Goal: Task Accomplishment & Management: Manage account settings

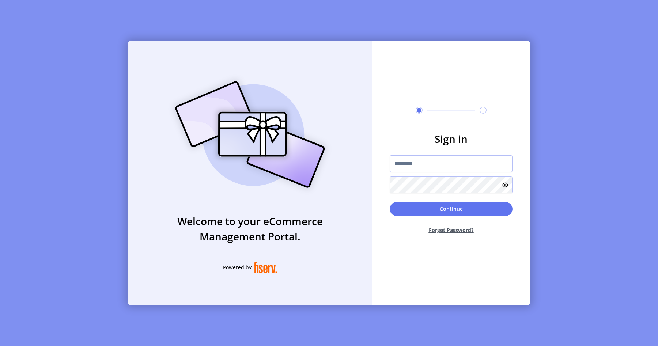
click at [88, 89] on div "Welcome to your eCommerce Management Portal. Powered by Sign in Continue Forget…" at bounding box center [329, 173] width 658 height 346
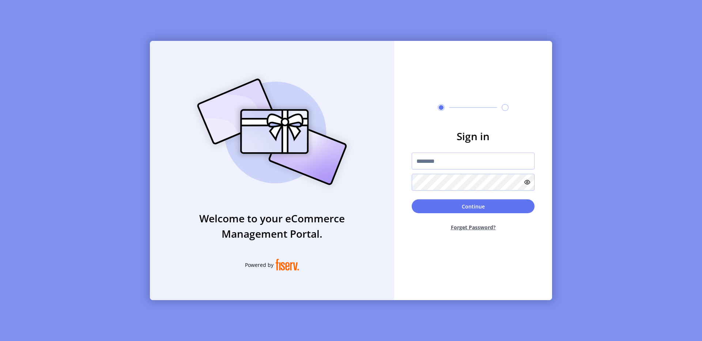
click at [121, 50] on div "Welcome to your eCommerce Management Portal. Powered by Sign in Continue Forget…" at bounding box center [351, 170] width 702 height 341
click at [72, 95] on div "Welcome to your eCommerce Management Portal. Powered by Sign in Continue Forget…" at bounding box center [351, 170] width 702 height 341
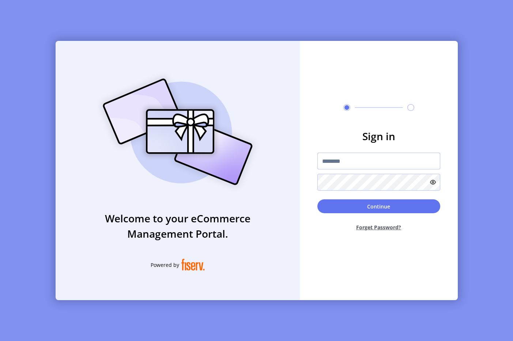
click at [371, 157] on input "text" at bounding box center [378, 161] width 123 height 17
type input "**********"
click at [342, 205] on button "Continue" at bounding box center [378, 207] width 123 height 14
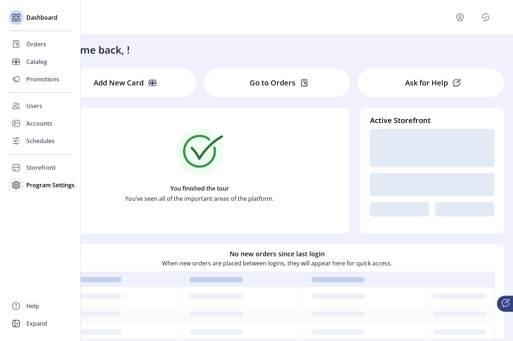
click at [41, 190] on div "Program Settings" at bounding box center [40, 186] width 63 height 18
click at [37, 197] on span "Templates" at bounding box center [40, 200] width 29 height 9
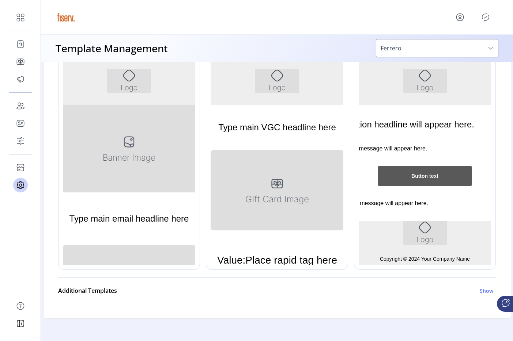
scroll to position [223, 0]
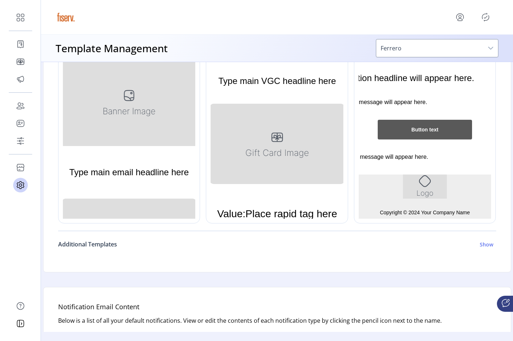
click at [85, 244] on h6 "Additional Templates" at bounding box center [87, 244] width 59 height 9
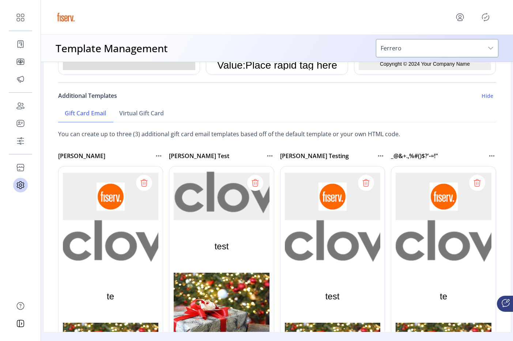
scroll to position [372, 0]
click at [143, 185] on icon at bounding box center [144, 183] width 12 height 12
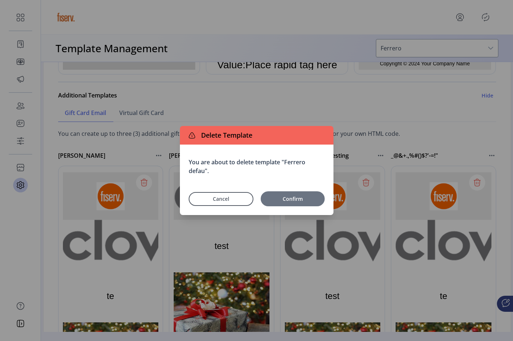
click at [290, 199] on span "Confirm" at bounding box center [292, 199] width 57 height 8
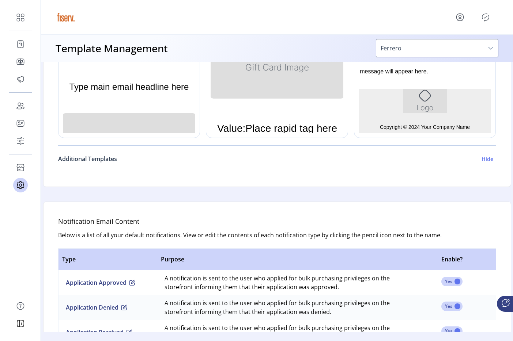
scroll to position [364, 0]
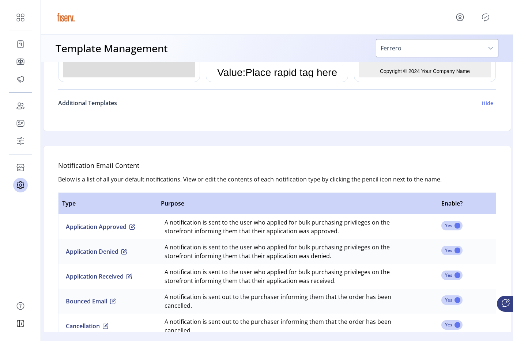
click at [98, 104] on h6 "Additional Templates" at bounding box center [87, 103] width 59 height 9
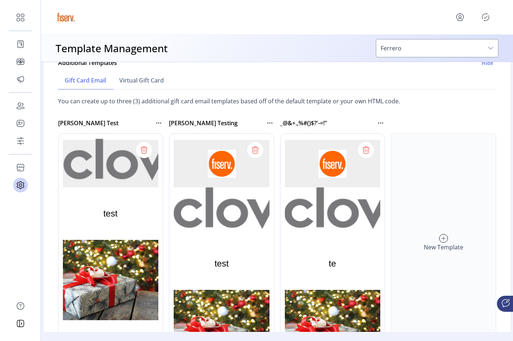
scroll to position [443, 0]
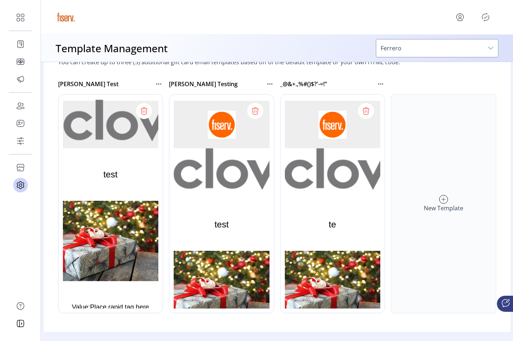
click at [142, 111] on icon at bounding box center [144, 111] width 12 height 12
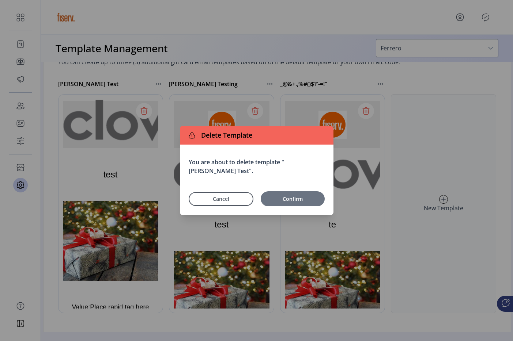
click at [282, 194] on button "Confirm" at bounding box center [293, 199] width 64 height 15
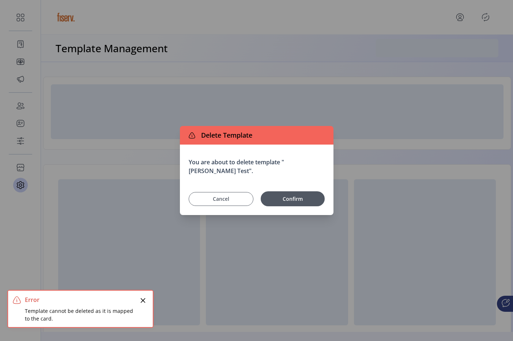
click at [239, 197] on span "Cancel" at bounding box center [221, 199] width 46 height 8
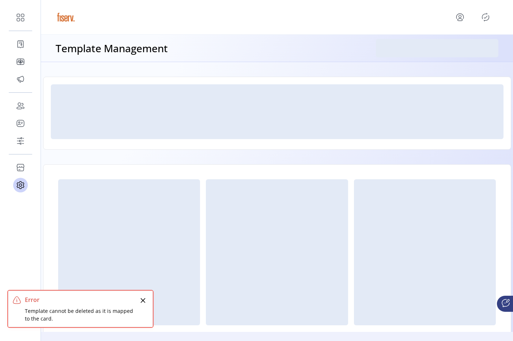
click at [142, 301] on icon "Close" at bounding box center [143, 301] width 5 height 5
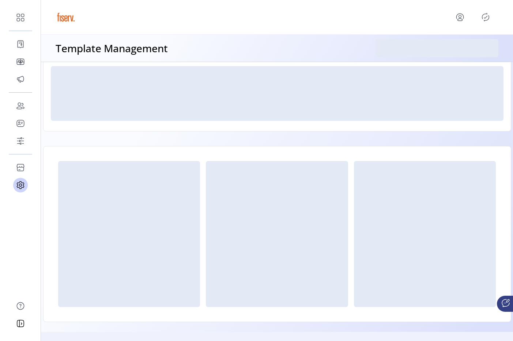
scroll to position [27, 0]
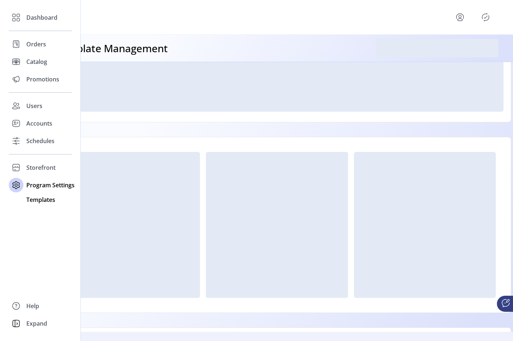
click at [31, 198] on span "Templates" at bounding box center [40, 200] width 29 height 9
click at [35, 180] on div "Program Settings" at bounding box center [40, 186] width 63 height 18
click at [33, 185] on span "Program Settings" at bounding box center [50, 185] width 48 height 9
click at [34, 202] on span "Templates" at bounding box center [40, 200] width 29 height 9
click at [17, 190] on icon at bounding box center [16, 185] width 12 height 12
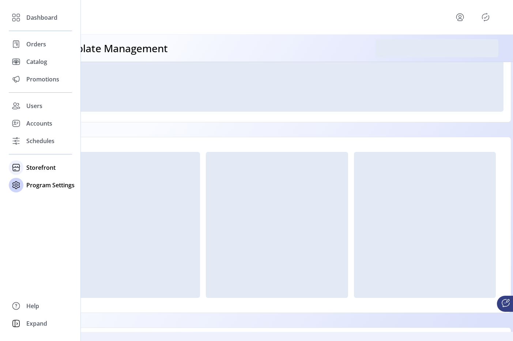
click at [34, 176] on div "Storefront" at bounding box center [40, 168] width 63 height 18
click at [42, 179] on span "Configuration" at bounding box center [45, 182] width 38 height 9
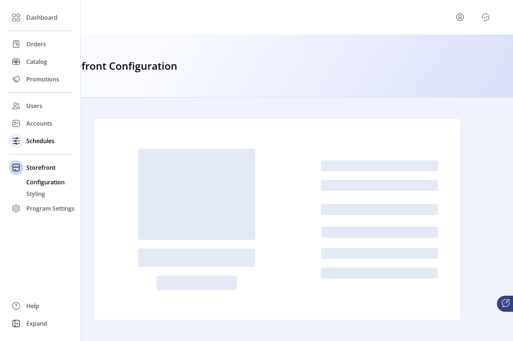
click at [50, 139] on span "Schedules" at bounding box center [40, 141] width 28 height 9
click at [30, 182] on span "Program Settings" at bounding box center [50, 185] width 48 height 9
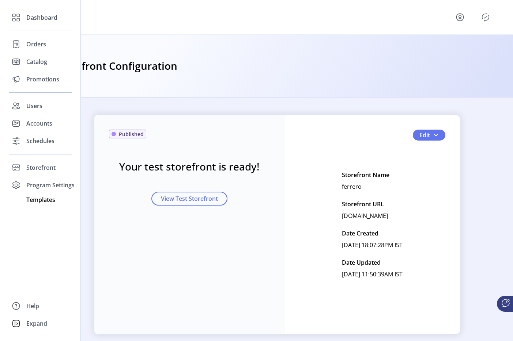
click at [30, 198] on span "Templates" at bounding box center [40, 200] width 29 height 9
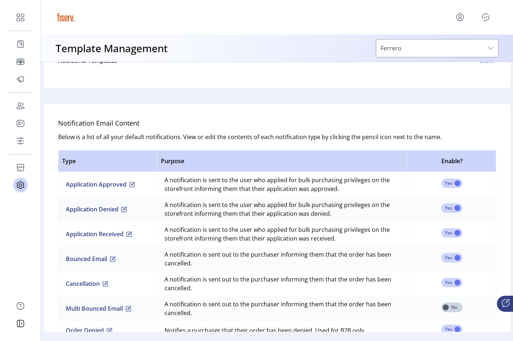
scroll to position [389, 0]
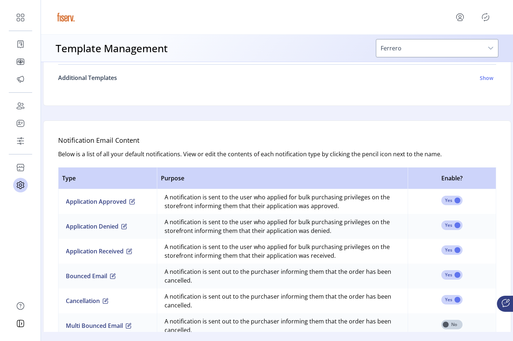
click at [109, 82] on h6 "Additional Templates" at bounding box center [87, 77] width 59 height 9
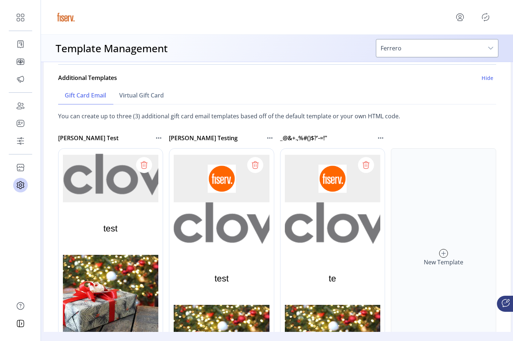
click at [429, 222] on div at bounding box center [361, 257] width 163 height 219
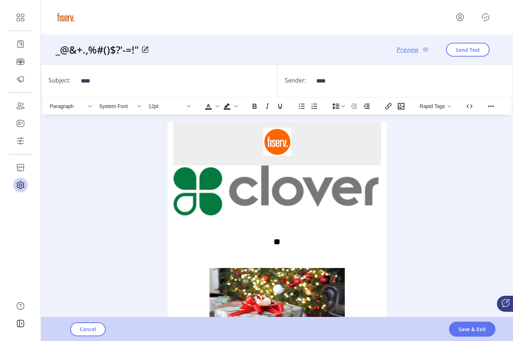
scroll to position [11, 0]
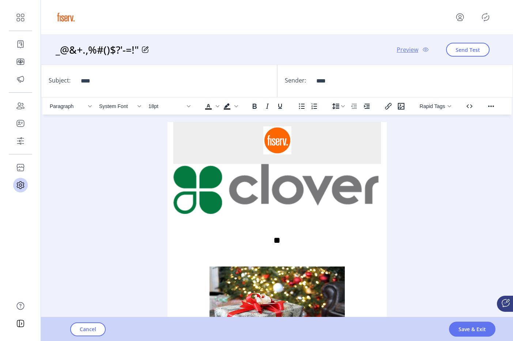
click at [306, 227] on div "**" at bounding box center [277, 240] width 208 height 53
click at [147, 49] on icon at bounding box center [145, 49] width 7 height 7
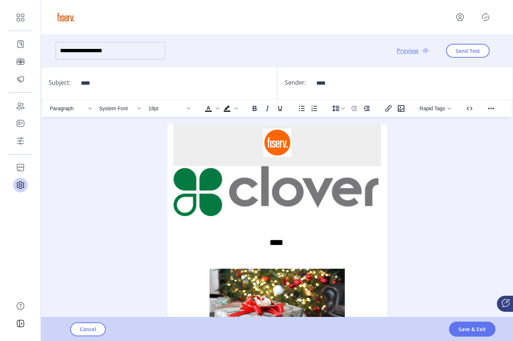
click at [136, 52] on input "**********" at bounding box center [111, 51] width 110 height 18
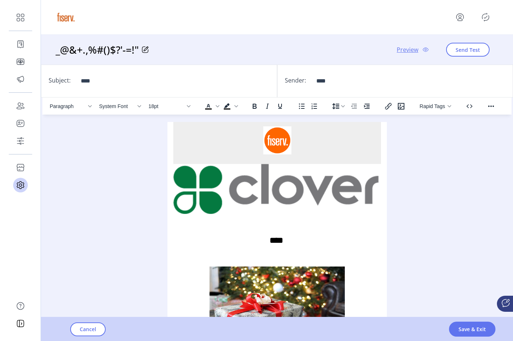
click at [91, 337] on div "Cancel Save & Exit" at bounding box center [297, 330] width 513 height 24
click at [100, 329] on button "Cancel" at bounding box center [87, 330] width 35 height 14
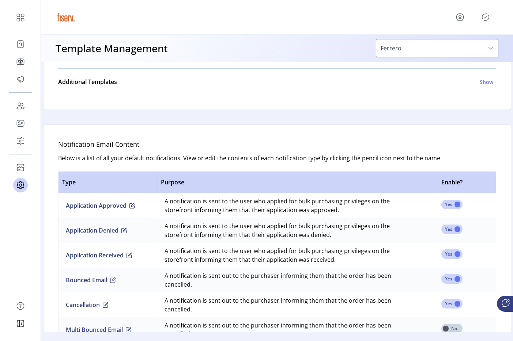
scroll to position [376, 0]
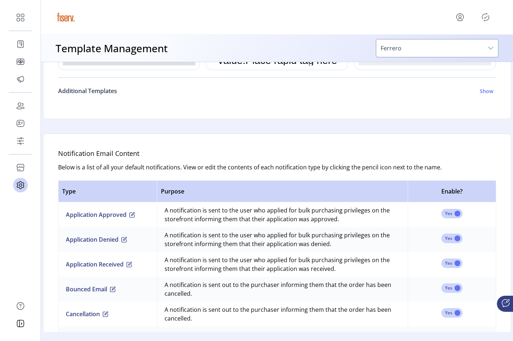
click at [111, 90] on h6 "Additional Templates" at bounding box center [87, 91] width 59 height 9
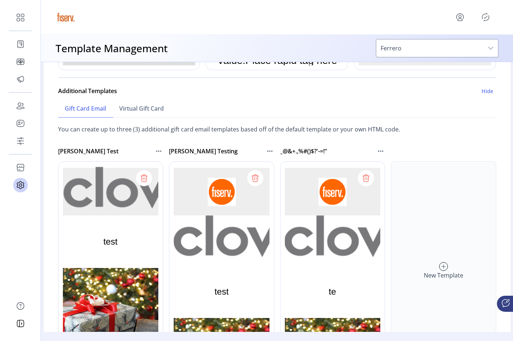
click at [443, 196] on div "New Template" at bounding box center [443, 271] width 105 height 219
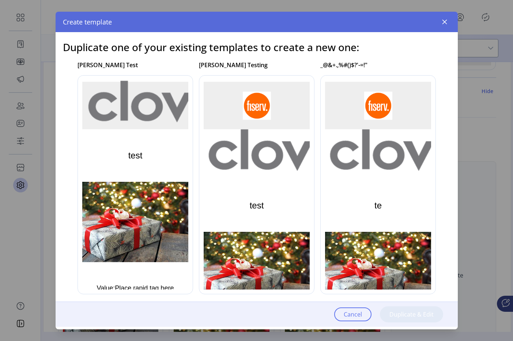
scroll to position [0, 0]
click at [341, 150] on div at bounding box center [401, 184] width 163 height 219
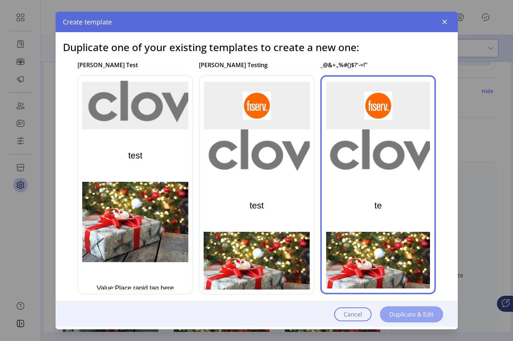
click at [394, 310] on span "Duplicate & Edit" at bounding box center [411, 314] width 44 height 9
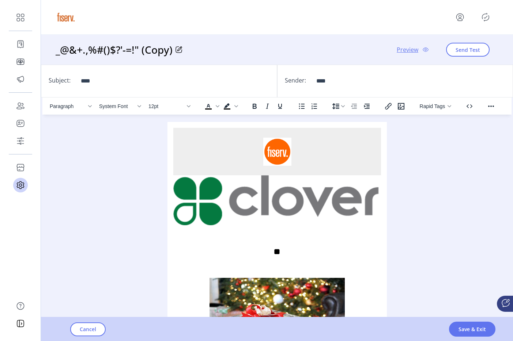
click at [172, 50] on h3 "_@&+.,%#()$?'-=!" (Copy)" at bounding box center [116, 49] width 120 height 15
click at [176, 50] on icon at bounding box center [179, 50] width 6 height 6
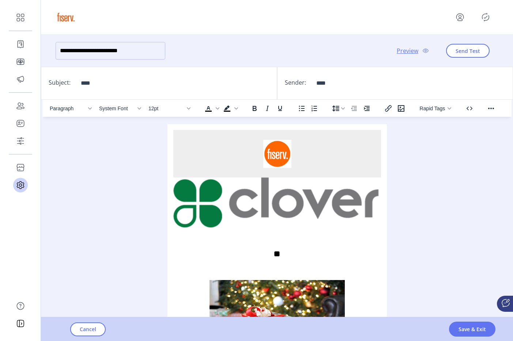
click at [134, 50] on input "**********" at bounding box center [111, 51] width 110 height 18
type input "**********"
click at [475, 331] on span "Save & Exit" at bounding box center [471, 330] width 27 height 8
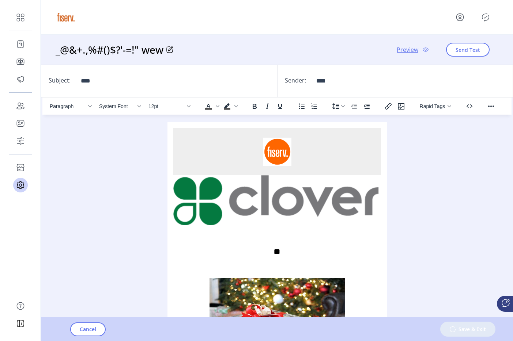
click at [487, 22] on icon "Publisher Panel" at bounding box center [486, 17] width 12 height 12
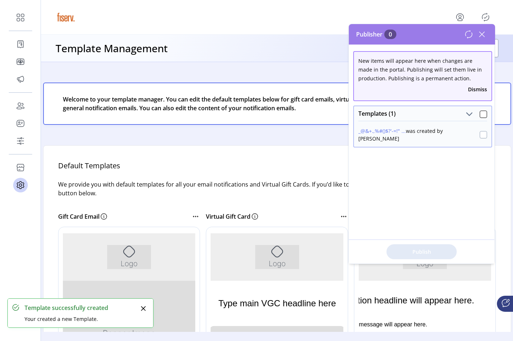
click at [480, 136] on div at bounding box center [483, 134] width 7 height 7
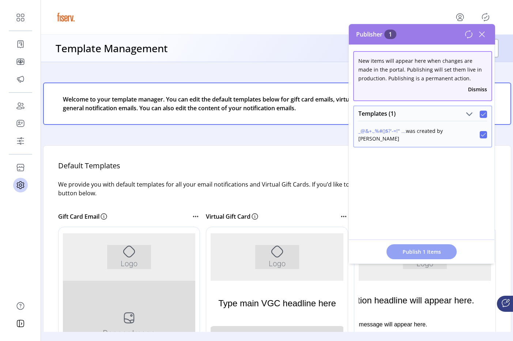
click at [416, 252] on span "Publish 1 Items" at bounding box center [421, 252] width 51 height 8
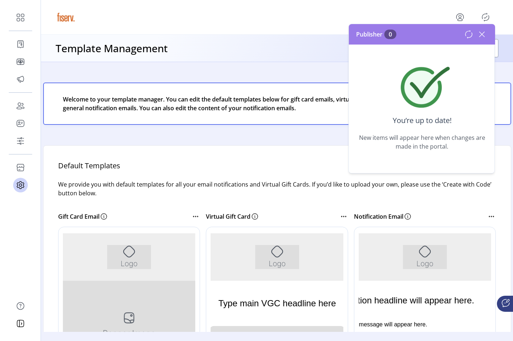
click at [482, 35] on icon at bounding box center [482, 35] width 12 height 12
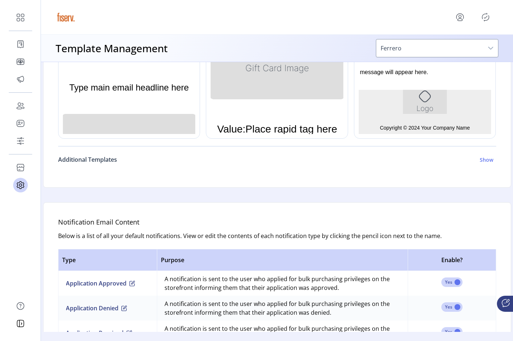
click at [84, 159] on h6 "Additional Templates" at bounding box center [87, 159] width 59 height 9
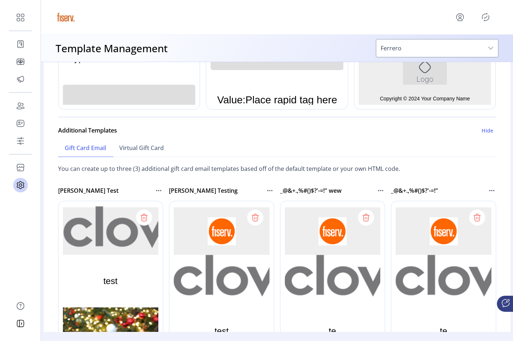
scroll to position [350, 0]
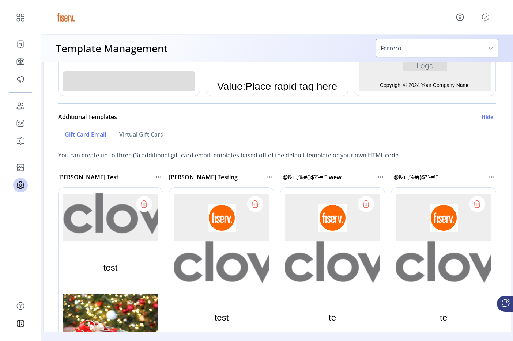
click at [477, 208] on icon at bounding box center [476, 205] width 5 height 6
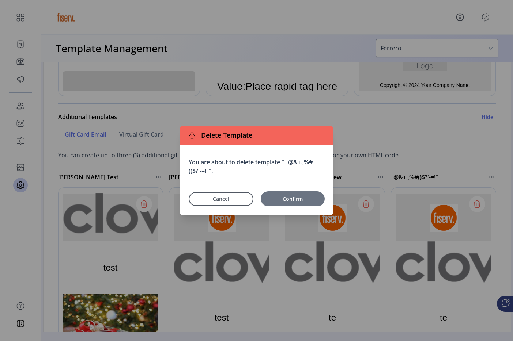
click at [285, 204] on button "Confirm" at bounding box center [293, 199] width 64 height 15
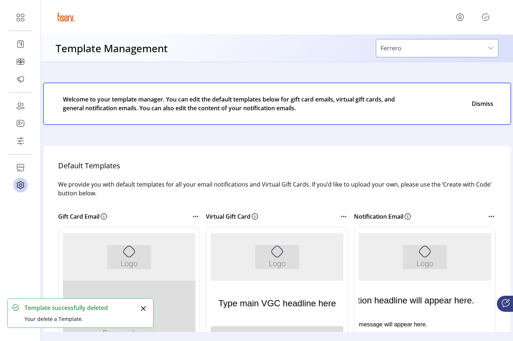
scroll to position [0, 0]
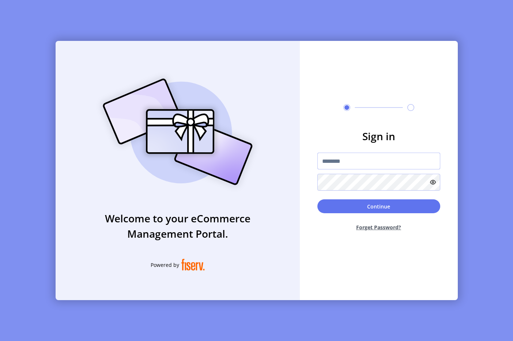
click at [349, 155] on input "text" at bounding box center [378, 161] width 123 height 17
type input "**********"
click at [328, 208] on button "Continue" at bounding box center [378, 207] width 123 height 14
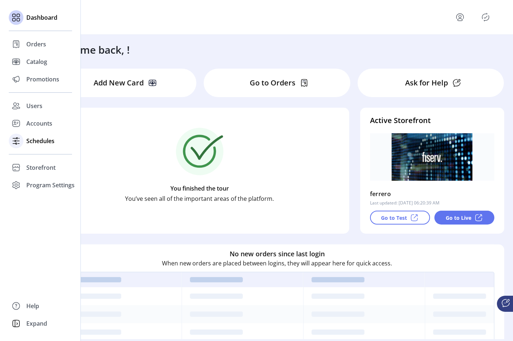
click at [20, 144] on icon at bounding box center [16, 141] width 12 height 12
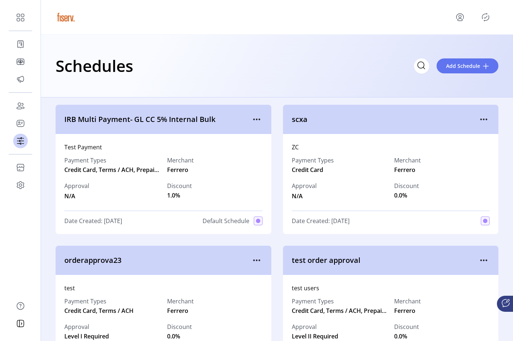
click at [473, 115] on span "scxa" at bounding box center [385, 119] width 186 height 11
click at [478, 115] on div at bounding box center [484, 120] width 12 height 12
click at [480, 122] on icon "menu" at bounding box center [484, 120] width 12 height 12
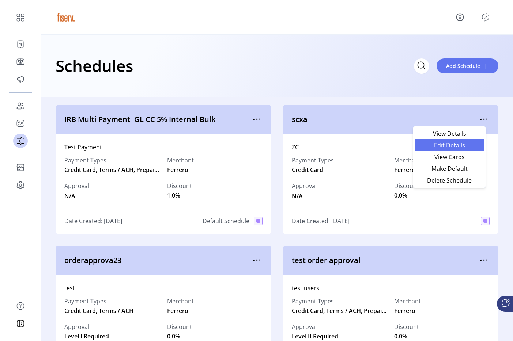
click at [447, 151] on link "Edit Details" at bounding box center [449, 146] width 69 height 12
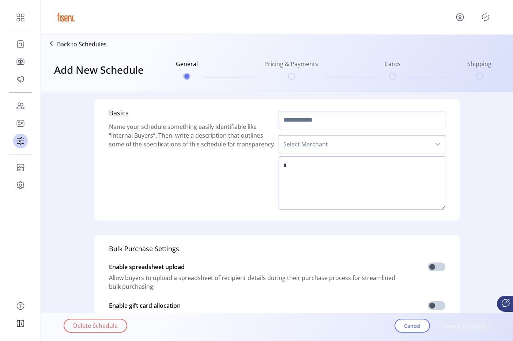
type input "****"
type textarea "**"
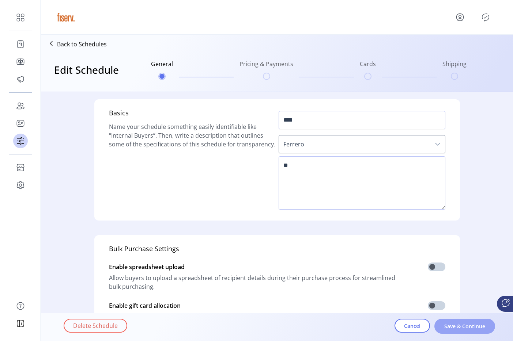
click at [453, 330] on span "Save & Continue" at bounding box center [465, 327] width 42 height 8
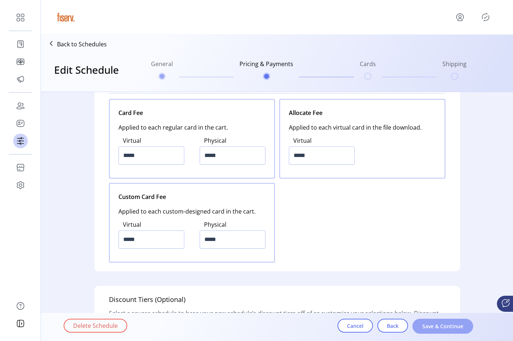
scroll to position [856, 0]
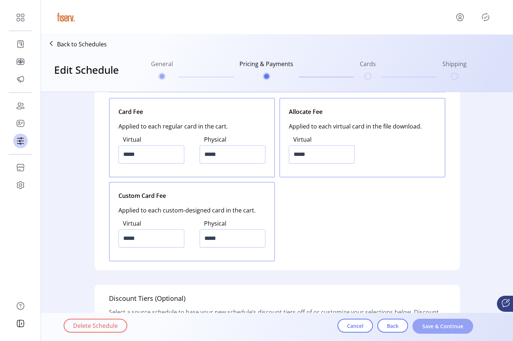
click at [441, 332] on button "Save & Continue" at bounding box center [442, 326] width 61 height 15
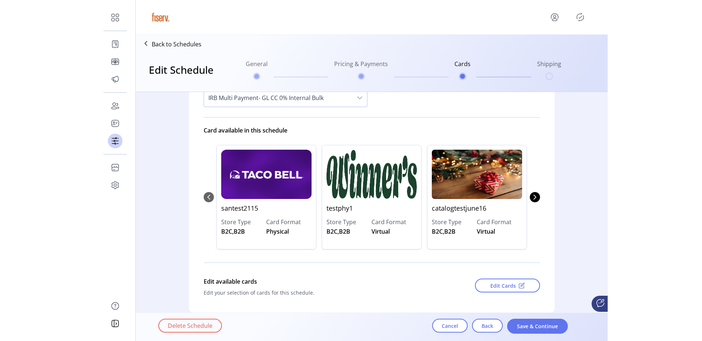
scroll to position [77, 0]
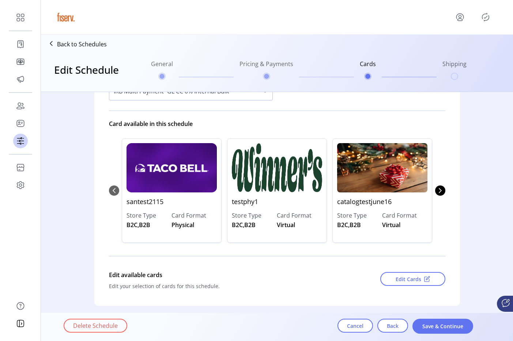
click at [411, 288] on div "Edit Cards" at bounding box center [397, 281] width 96 height 27
click at [408, 283] on button "Edit Cards" at bounding box center [412, 279] width 65 height 14
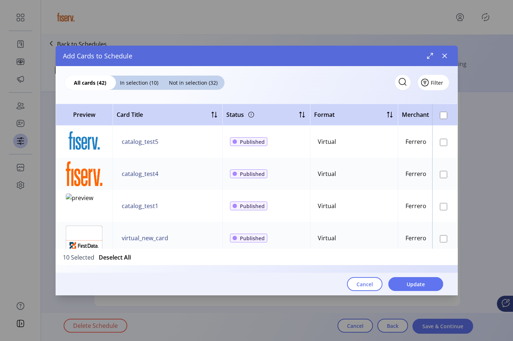
click at [439, 83] on button "Filter" at bounding box center [433, 82] width 31 height 15
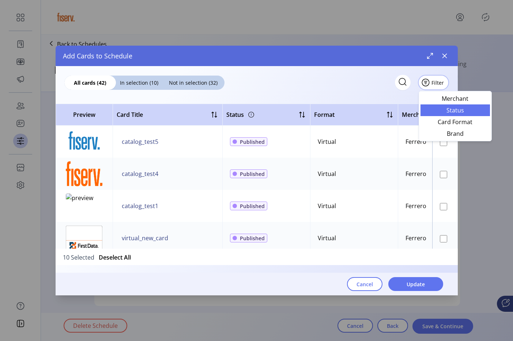
click at [454, 109] on span "Status" at bounding box center [455, 110] width 61 height 6
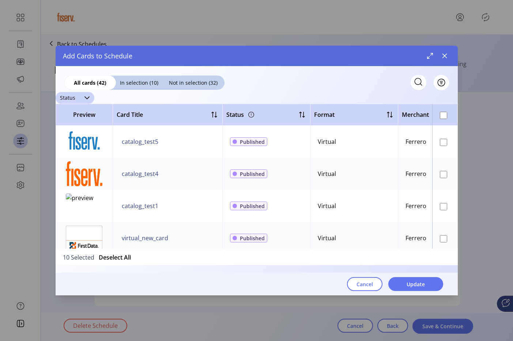
click at [82, 96] on div "dropdown trigger" at bounding box center [87, 98] width 15 height 12
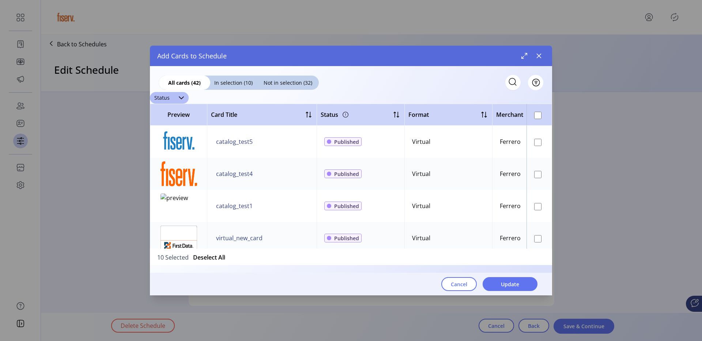
click at [512, 62] on div "Add Cards to Schedule" at bounding box center [351, 56] width 402 height 20
click at [512, 60] on button "button" at bounding box center [539, 56] width 12 height 12
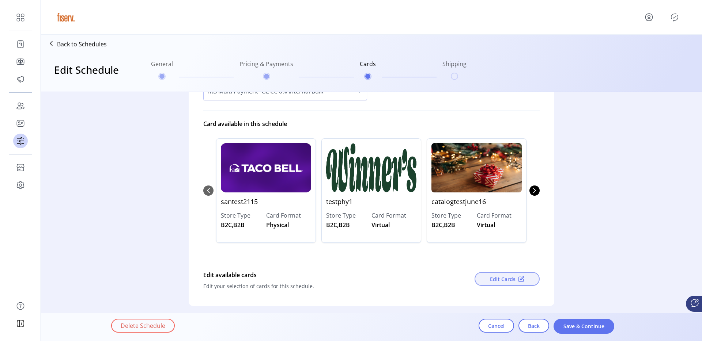
click at [481, 280] on button "Edit Cards" at bounding box center [506, 279] width 65 height 14
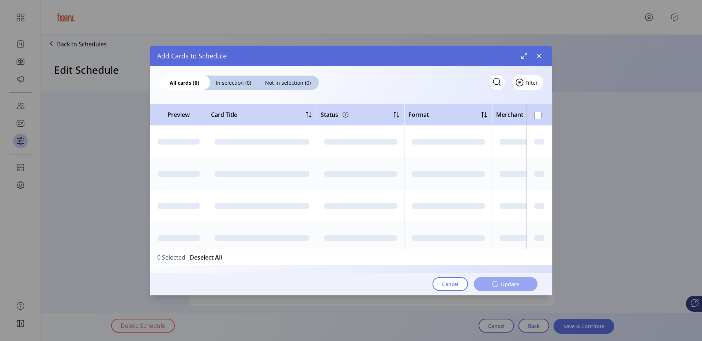
click at [512, 81] on span "Filter" at bounding box center [531, 83] width 12 height 8
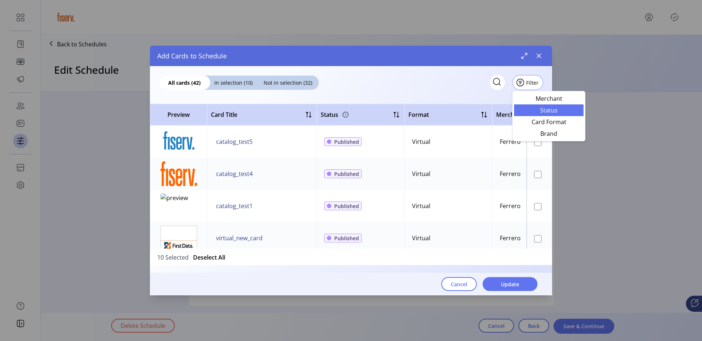
click at [512, 106] on ul "Merchant Status Card Format Brand" at bounding box center [548, 116] width 69 height 47
click at [512, 106] on link "Status" at bounding box center [548, 111] width 69 height 12
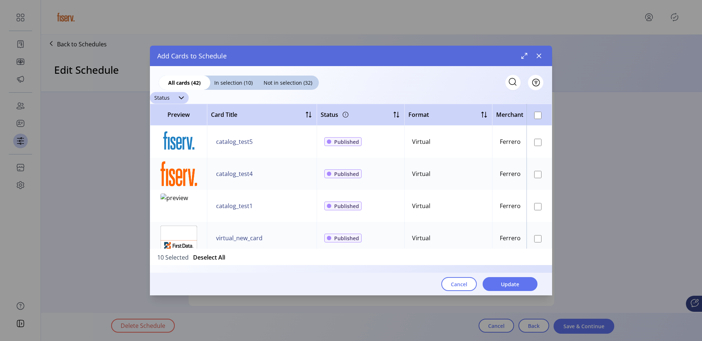
click at [184, 97] on div "dropdown trigger" at bounding box center [181, 98] width 15 height 12
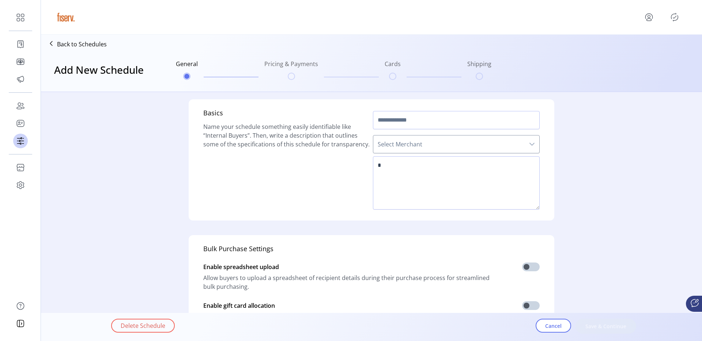
type input "****"
type textarea "**"
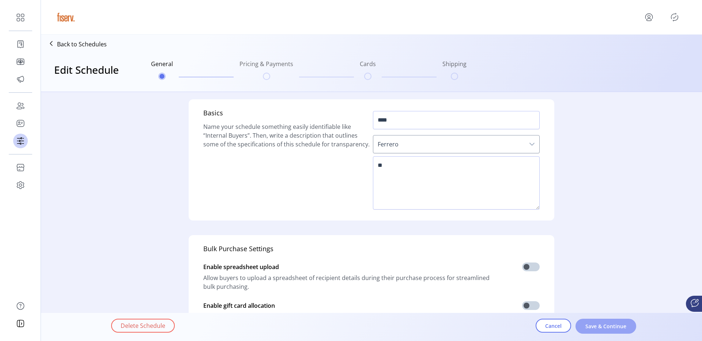
click at [616, 333] on button "Save & Continue" at bounding box center [605, 326] width 61 height 15
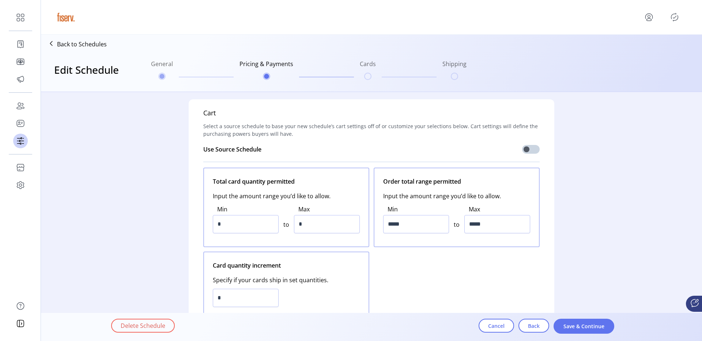
click at [608, 333] on button "Save & Continue" at bounding box center [583, 326] width 61 height 15
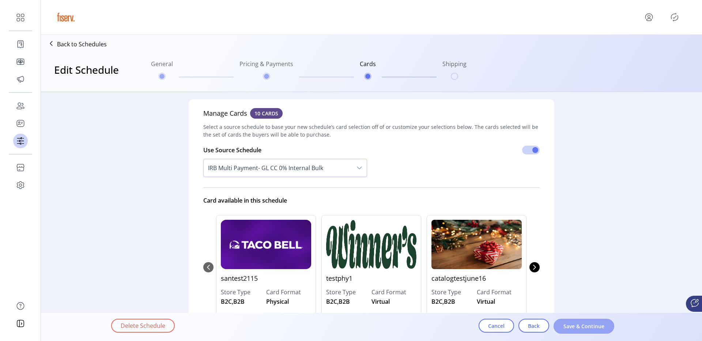
click at [596, 333] on button "Save & Continue" at bounding box center [583, 326] width 61 height 15
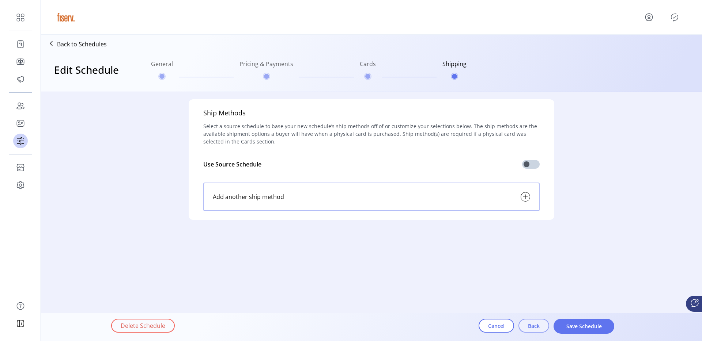
click at [539, 324] on span "Back" at bounding box center [534, 326] width 12 height 8
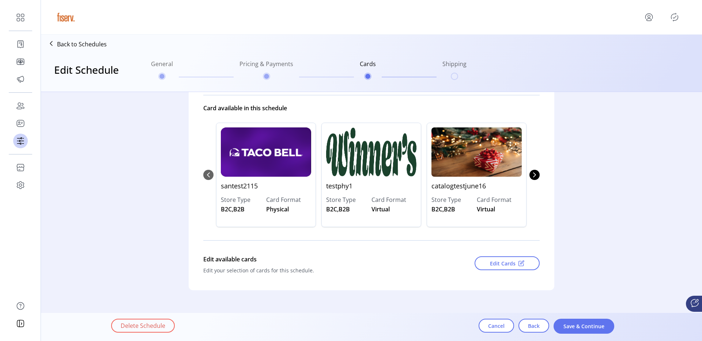
scroll to position [86, 0]
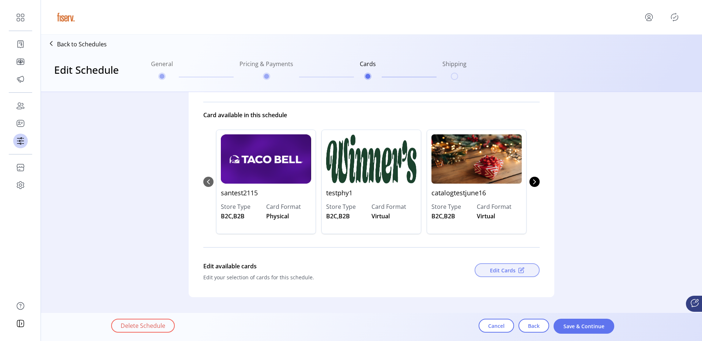
click at [502, 272] on span "Edit Cards" at bounding box center [503, 271] width 26 height 8
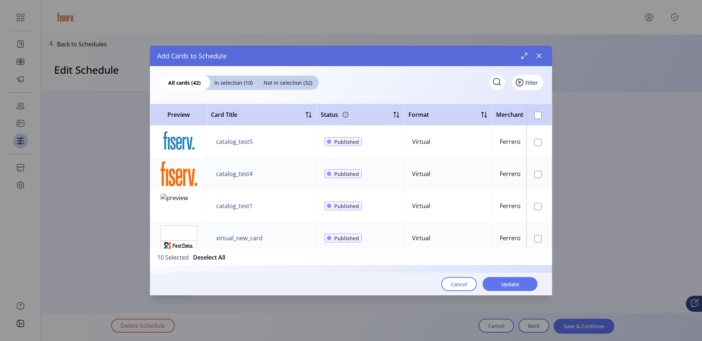
click at [531, 81] on span "Filter" at bounding box center [531, 83] width 12 height 8
click at [529, 99] on span "Status" at bounding box center [548, 99] width 61 height 6
click at [178, 94] on div "dropdown trigger" at bounding box center [181, 98] width 15 height 12
click at [220, 98] on div "Status Delete Published Saved" at bounding box center [351, 98] width 402 height 12
click at [181, 102] on div "dropdown trigger" at bounding box center [181, 98] width 15 height 12
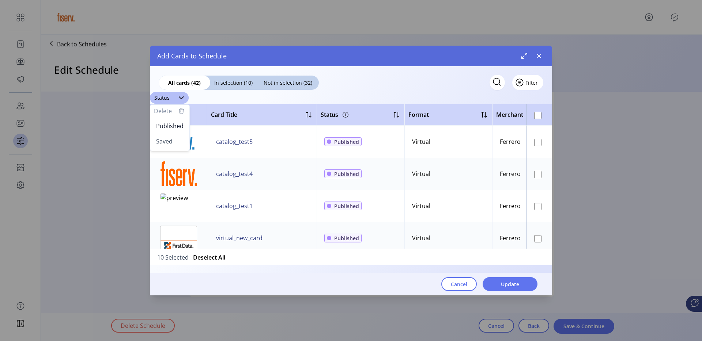
click at [540, 85] on button "Filter" at bounding box center [527, 82] width 31 height 15
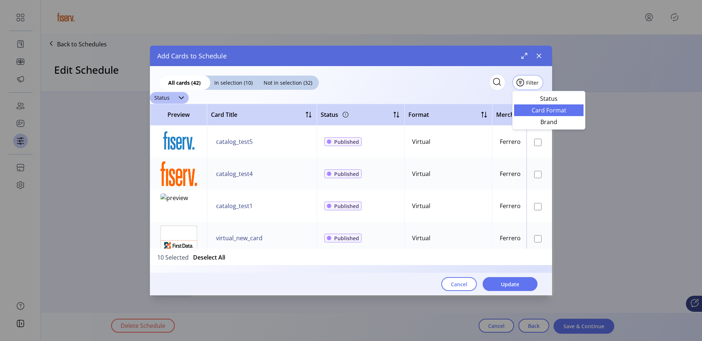
click at [533, 113] on span "Card Format" at bounding box center [548, 110] width 61 height 6
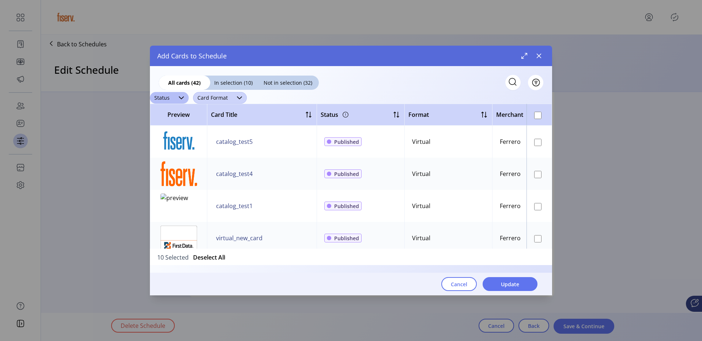
click at [228, 101] on span "Card Format" at bounding box center [212, 98] width 39 height 12
click at [175, 103] on div "dropdown trigger" at bounding box center [181, 98] width 15 height 12
click at [213, 97] on span "Card Format" at bounding box center [212, 98] width 39 height 12
click at [204, 123] on span "Virtual" at bounding box center [208, 126] width 18 height 8
click at [219, 102] on div "dropdown trigger" at bounding box center [225, 98] width 15 height 12
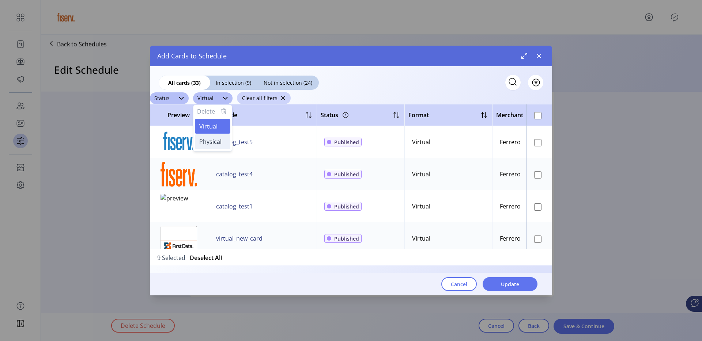
click at [209, 144] on span "Physical" at bounding box center [210, 142] width 22 height 8
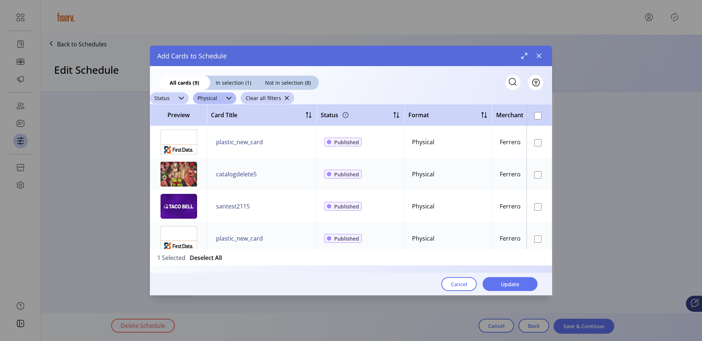
click at [172, 95] on span "Status" at bounding box center [162, 98] width 24 height 12
click at [177, 126] on span "Published" at bounding box center [169, 126] width 27 height 8
click at [183, 98] on div "dropdown trigger" at bounding box center [190, 98] width 15 height 12
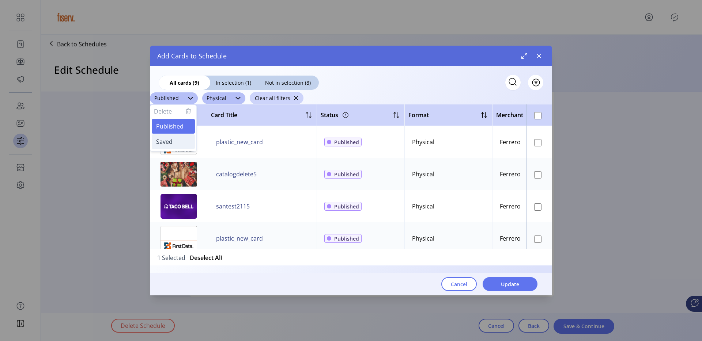
click at [175, 146] on li "Saved" at bounding box center [173, 142] width 43 height 15
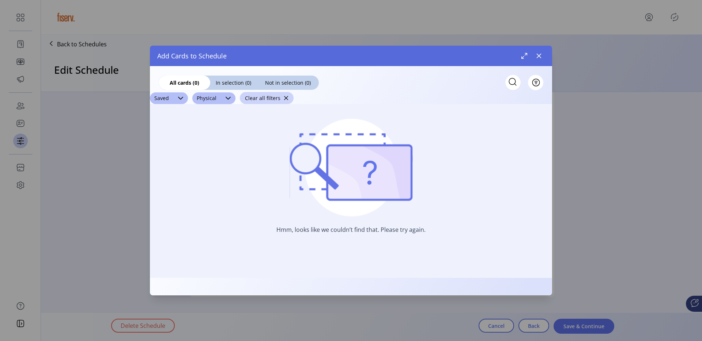
click at [531, 54] on div at bounding box center [531, 56] width 26 height 12
click at [536, 56] on icon "button" at bounding box center [539, 56] width 6 height 6
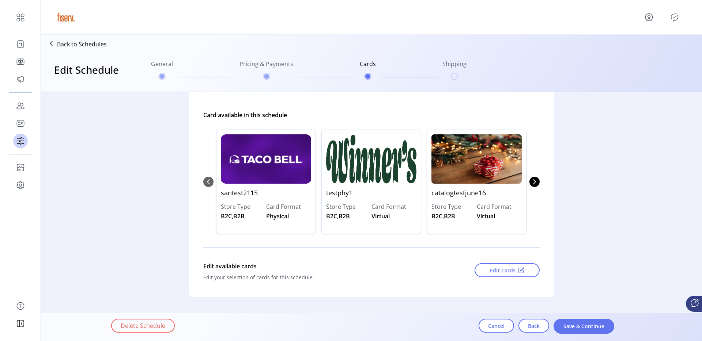
click at [99, 48] on p "Back to Schedules" at bounding box center [82, 44] width 50 height 9
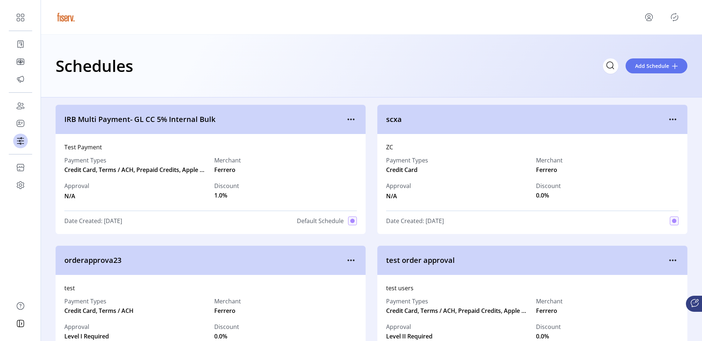
click at [347, 122] on icon "menu" at bounding box center [351, 120] width 12 height 12
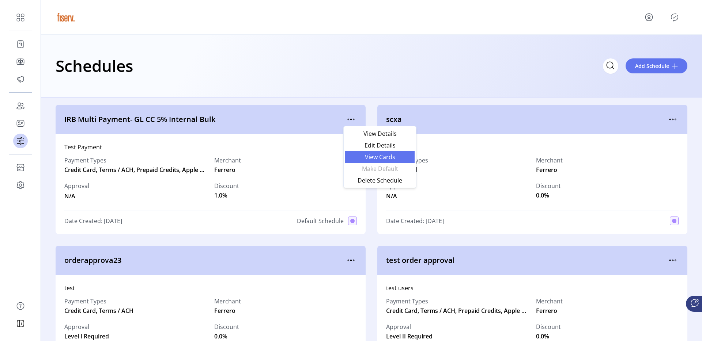
click at [364, 159] on span "View Cards" at bounding box center [379, 157] width 61 height 6
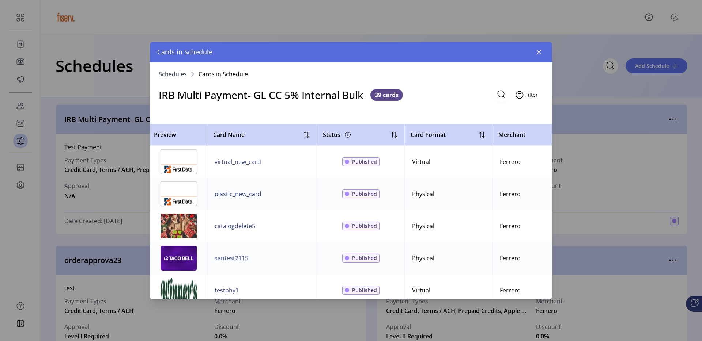
click at [534, 98] on span "Filter" at bounding box center [531, 95] width 12 height 8
click at [533, 125] on span "Status" at bounding box center [548, 123] width 61 height 6
click at [184, 110] on span "Status" at bounding box center [176, 111] width 24 height 12
click at [392, 105] on div "Status Delete Published Saved Clear all filters" at bounding box center [350, 111] width 373 height 12
click at [537, 93] on button "Filter" at bounding box center [527, 94] width 31 height 15
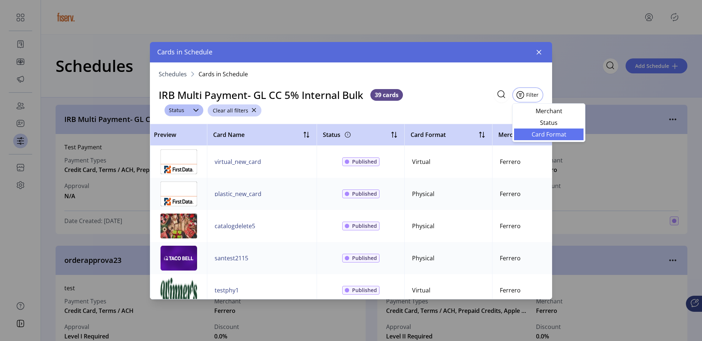
click at [533, 132] on span "Card Format" at bounding box center [548, 135] width 61 height 6
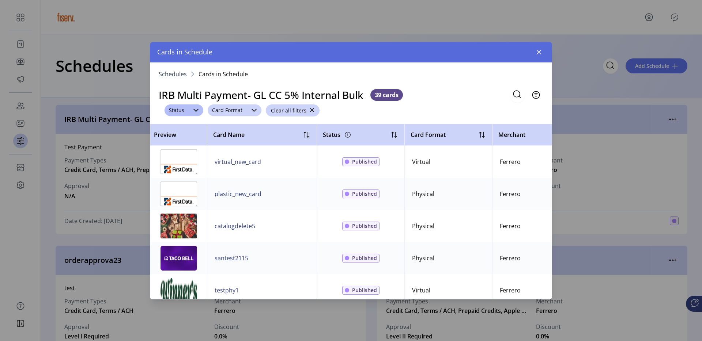
click at [234, 107] on span "Card Format" at bounding box center [227, 111] width 39 height 12
click at [534, 96] on span "Filter" at bounding box center [531, 95] width 12 height 8
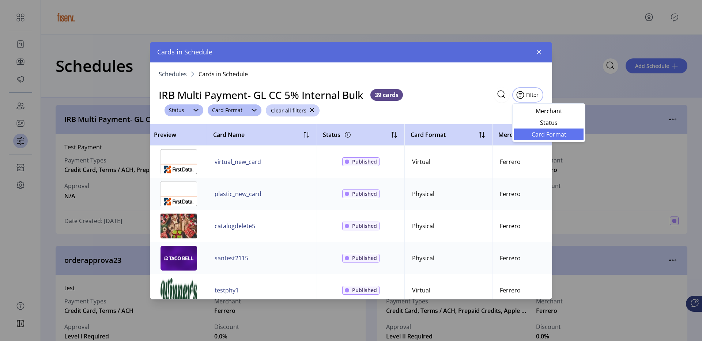
click at [532, 132] on span "Card Format" at bounding box center [548, 135] width 61 height 6
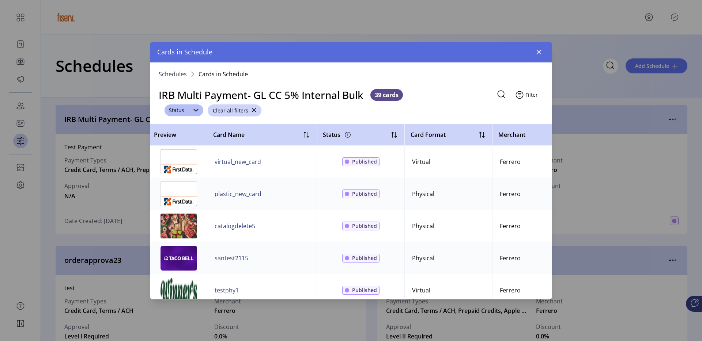
click at [538, 95] on span "Filter" at bounding box center [531, 95] width 12 height 8
click at [535, 109] on span "Merchant" at bounding box center [551, 111] width 61 height 6
click at [176, 114] on div "Merchant" at bounding box center [180, 111] width 33 height 12
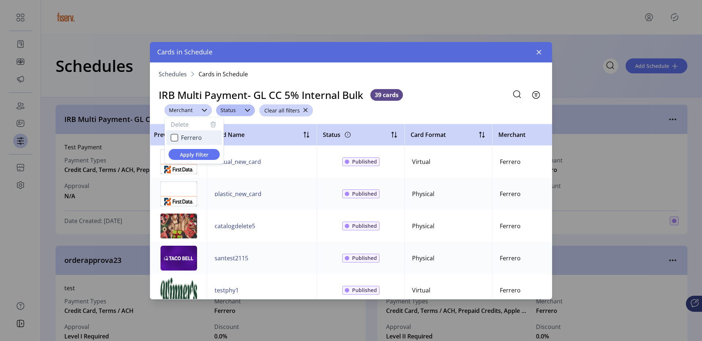
click at [185, 141] on span "Ferrero" at bounding box center [191, 138] width 21 height 8
click at [237, 116] on span "Status" at bounding box center [228, 111] width 24 height 12
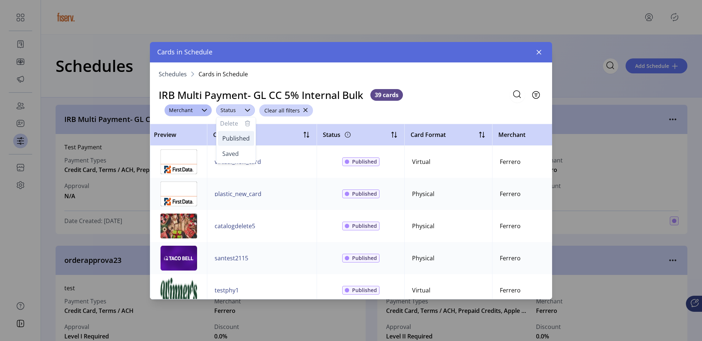
click at [234, 137] on span "Published" at bounding box center [235, 139] width 27 height 8
click at [537, 55] on button "button" at bounding box center [539, 52] width 12 height 12
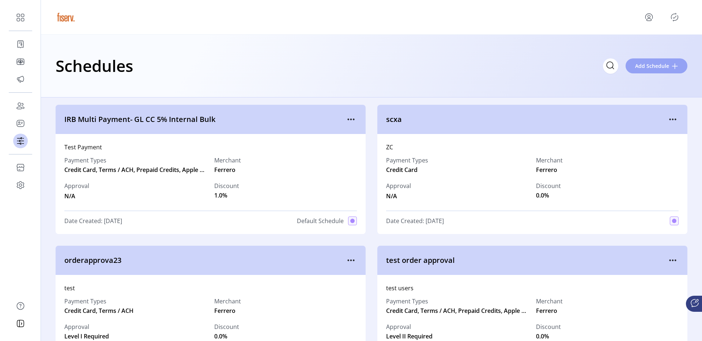
click at [646, 67] on span "Add Schedule" at bounding box center [652, 66] width 34 height 8
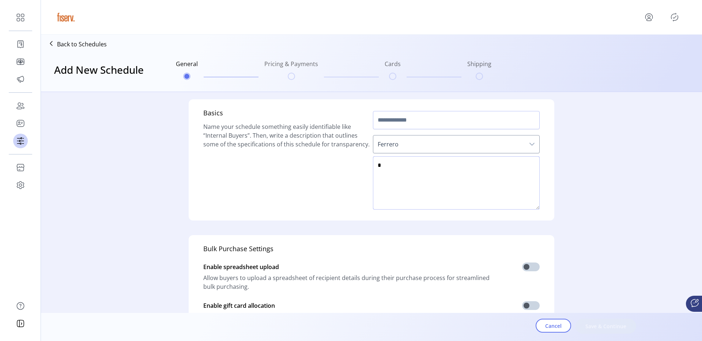
click at [416, 164] on textarea at bounding box center [456, 182] width 167 height 53
type textarea "****"
click at [427, 126] on input "text" at bounding box center [456, 120] width 167 height 18
type input "***"
click at [607, 325] on span "Save & Continue" at bounding box center [606, 327] width 42 height 8
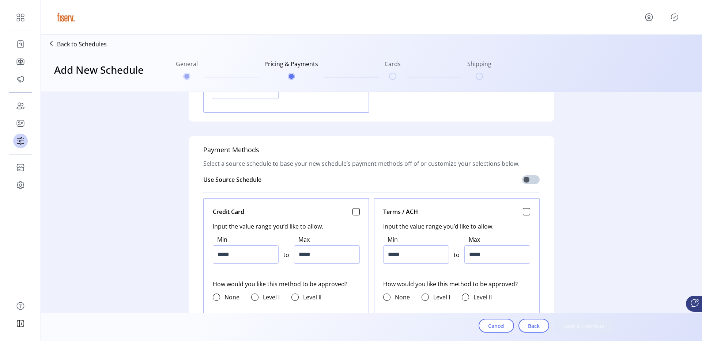
scroll to position [223, 0]
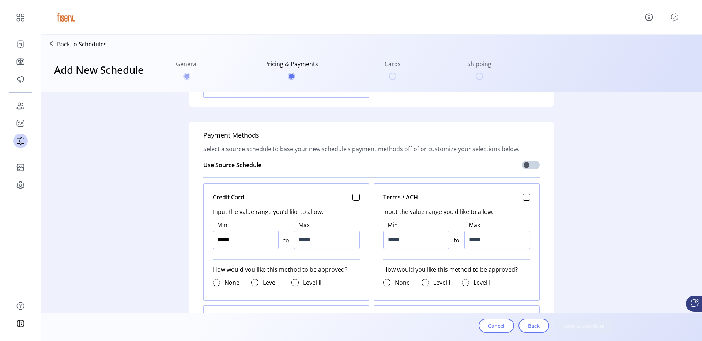
click at [252, 234] on input "*****" at bounding box center [246, 240] width 66 height 18
type input "******"
click at [340, 243] on input "*****" at bounding box center [327, 240] width 66 height 18
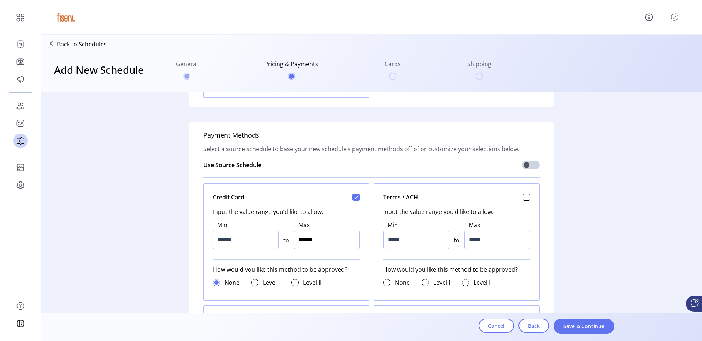
type input "*******"
click at [570, 329] on span "Save & Continue" at bounding box center [584, 327] width 42 height 8
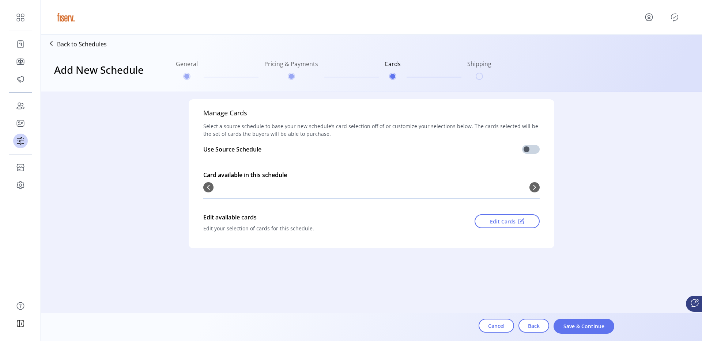
scroll to position [0, 0]
click at [570, 329] on span "Save & Continue" at bounding box center [584, 327] width 42 height 8
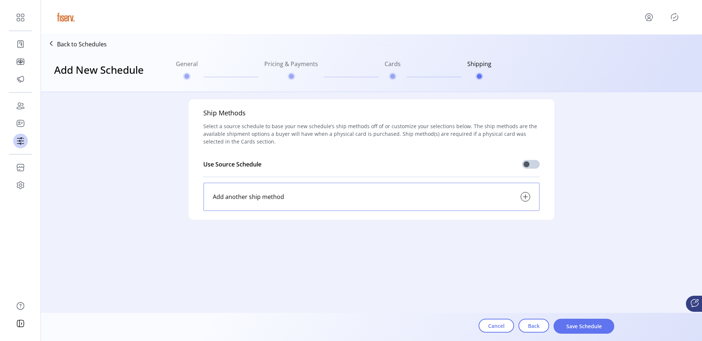
click at [467, 198] on div "Add another ship method" at bounding box center [371, 197] width 336 height 29
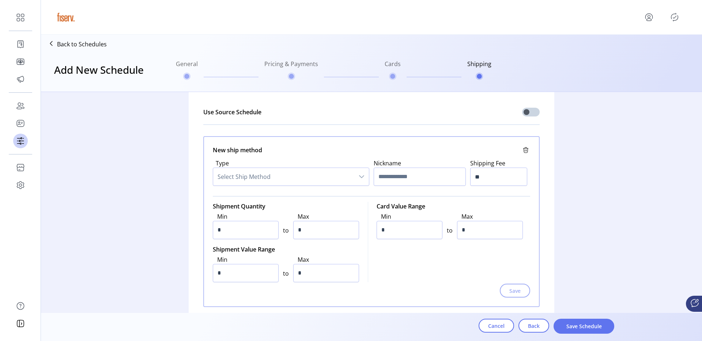
scroll to position [53, 0]
click at [268, 170] on span "Select Ship Method" at bounding box center [283, 177] width 141 height 18
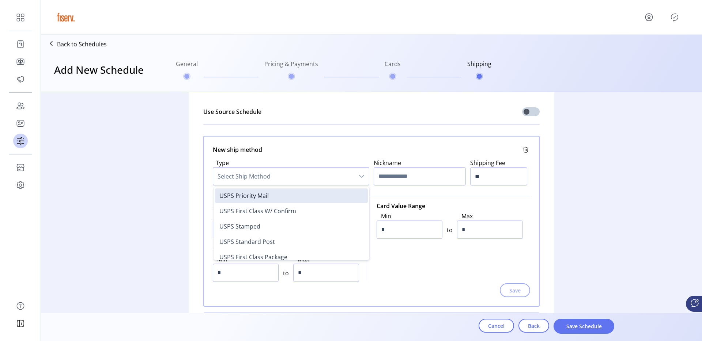
click at [265, 184] on span "Select Ship Method" at bounding box center [283, 177] width 141 height 18
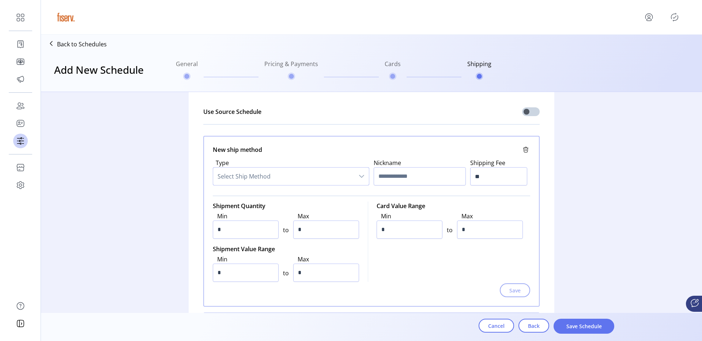
click at [264, 189] on div "Type Select Ship Method Nickname Shipping Fee **" at bounding box center [371, 172] width 317 height 36
click at [273, 185] on div "Select Ship Method" at bounding box center [291, 176] width 156 height 18
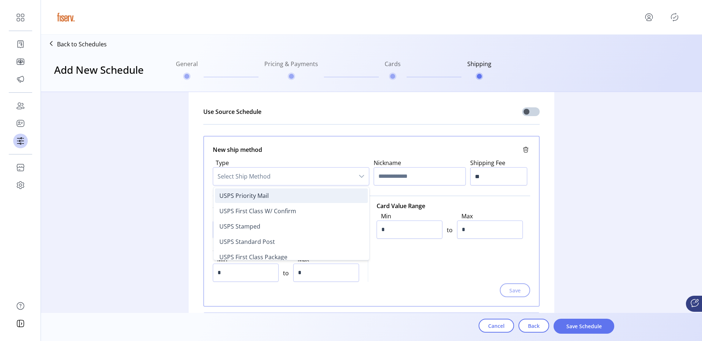
click at [273, 194] on li "USPS Priority Mail" at bounding box center [291, 196] width 153 height 15
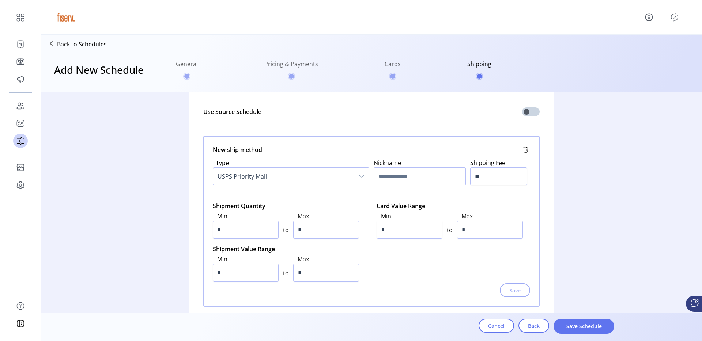
click at [405, 175] on input "text" at bounding box center [420, 176] width 92 height 18
type input "***"
click at [505, 180] on input "**" at bounding box center [498, 176] width 57 height 18
type input "***"
click at [329, 226] on input "*" at bounding box center [326, 230] width 66 height 18
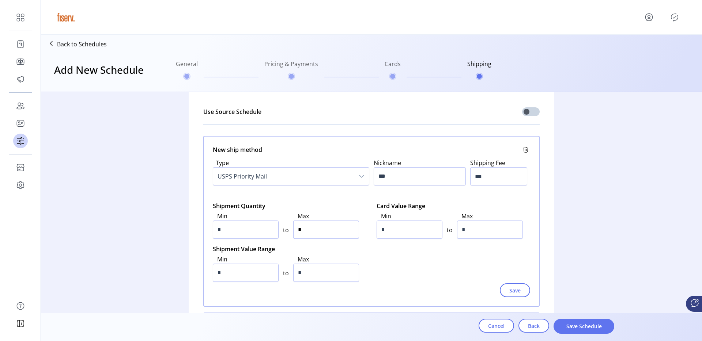
type input "*"
click at [411, 229] on input "*" at bounding box center [410, 230] width 66 height 18
type input "*"
click at [493, 231] on input "*" at bounding box center [490, 230] width 66 height 18
type input "*"
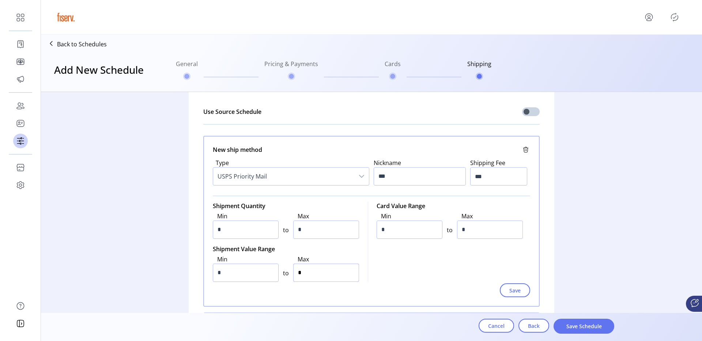
click at [295, 269] on input "*" at bounding box center [326, 273] width 66 height 18
type input "**"
click at [252, 235] on input "*" at bounding box center [246, 230] width 66 height 18
type input "*"
click at [246, 266] on input "*" at bounding box center [246, 273] width 66 height 18
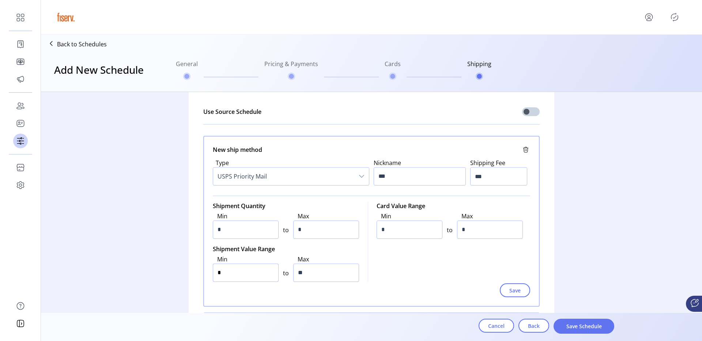
type input "**"
click at [504, 287] on button "Save" at bounding box center [515, 291] width 30 height 14
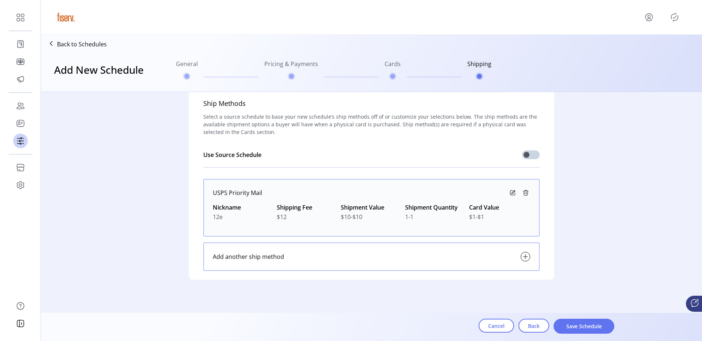
click at [441, 252] on div "Add another ship method" at bounding box center [371, 257] width 336 height 29
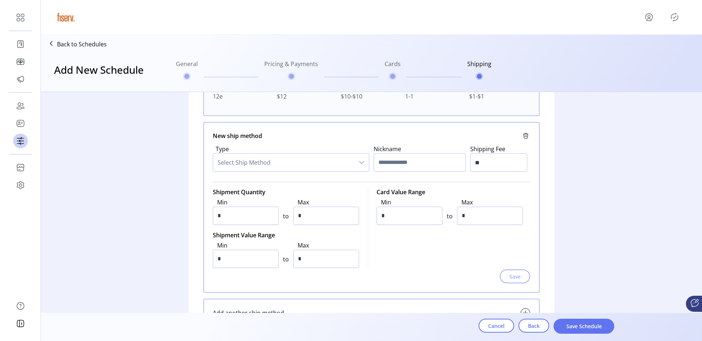
scroll to position [131, 0]
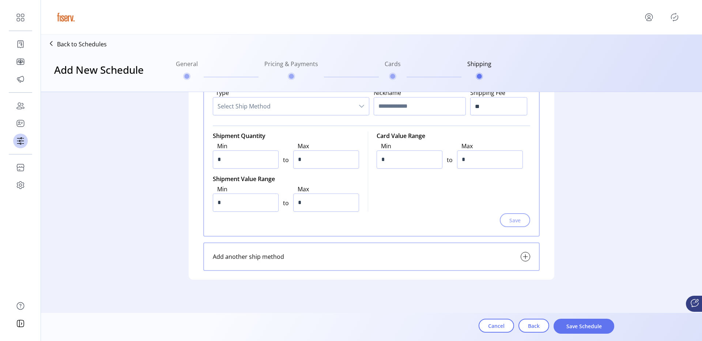
click at [460, 263] on div "Add another ship method" at bounding box center [371, 257] width 336 height 29
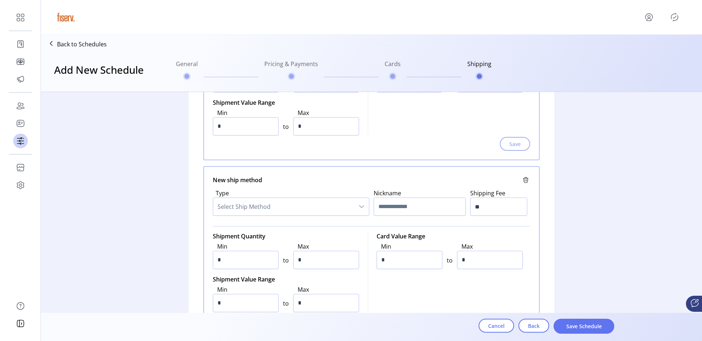
scroll to position [266, 0]
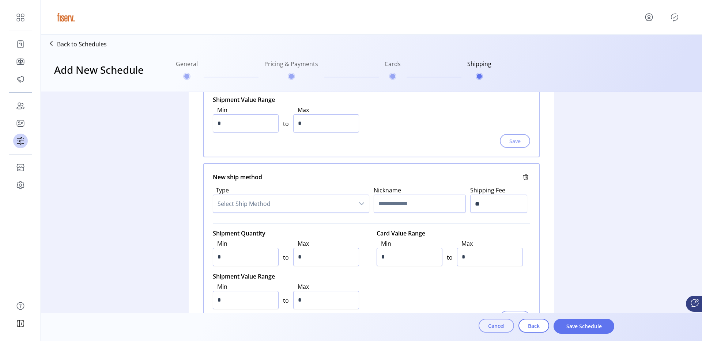
click at [502, 329] on span "Cancel" at bounding box center [496, 326] width 16 height 8
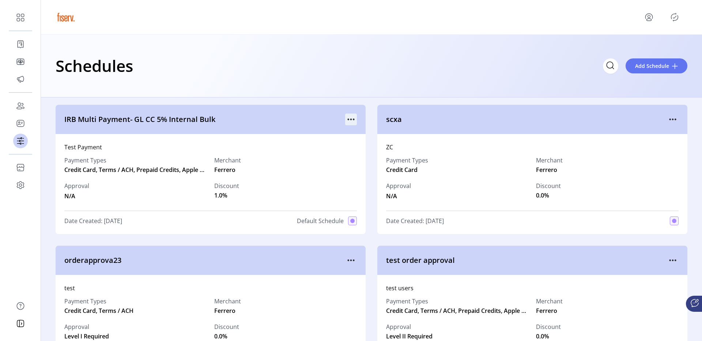
click at [345, 118] on icon "menu" at bounding box center [351, 120] width 12 height 12
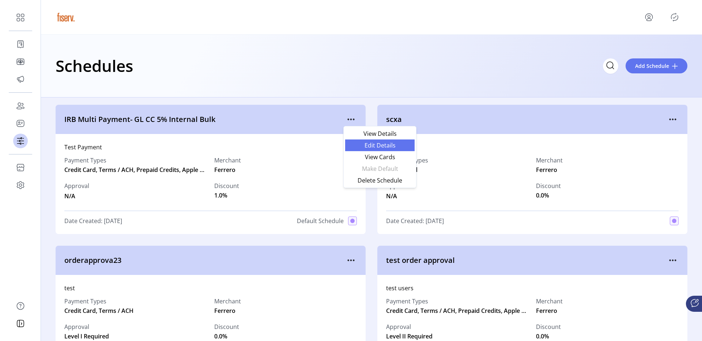
click at [355, 144] on span "Edit Details" at bounding box center [379, 146] width 61 height 6
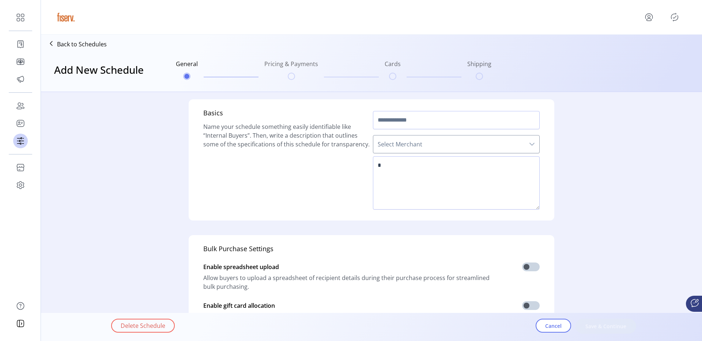
type input "**********"
type textarea "**********"
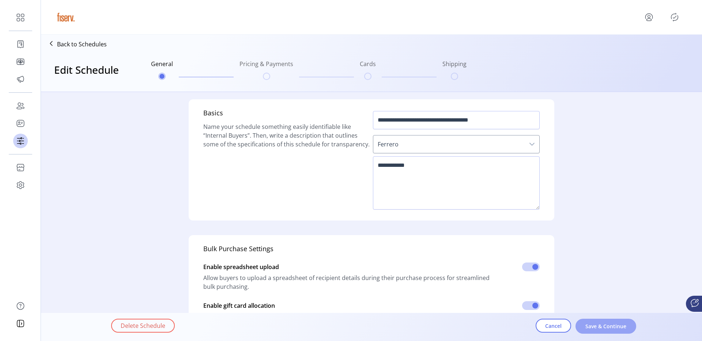
click at [597, 326] on span "Save & Continue" at bounding box center [606, 327] width 42 height 8
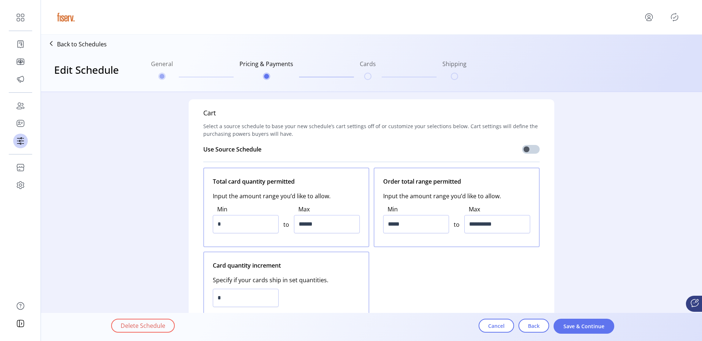
click at [597, 326] on span "Save & Continue" at bounding box center [584, 327] width 42 height 8
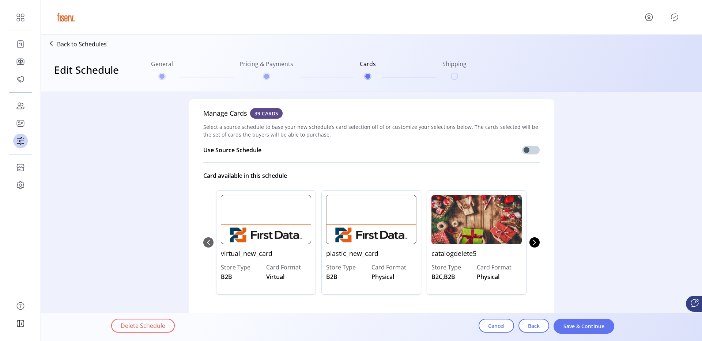
click at [597, 326] on span "Save & Continue" at bounding box center [584, 327] width 42 height 8
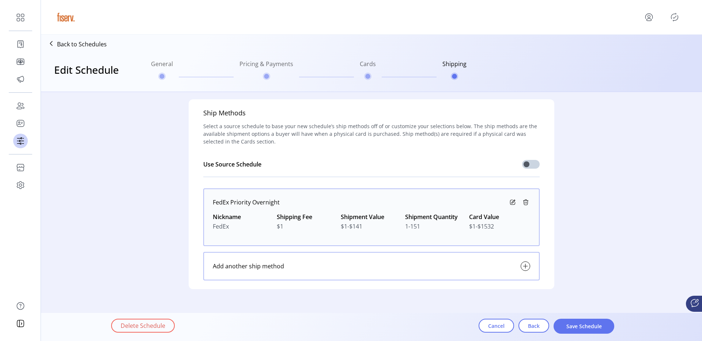
click at [511, 201] on icon at bounding box center [512, 201] width 3 height 3
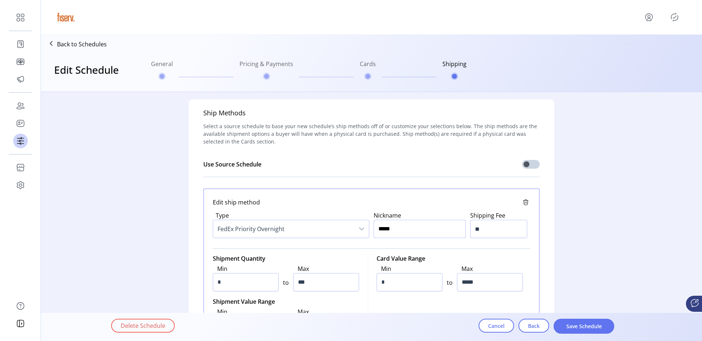
click at [421, 232] on input "*****" at bounding box center [420, 229] width 92 height 18
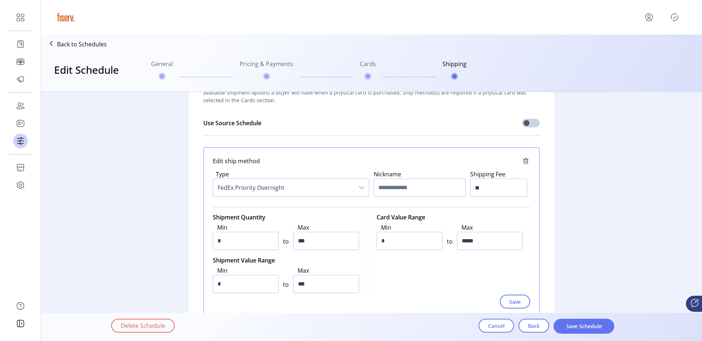
scroll to position [123, 0]
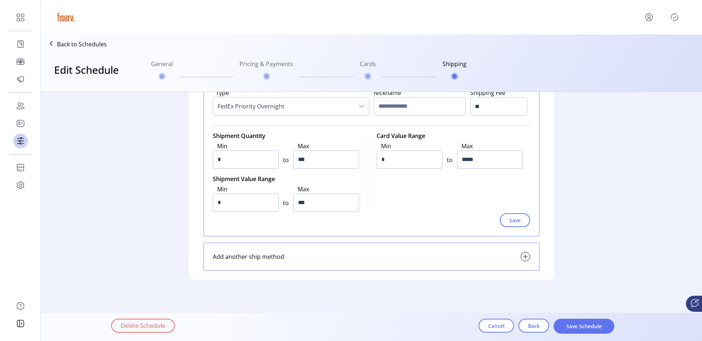
click at [404, 258] on div "Add another ship method" at bounding box center [371, 257] width 336 height 29
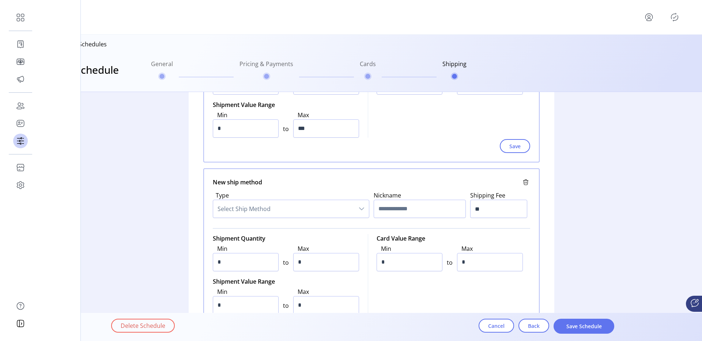
scroll to position [199, 0]
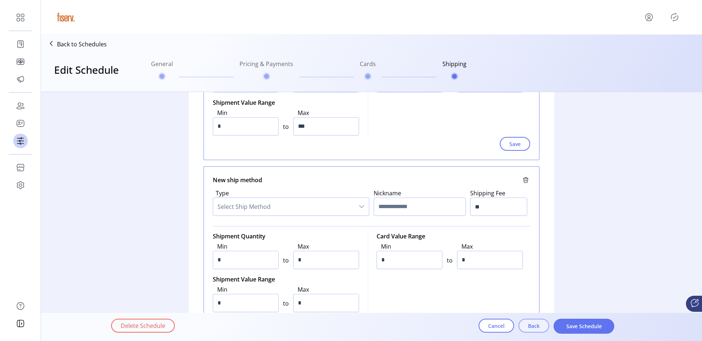
click at [534, 322] on span "Back" at bounding box center [534, 326] width 12 height 8
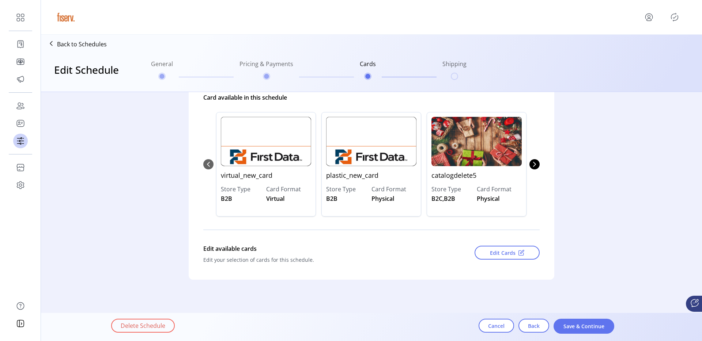
scroll to position [78, 0]
click at [544, 325] on button "Back" at bounding box center [533, 326] width 31 height 14
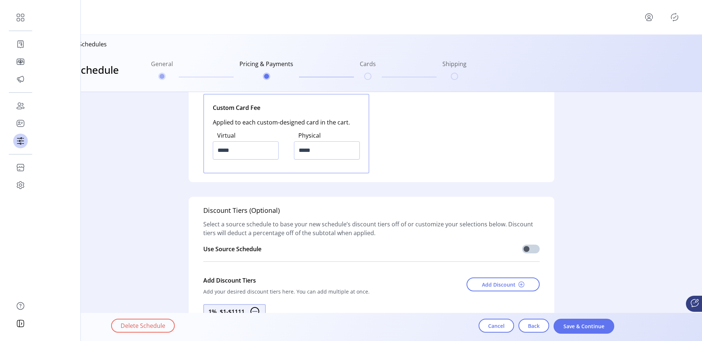
scroll to position [994, 0]
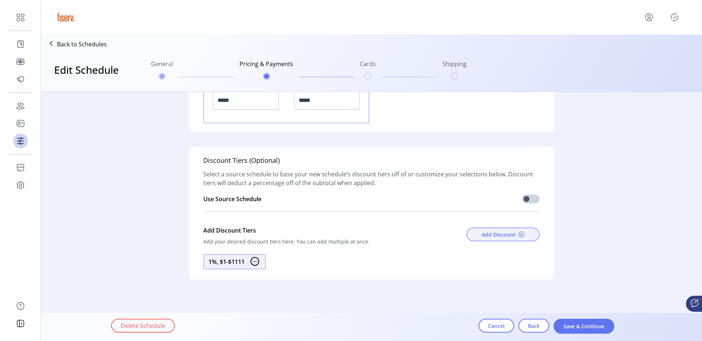
click at [497, 230] on button "Add Discount" at bounding box center [502, 235] width 73 height 14
click at [497, 230] on app-schedules-create "**********" at bounding box center [371, 179] width 661 height 289
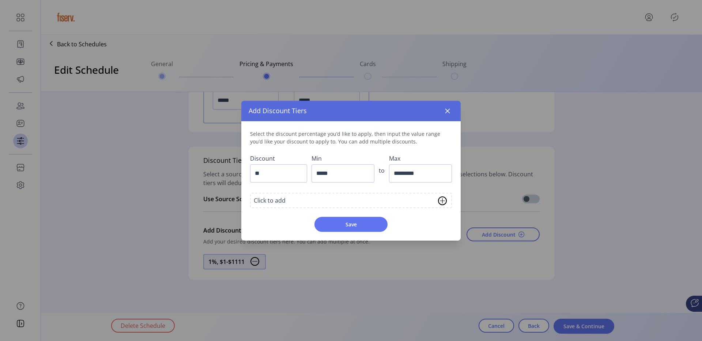
click at [335, 203] on div "Click to add" at bounding box center [351, 200] width 202 height 15
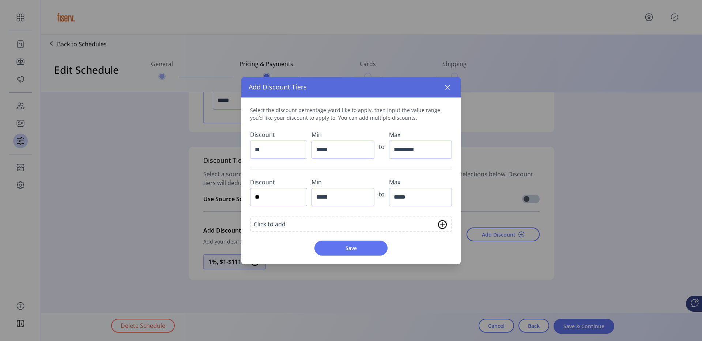
click at [294, 197] on input "**" at bounding box center [278, 197] width 57 height 18
type input "**"
click at [329, 198] on input "*****" at bounding box center [342, 197] width 63 height 18
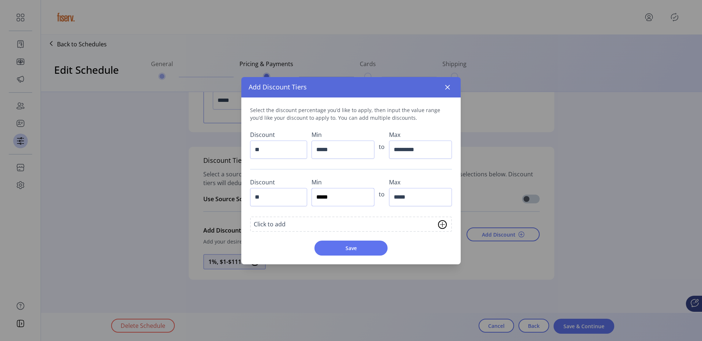
type input "*****"
click at [404, 197] on input "*****" at bounding box center [420, 197] width 63 height 18
type input "*********"
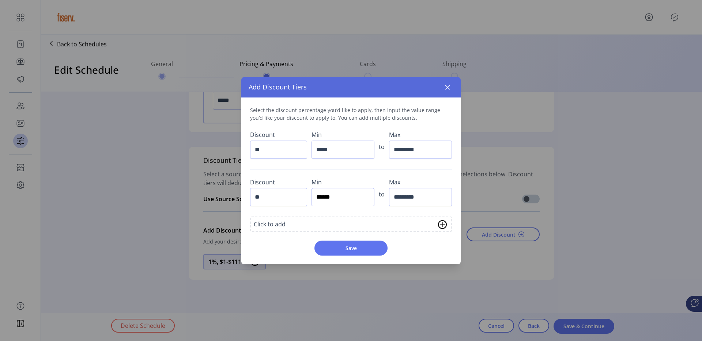
click at [319, 201] on input "******" at bounding box center [342, 197] width 63 height 18
type input "*******"
click at [402, 203] on input "*********" at bounding box center [420, 197] width 63 height 18
type input "**********"
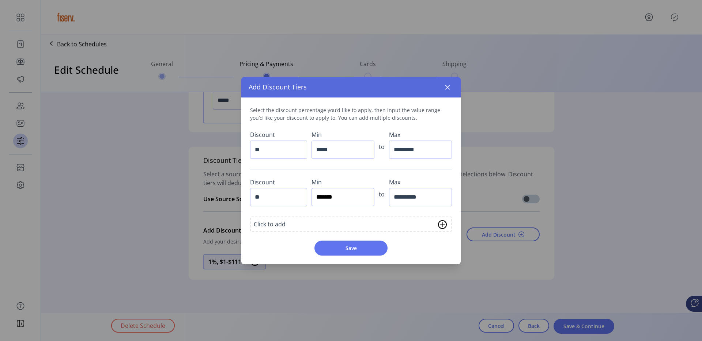
click at [320, 199] on input "*******" at bounding box center [342, 197] width 63 height 18
type input "*********"
click at [260, 201] on input "**" at bounding box center [278, 197] width 57 height 18
type input "**"
click at [314, 227] on div "Click to add" at bounding box center [351, 224] width 202 height 15
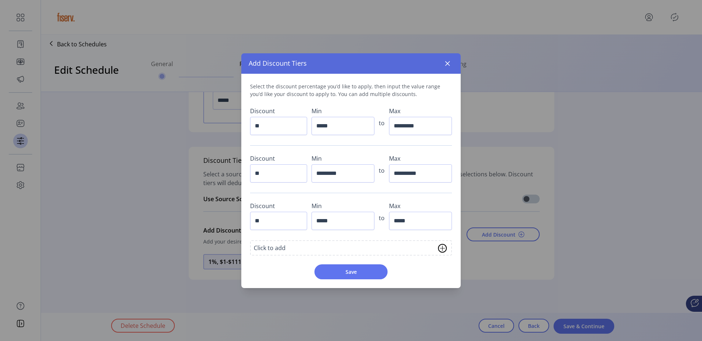
click at [354, 281] on div "**********" at bounding box center [350, 181] width 219 height 215
click at [357, 273] on span "Save" at bounding box center [351, 272] width 54 height 8
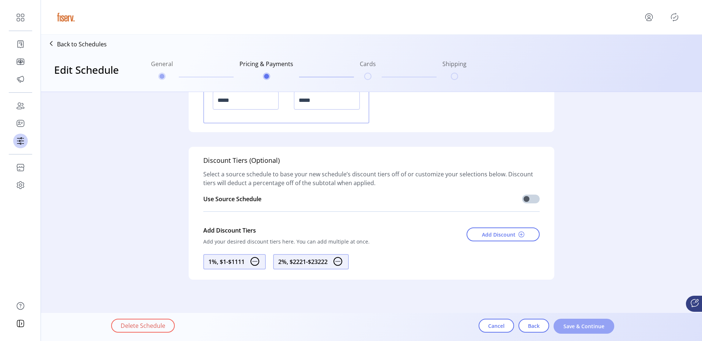
click at [572, 331] on button "Save & Continue" at bounding box center [583, 326] width 61 height 15
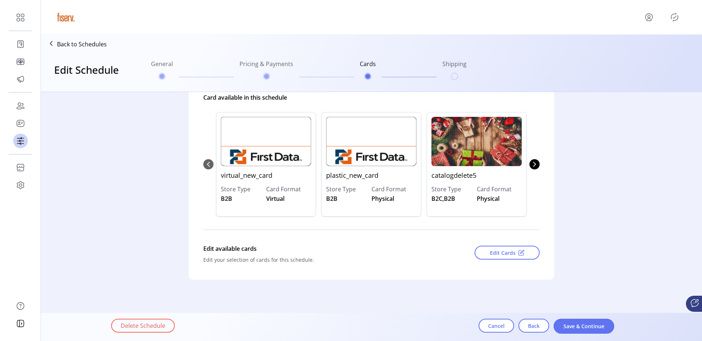
scroll to position [78, 0]
click at [571, 329] on span "Save & Continue" at bounding box center [584, 327] width 42 height 8
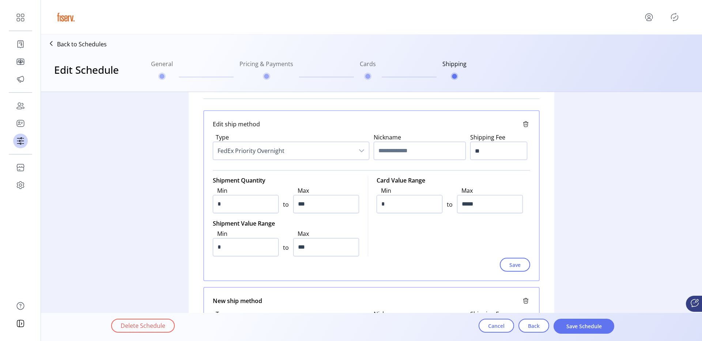
click at [571, 329] on span "Save Schedule" at bounding box center [584, 327] width 42 height 8
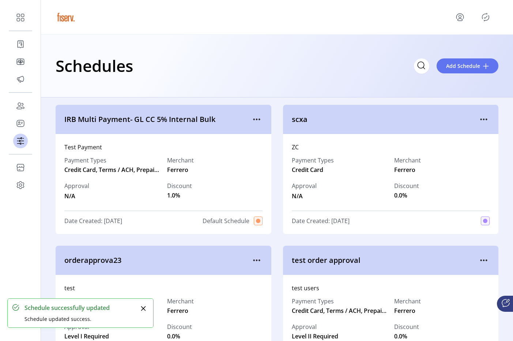
click at [487, 20] on icon "Publisher Panel" at bounding box center [486, 17] width 12 height 12
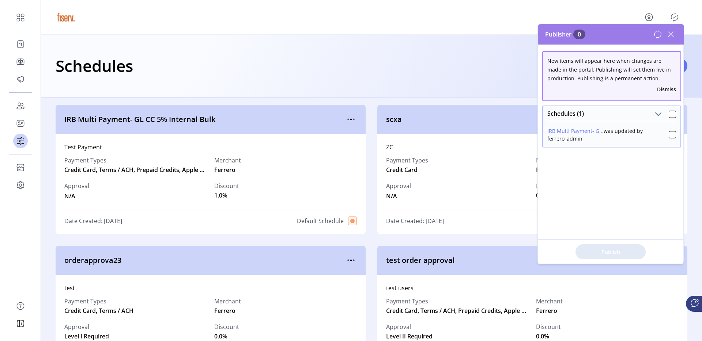
click at [672, 139] on p-checkbox at bounding box center [672, 134] width 7 height 15
click at [670, 137] on div at bounding box center [672, 134] width 7 height 7
click at [599, 245] on button "Publish 1 Items" at bounding box center [610, 252] width 70 height 15
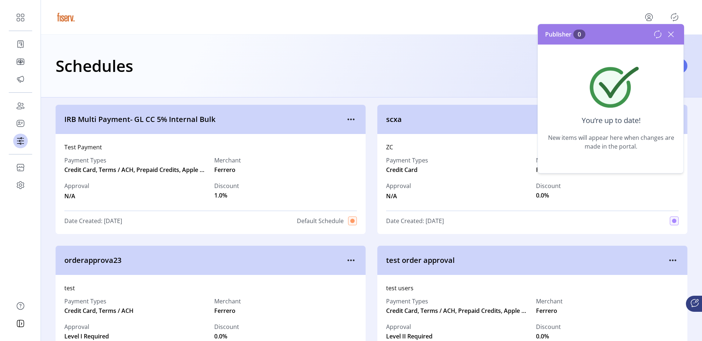
click at [670, 33] on icon at bounding box center [670, 34] width 5 height 5
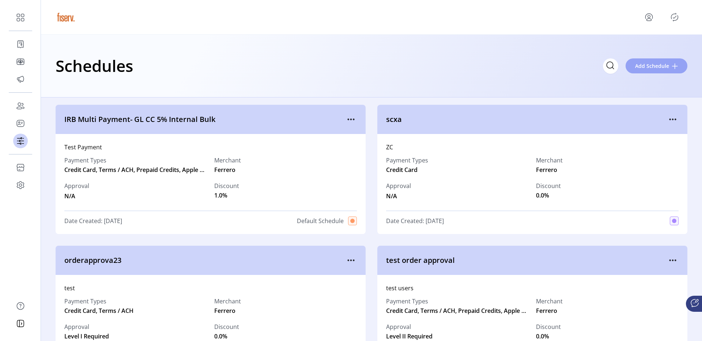
click at [652, 64] on span "Add Schedule" at bounding box center [652, 66] width 34 height 8
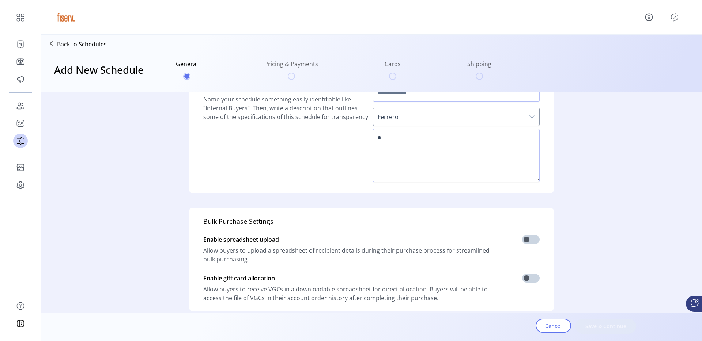
scroll to position [32, 0]
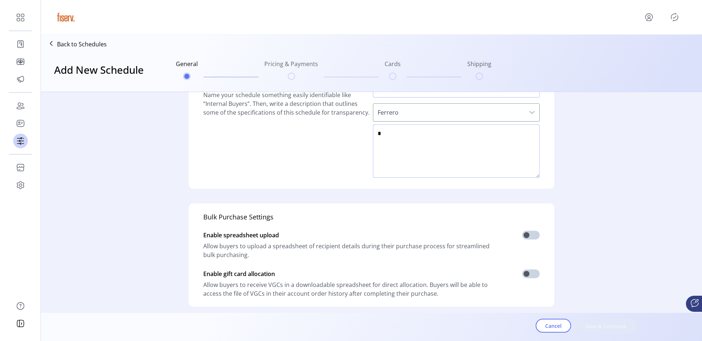
click at [412, 159] on textarea at bounding box center [456, 151] width 167 height 53
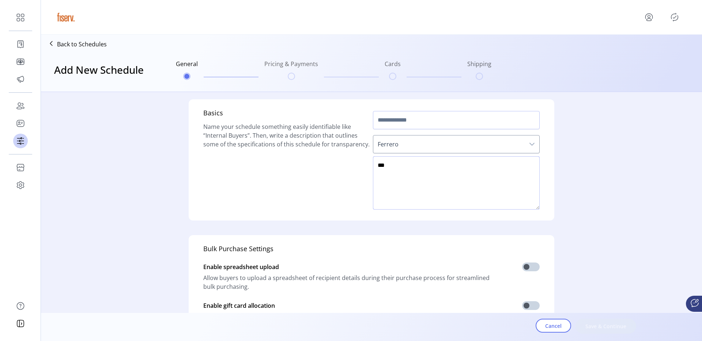
type textarea "***"
click at [424, 121] on input "text" at bounding box center [456, 120] width 167 height 18
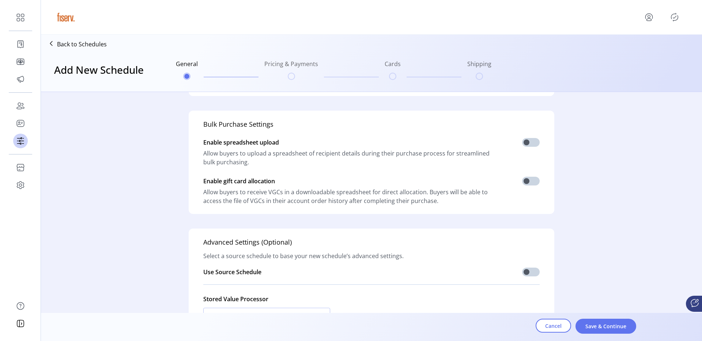
scroll to position [180, 0]
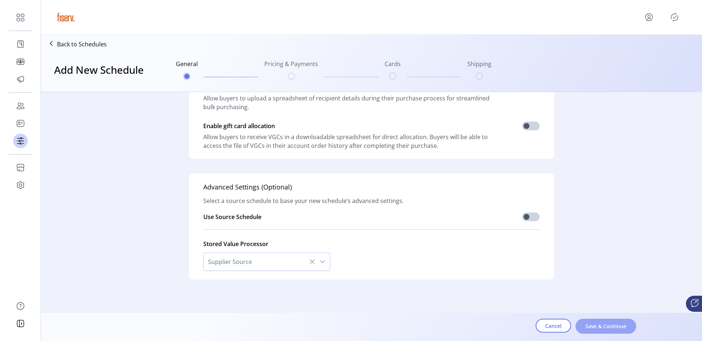
type input "***"
click at [595, 323] on span "Save & Continue" at bounding box center [606, 327] width 42 height 8
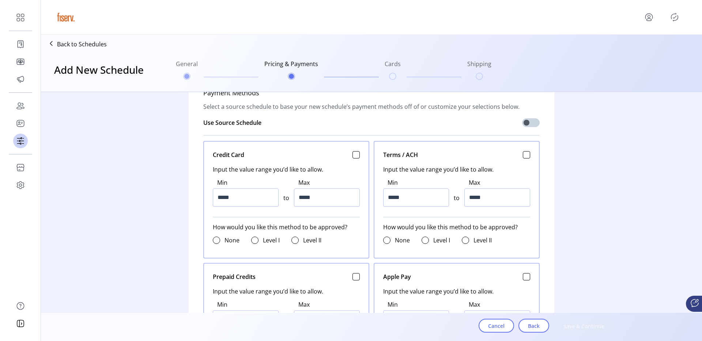
scroll to position [261, 0]
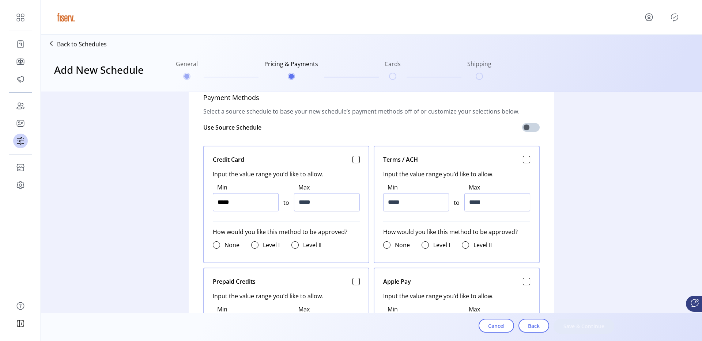
click at [257, 197] on input "*****" at bounding box center [246, 202] width 66 height 18
type input "******"
click at [257, 197] on input "******" at bounding box center [246, 202] width 66 height 18
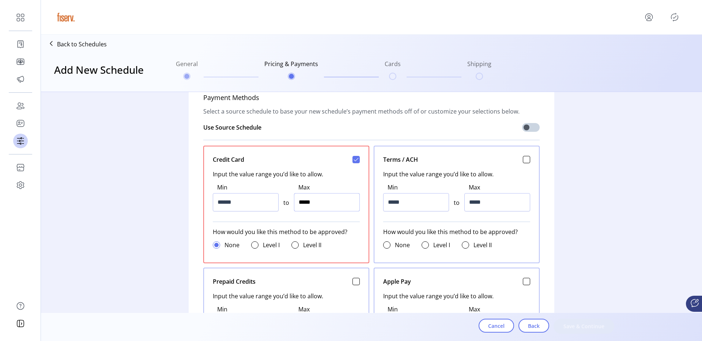
click at [327, 202] on input "*****" at bounding box center [327, 202] width 66 height 18
drag, startPoint x: 327, startPoint y: 202, endPoint x: 334, endPoint y: 205, distance: 7.1
click at [333, 204] on input "*****" at bounding box center [327, 202] width 66 height 18
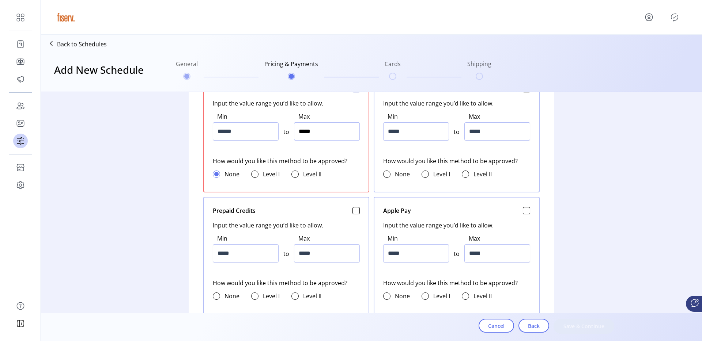
scroll to position [304, 0]
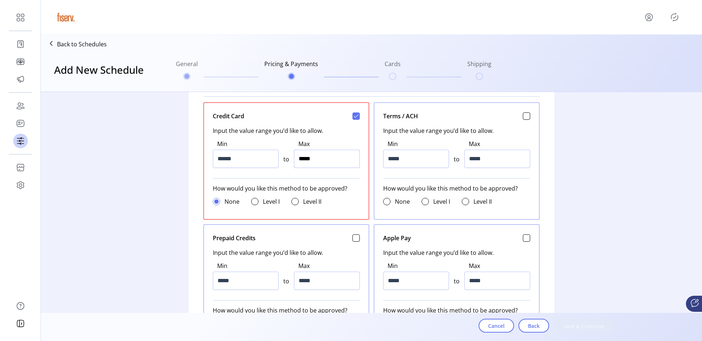
click at [307, 163] on input "*****" at bounding box center [327, 159] width 66 height 18
click at [302, 160] on input "******" at bounding box center [327, 159] width 66 height 18
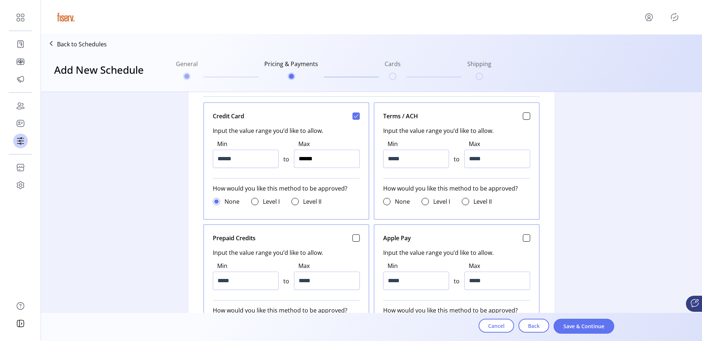
type input "*******"
click at [574, 322] on button "Save & Continue" at bounding box center [583, 326] width 61 height 15
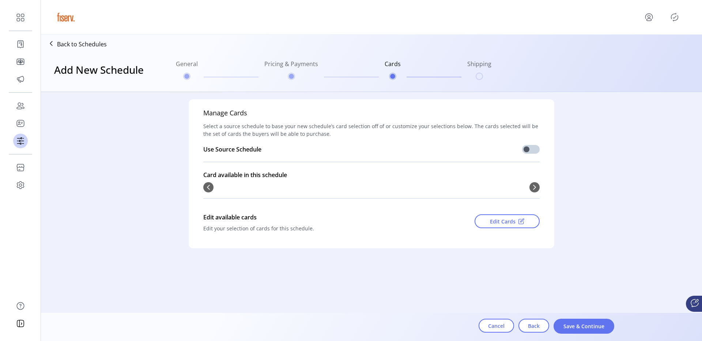
click at [208, 187] on div at bounding box center [371, 187] width 336 height 10
click at [498, 218] on span "Edit Cards" at bounding box center [503, 222] width 26 height 8
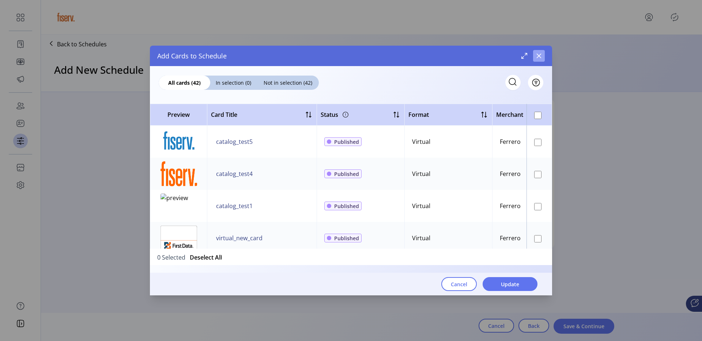
click at [538, 59] on button "button" at bounding box center [539, 56] width 12 height 12
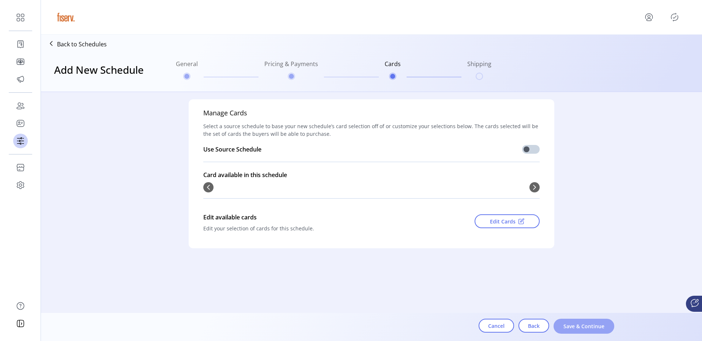
click at [581, 330] on span "Save & Continue" at bounding box center [584, 327] width 42 height 8
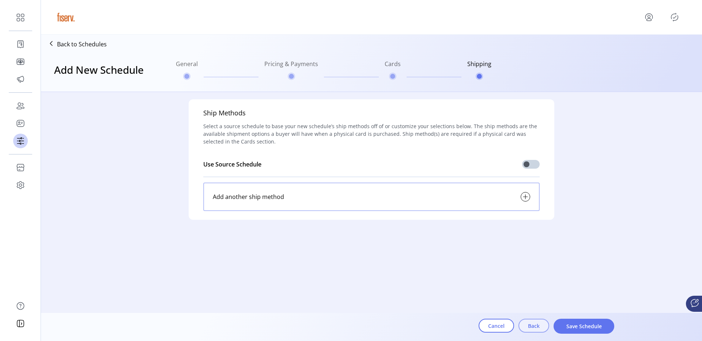
click at [541, 326] on button "Back" at bounding box center [533, 326] width 31 height 14
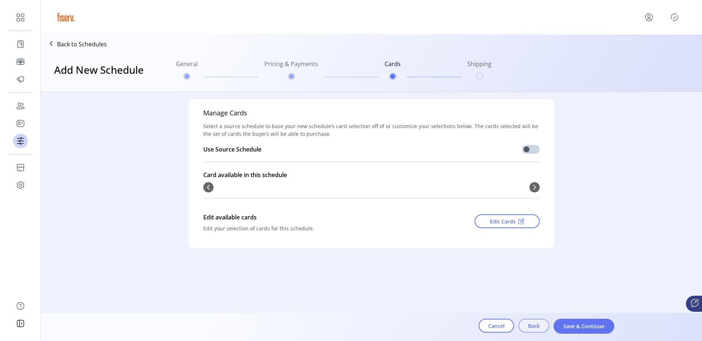
click at [541, 326] on button "Back" at bounding box center [533, 326] width 31 height 14
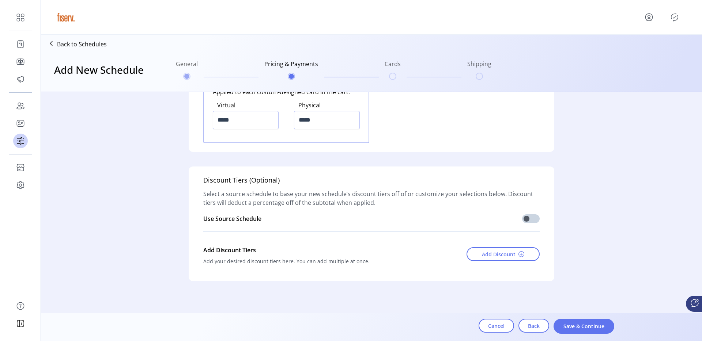
scroll to position [976, 0]
click at [493, 253] on span "Add Discount" at bounding box center [499, 253] width 34 height 8
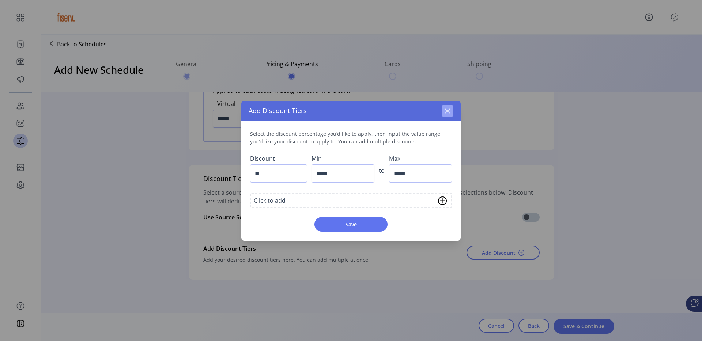
click at [449, 116] on button "button" at bounding box center [448, 111] width 12 height 12
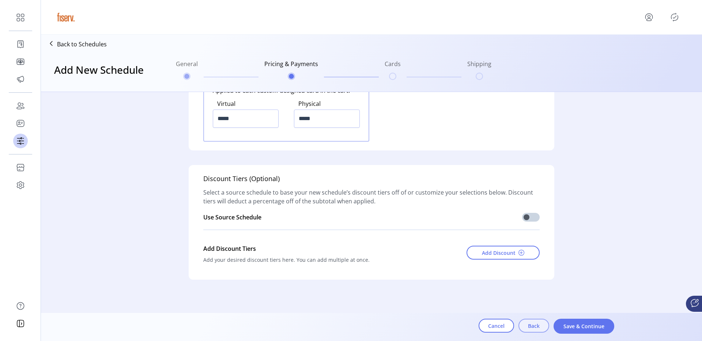
click at [534, 327] on span "Back" at bounding box center [534, 326] width 12 height 8
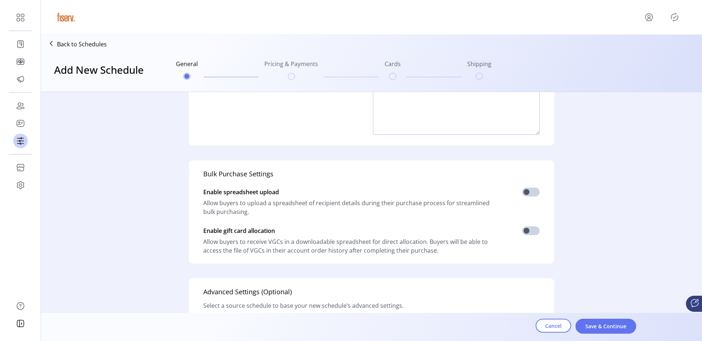
scroll to position [0, 0]
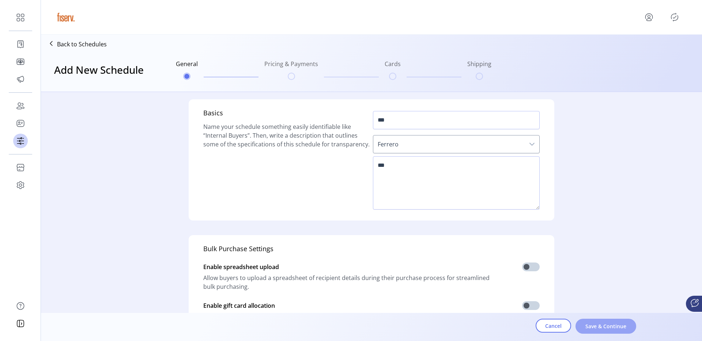
click at [600, 328] on span "Save & Continue" at bounding box center [606, 327] width 42 height 8
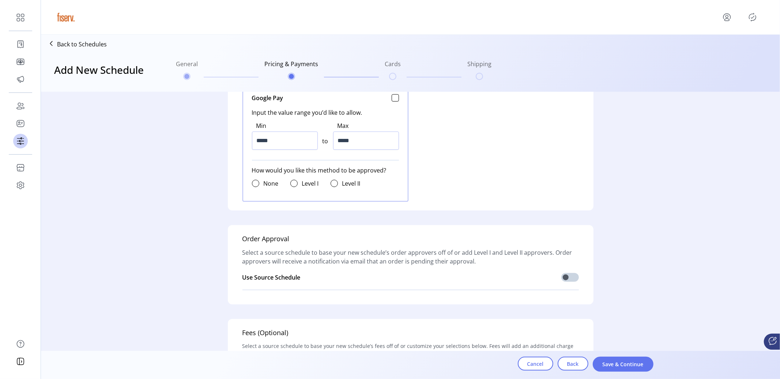
scroll to position [473, 0]
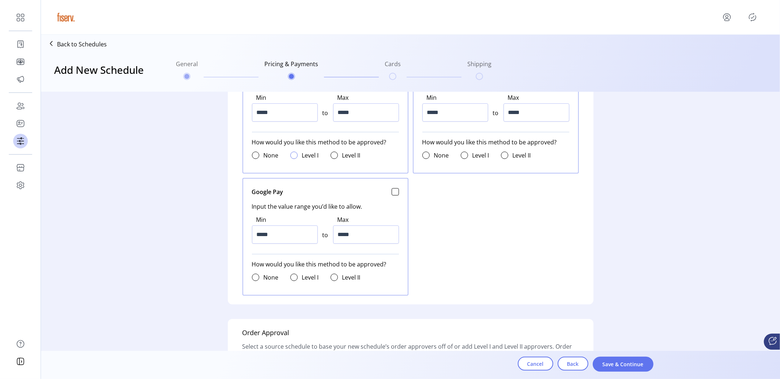
click at [292, 152] on div at bounding box center [293, 155] width 7 height 7
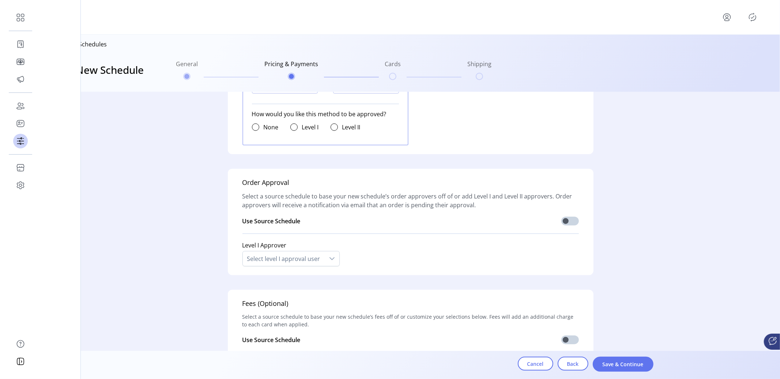
scroll to position [622, 0]
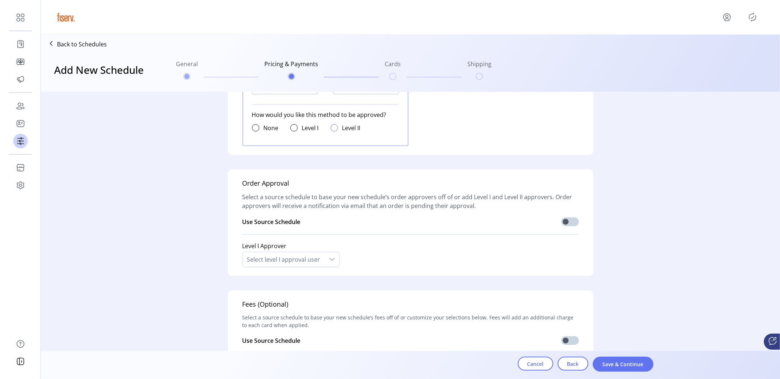
click at [332, 126] on div at bounding box center [333, 127] width 7 height 7
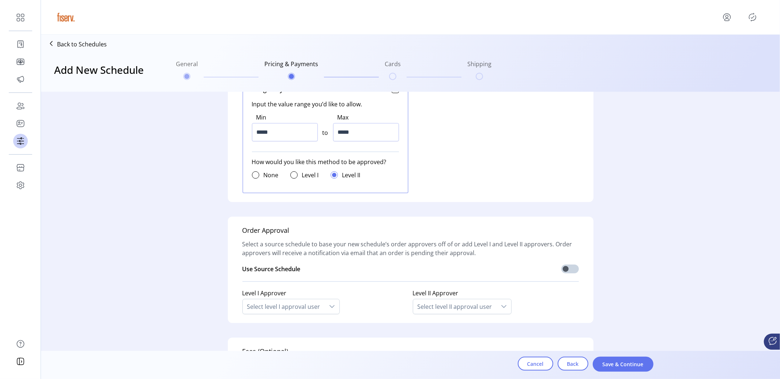
scroll to position [564, 0]
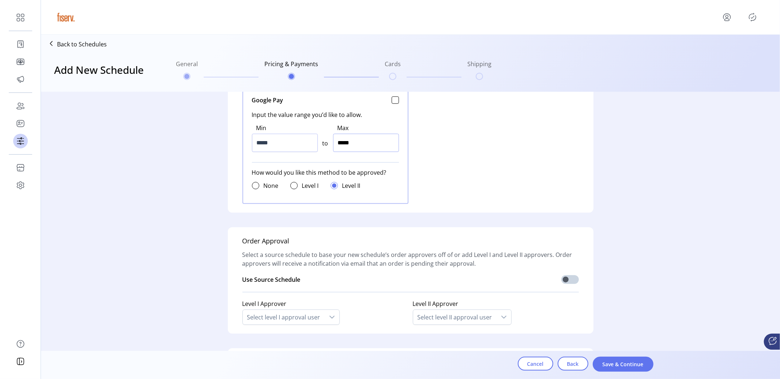
click at [342, 145] on input "*****" at bounding box center [366, 143] width 66 height 18
type input "*******"
click at [294, 143] on input "*****" at bounding box center [285, 143] width 66 height 18
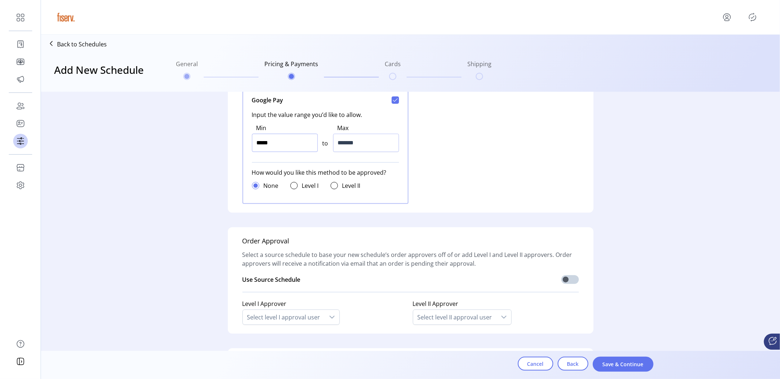
click at [291, 149] on input "*****" at bounding box center [285, 143] width 66 height 18
type input "*****"
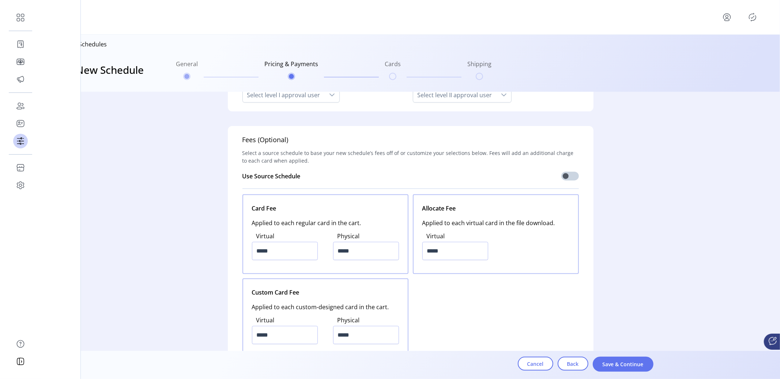
scroll to position [865, 0]
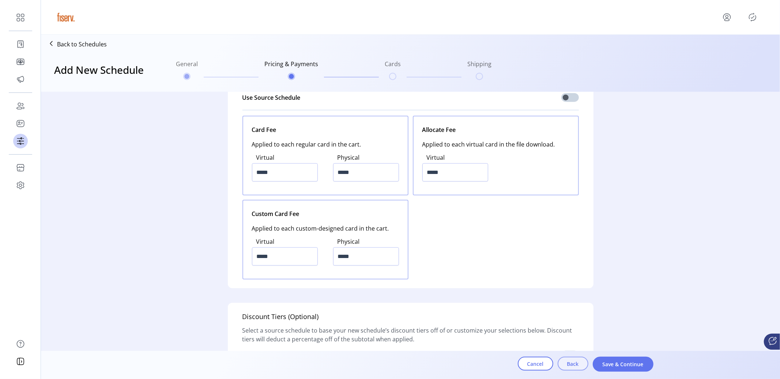
click at [580, 341] on button "Back" at bounding box center [572, 364] width 31 height 14
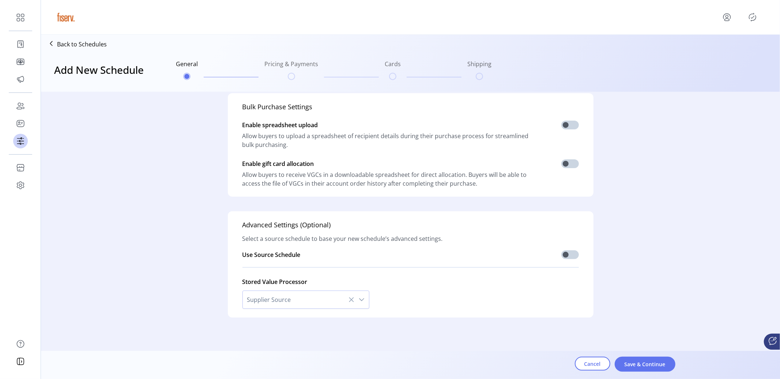
scroll to position [0, 0]
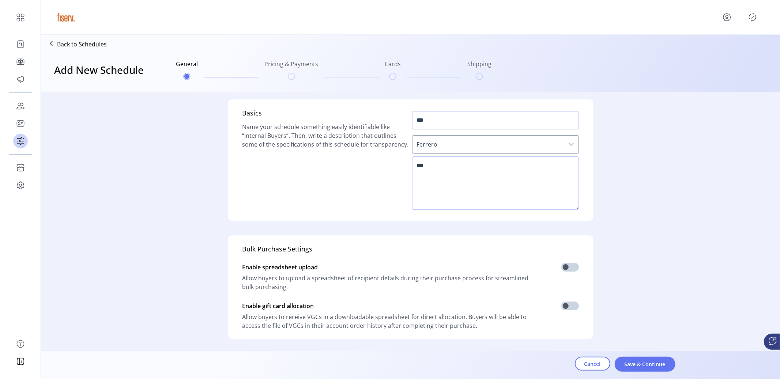
click at [475, 108] on div "***" at bounding box center [495, 120] width 167 height 24
click at [474, 110] on div "***" at bounding box center [495, 120] width 167 height 24
click at [470, 116] on input "***" at bounding box center [495, 120] width 167 height 18
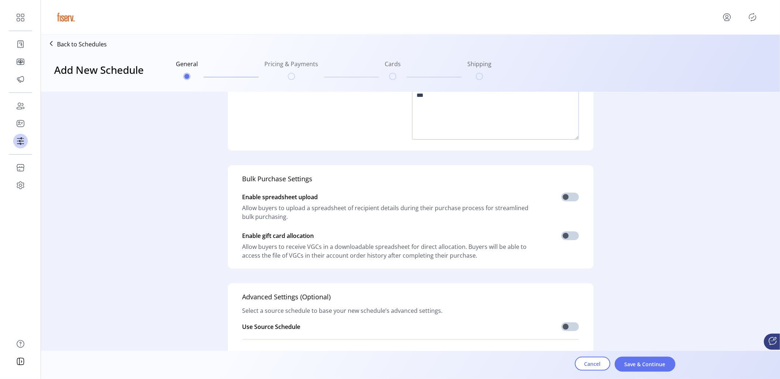
scroll to position [143, 0]
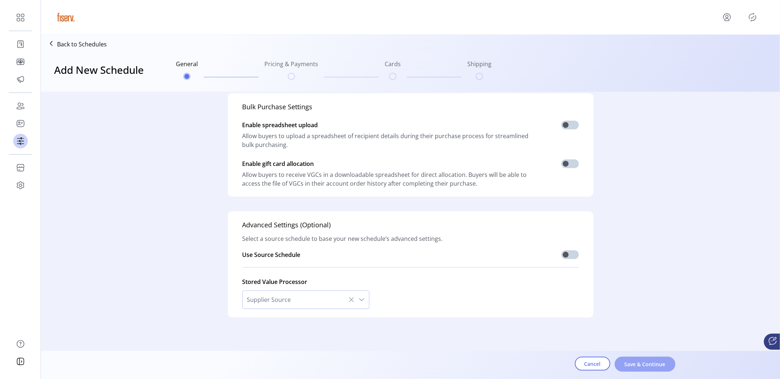
type input "**********"
click at [657, 341] on span "Save & Continue" at bounding box center [645, 364] width 42 height 8
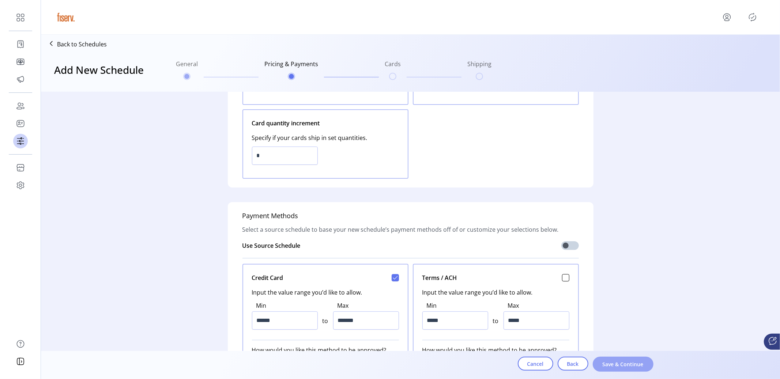
click at [639, 341] on span "Save & Continue" at bounding box center [623, 364] width 42 height 8
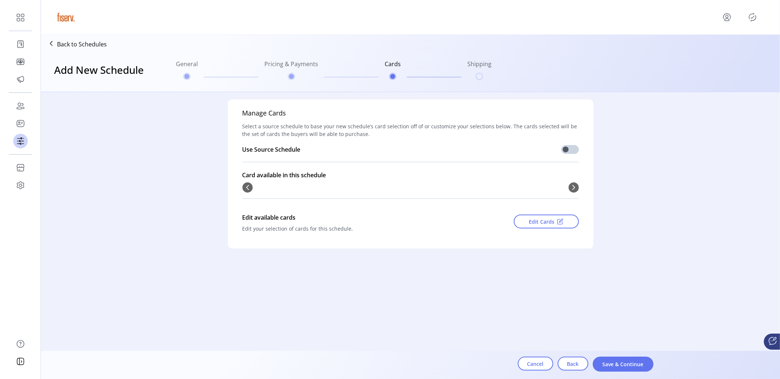
scroll to position [0, 0]
click at [639, 341] on span "Save & Continue" at bounding box center [623, 364] width 42 height 8
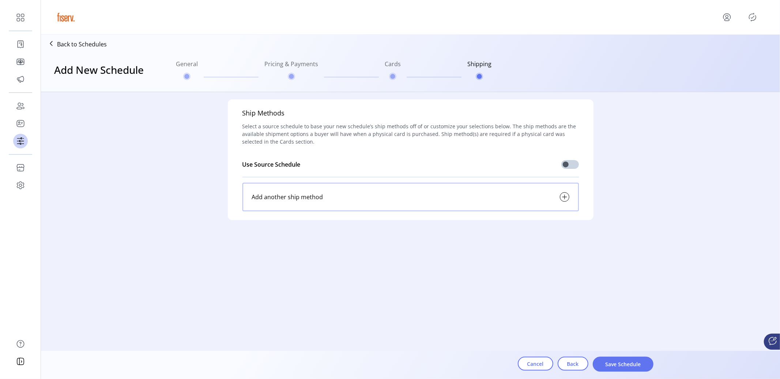
click at [639, 341] on span "Save Schedule" at bounding box center [623, 364] width 42 height 8
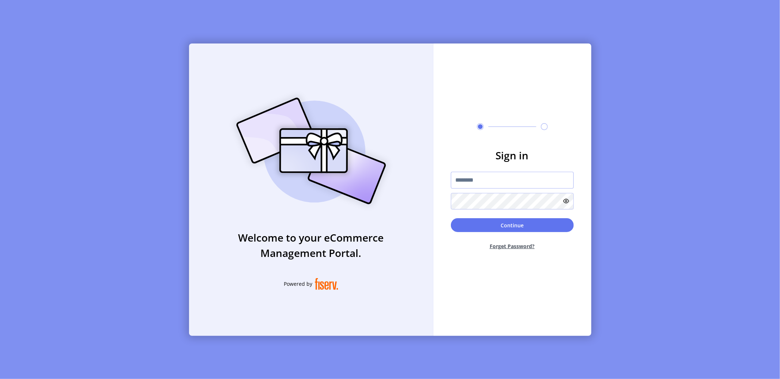
click at [516, 178] on input "text" at bounding box center [512, 180] width 123 height 17
type input "**********"
click at [509, 224] on button "Continue" at bounding box center [512, 225] width 123 height 14
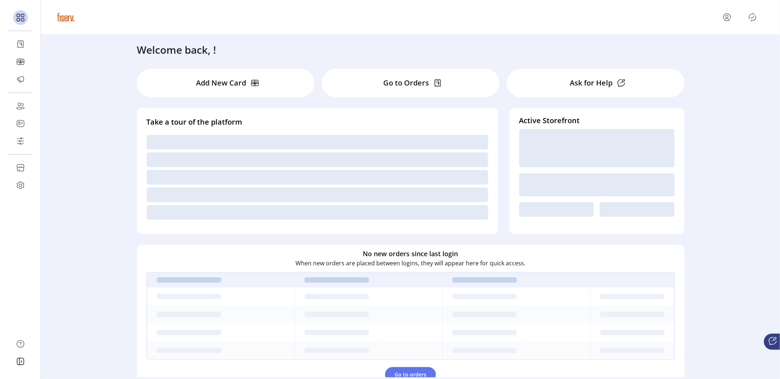
click at [701, 19] on icon "Publisher Panel" at bounding box center [752, 17] width 12 height 12
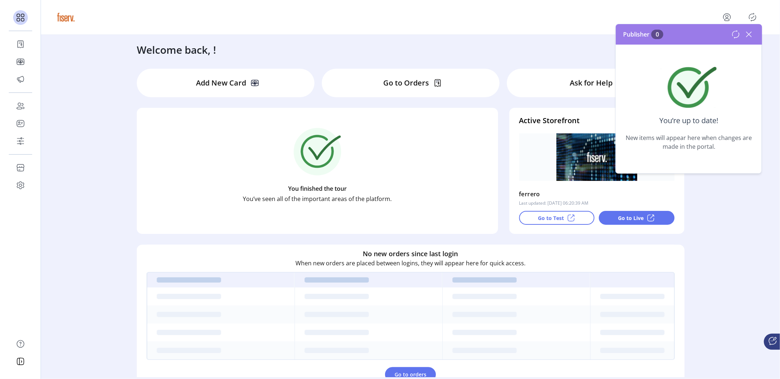
click at [701, 38] on icon at bounding box center [735, 34] width 9 height 9
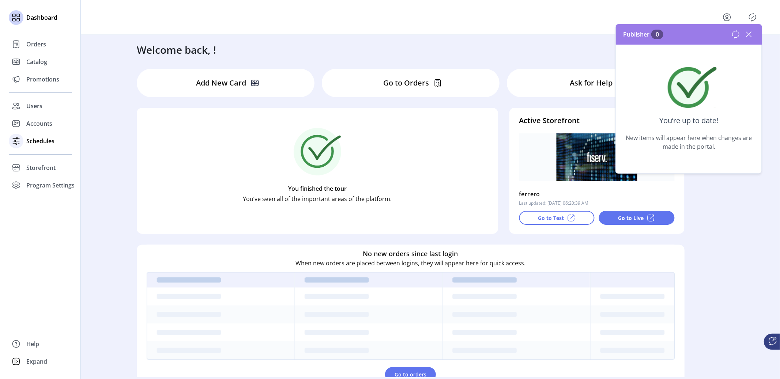
click at [38, 147] on div "Schedules" at bounding box center [40, 141] width 63 height 18
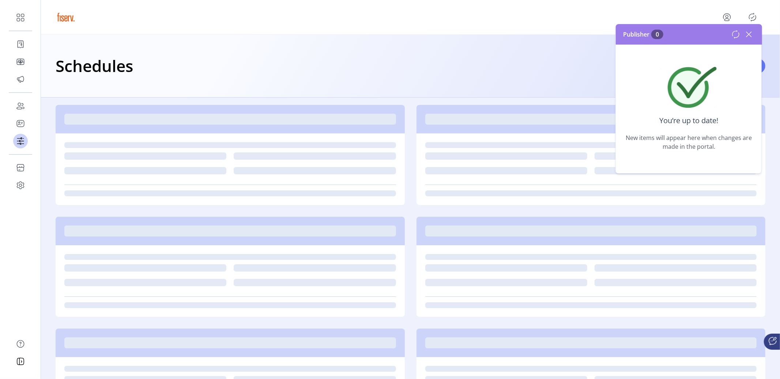
click at [701, 33] on icon at bounding box center [749, 35] width 12 height 12
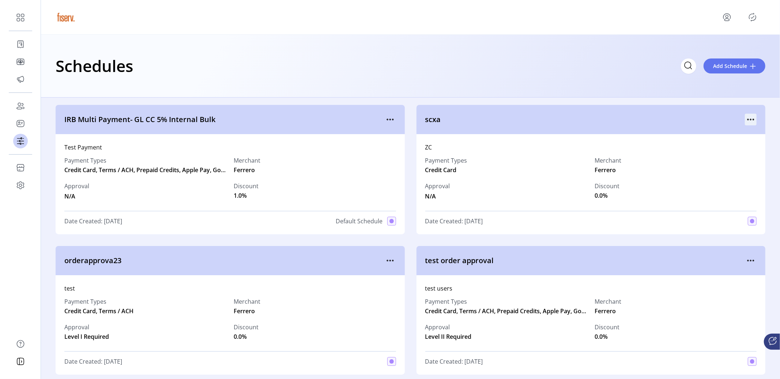
click at [701, 120] on icon "menu" at bounding box center [751, 120] width 12 height 12
click at [701, 147] on span "Edit Details" at bounding box center [716, 146] width 61 height 6
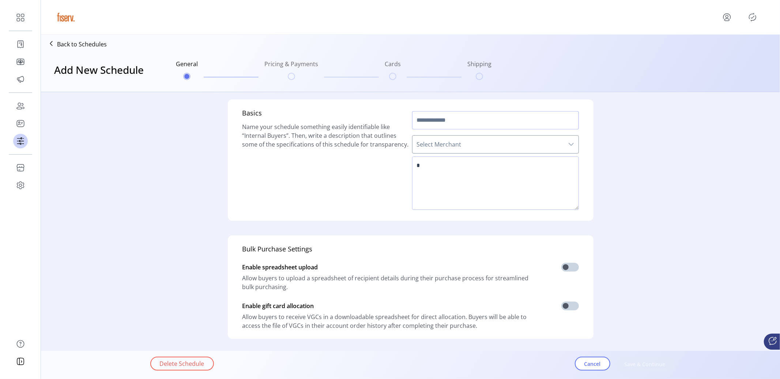
click at [435, 121] on input "text" at bounding box center [495, 120] width 167 height 18
type input "****"
type textarea "**"
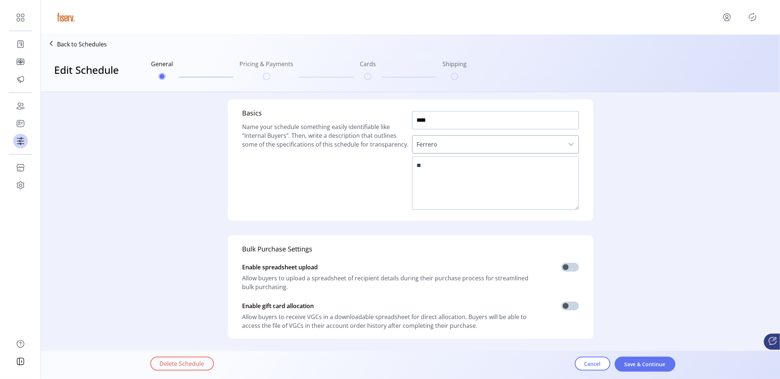
click at [416, 122] on input "****" at bounding box center [495, 120] width 167 height 18
click at [446, 123] on input "**********" at bounding box center [495, 120] width 167 height 18
type input "**********"
click at [624, 341] on button "Save & Continue" at bounding box center [644, 364] width 61 height 15
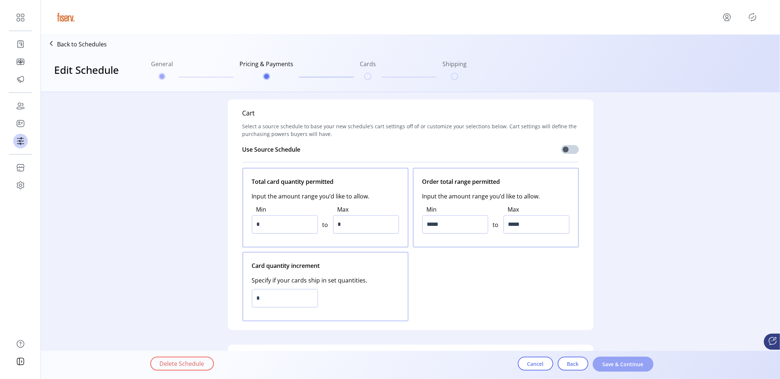
click at [623, 341] on span "Save & Continue" at bounding box center [623, 364] width 42 height 8
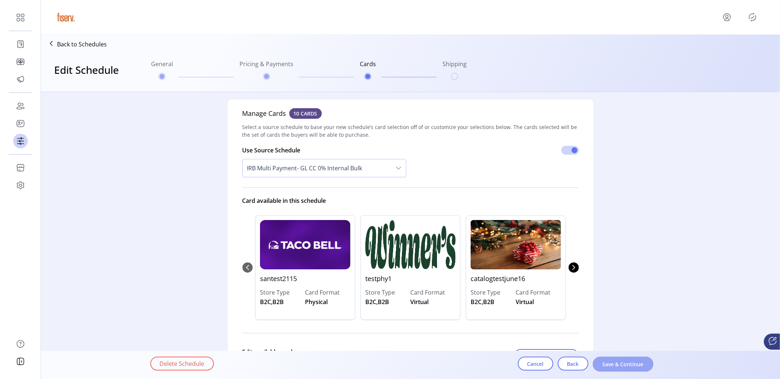
click at [618, 341] on div "Delete Schedule Cancel Back Save & Continue" at bounding box center [430, 364] width 561 height 25
click at [618, 341] on button "Save & Continue" at bounding box center [623, 364] width 61 height 15
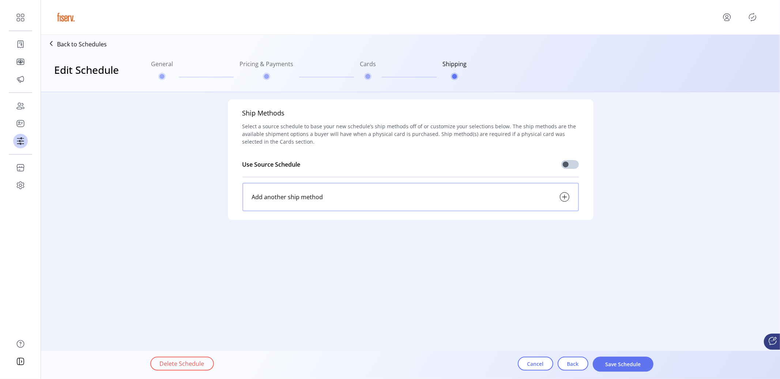
click at [618, 341] on button "Save Schedule" at bounding box center [623, 364] width 61 height 15
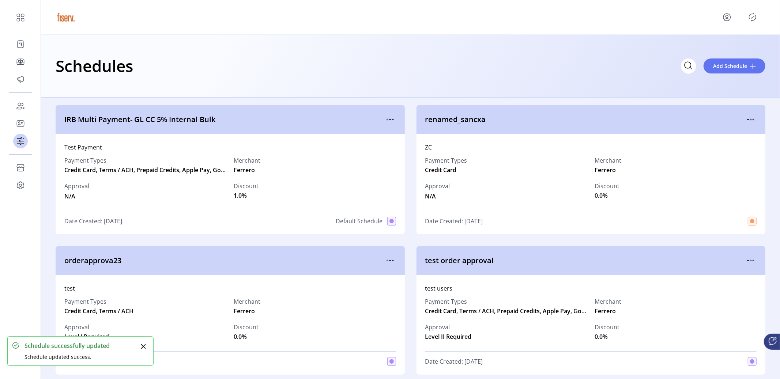
click at [701, 18] on icon "Publisher Panel" at bounding box center [752, 17] width 12 height 12
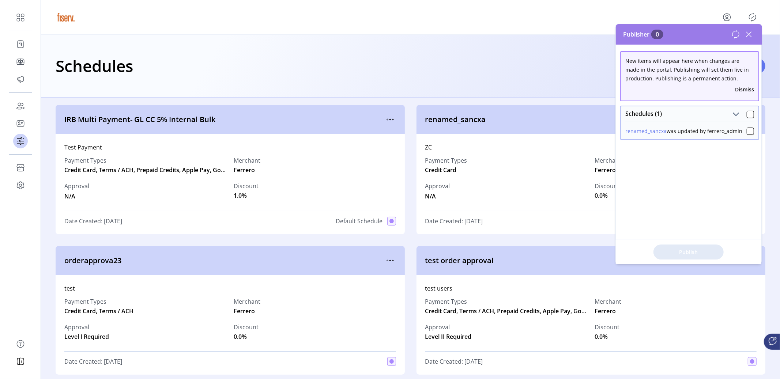
click at [701, 140] on p-panel "Schedules (1) renamed_sancxa was updated by ferrero_admin" at bounding box center [689, 122] width 139 height 39
click at [701, 129] on div at bounding box center [749, 131] width 7 height 7
click at [684, 251] on span "Publish 1 Items" at bounding box center [688, 252] width 51 height 8
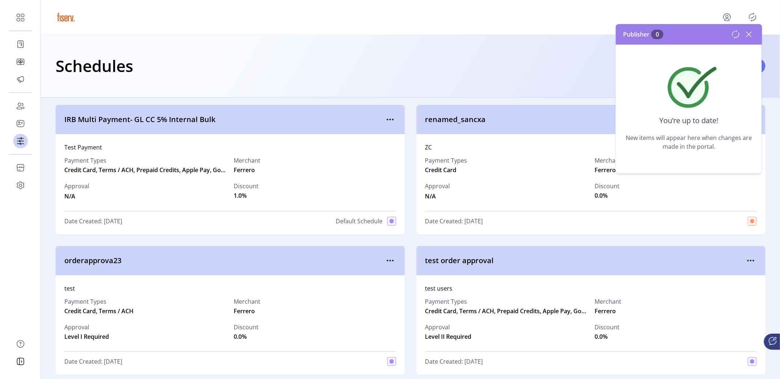
click at [533, 146] on div "ZC" at bounding box center [591, 147] width 332 height 9
click at [701, 36] on icon at bounding box center [749, 35] width 12 height 12
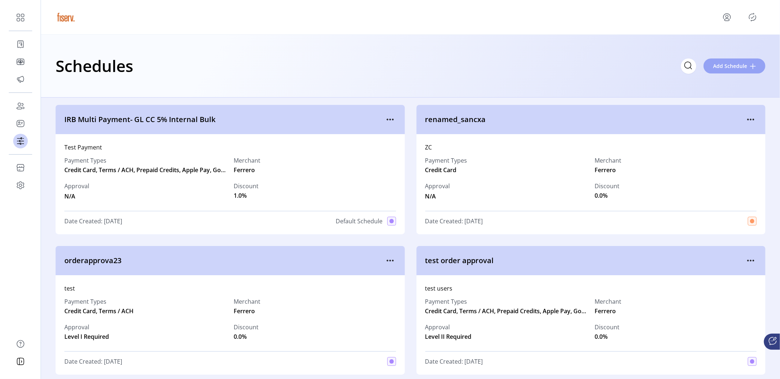
click at [701, 66] on span "Add Schedule" at bounding box center [730, 66] width 34 height 8
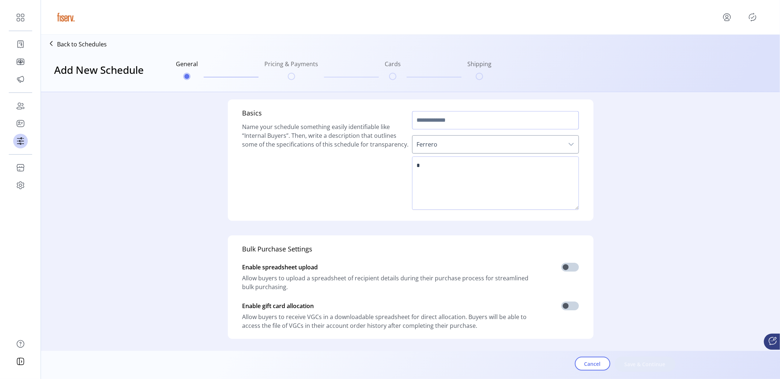
click at [451, 116] on input "text" at bounding box center [495, 120] width 167 height 18
type input "**********"
click at [450, 140] on span "Ferrero" at bounding box center [487, 145] width 151 height 18
click at [441, 175] on textarea at bounding box center [495, 182] width 167 height 53
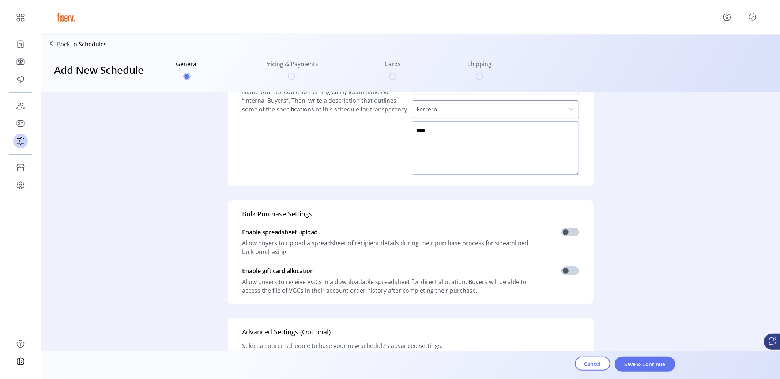
scroll to position [143, 0]
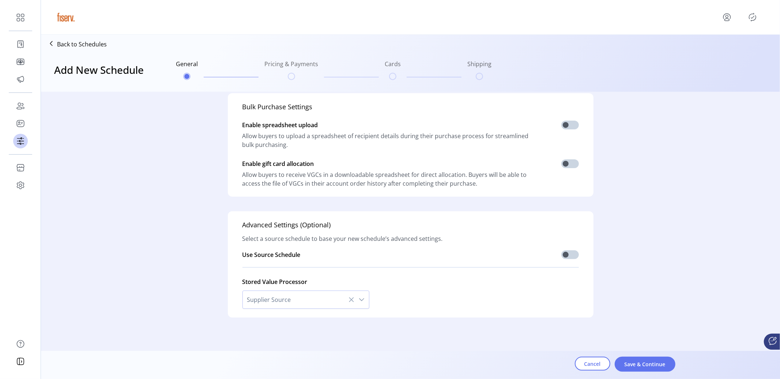
type textarea "****"
click at [640, 341] on form "**********" at bounding box center [410, 156] width 739 height 412
click at [635, 341] on span "Save & Continue" at bounding box center [645, 364] width 42 height 8
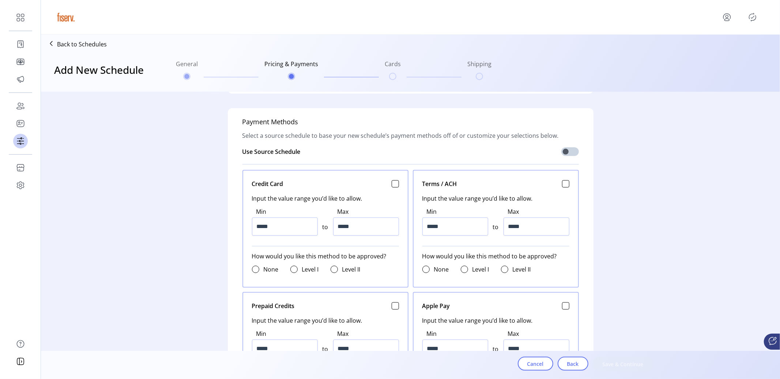
scroll to position [268, 0]
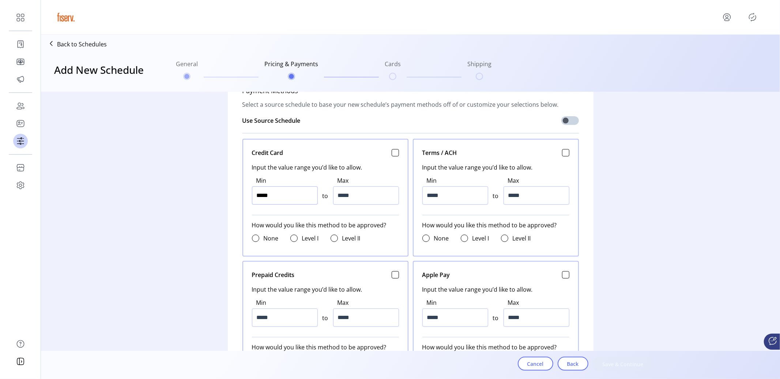
click at [293, 193] on input "*****" at bounding box center [285, 195] width 66 height 18
type input "*****"
click at [360, 204] on div "Min ***** to Max *****" at bounding box center [325, 190] width 147 height 37
click at [360, 198] on input "*****" at bounding box center [366, 195] width 66 height 18
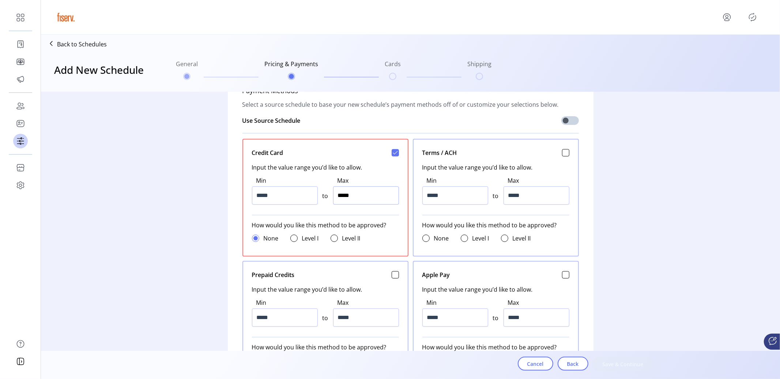
click at [360, 198] on input "*****" at bounding box center [366, 195] width 66 height 18
type input "**********"
click at [291, 238] on div at bounding box center [293, 238] width 7 height 7
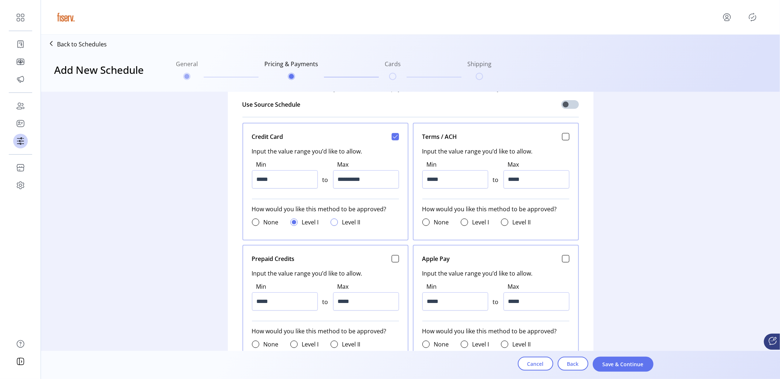
click at [333, 222] on div at bounding box center [333, 222] width 7 height 7
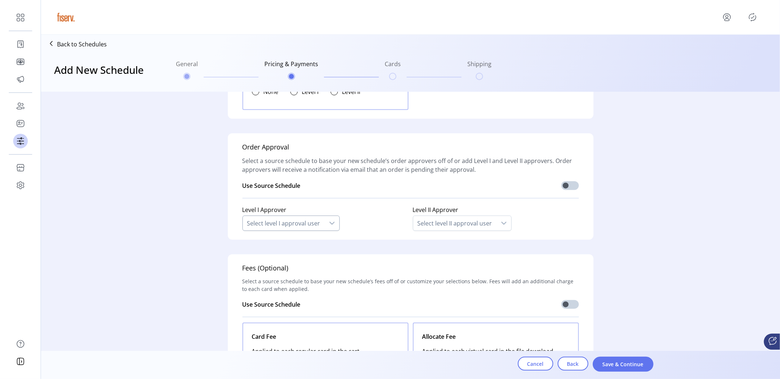
scroll to position [663, 0]
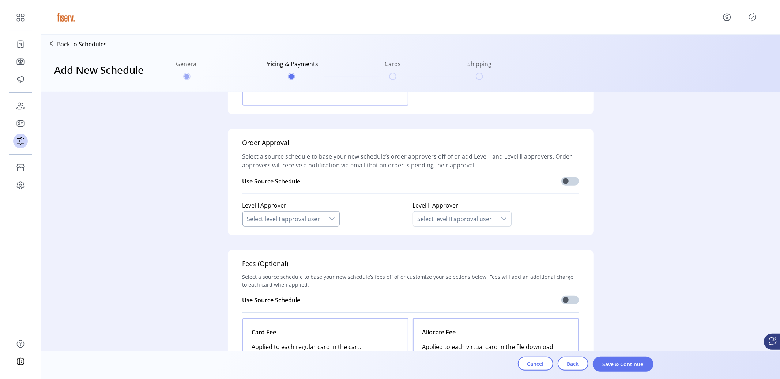
click at [315, 215] on div "Select level I approval user" at bounding box center [284, 219] width 82 height 15
click at [292, 258] on li "Sandeep QA" at bounding box center [291, 258] width 93 height 15
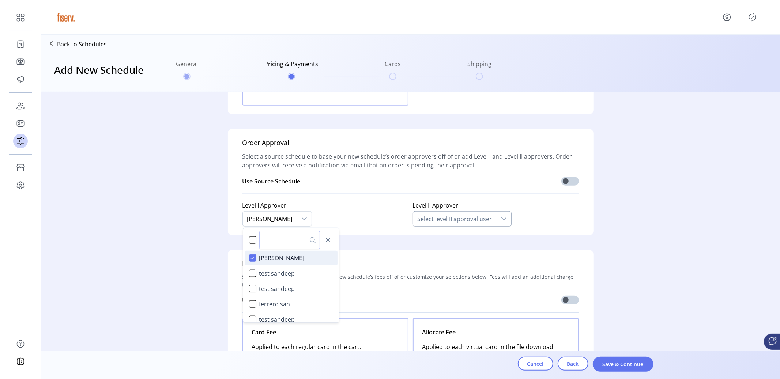
click at [484, 222] on div "Select level II approval user" at bounding box center [454, 219] width 83 height 15
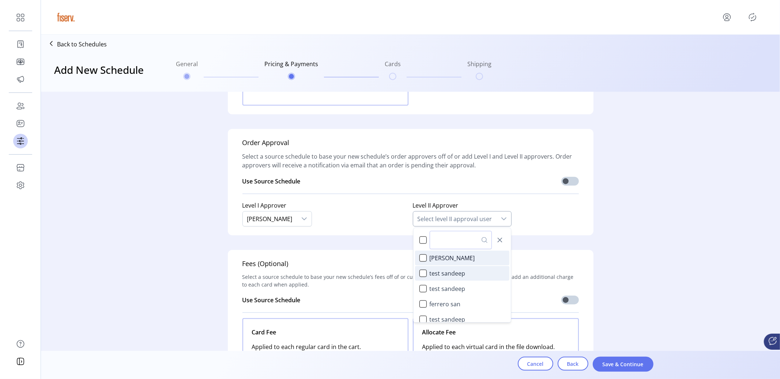
click at [436, 272] on span "test sandeep" at bounding box center [448, 273] width 36 height 9
click at [523, 204] on span "Level II Approver" at bounding box center [496, 206] width 166 height 12
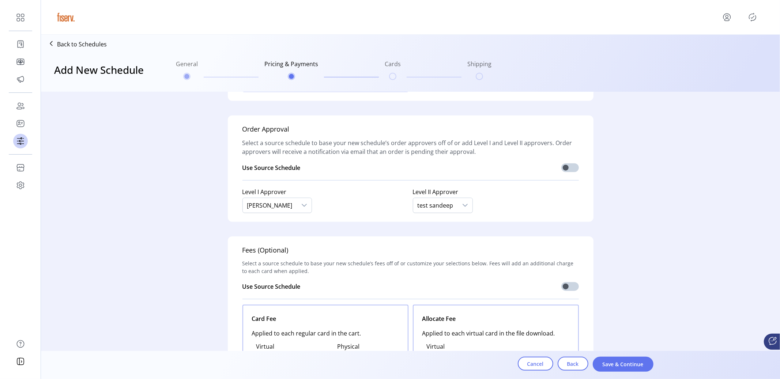
scroll to position [675, 0]
click at [617, 341] on span "Save & Continue" at bounding box center [623, 364] width 42 height 8
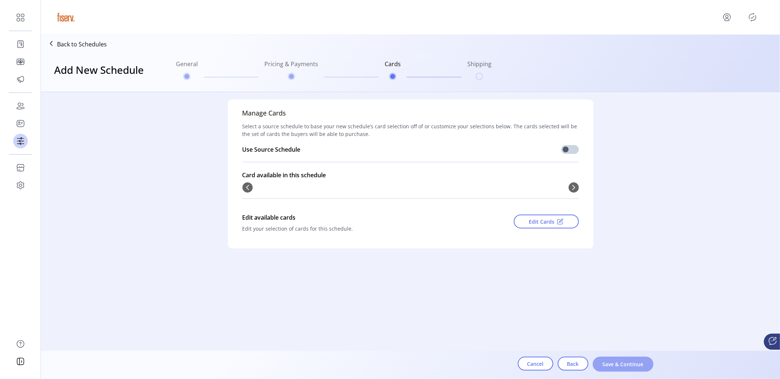
click at [613, 341] on span "Save & Continue" at bounding box center [623, 364] width 42 height 8
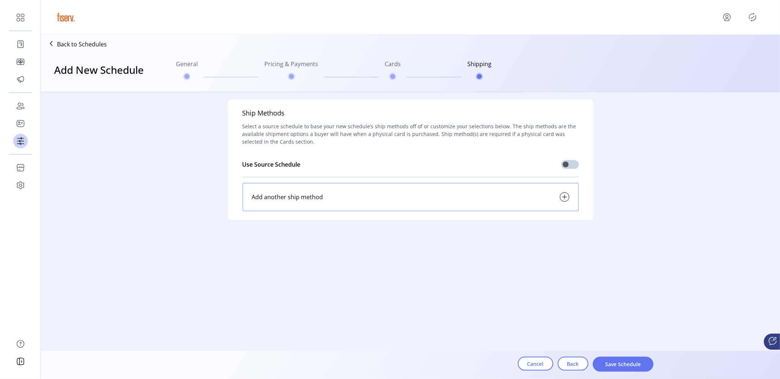
click at [613, 341] on span "Save Schedule" at bounding box center [623, 364] width 42 height 8
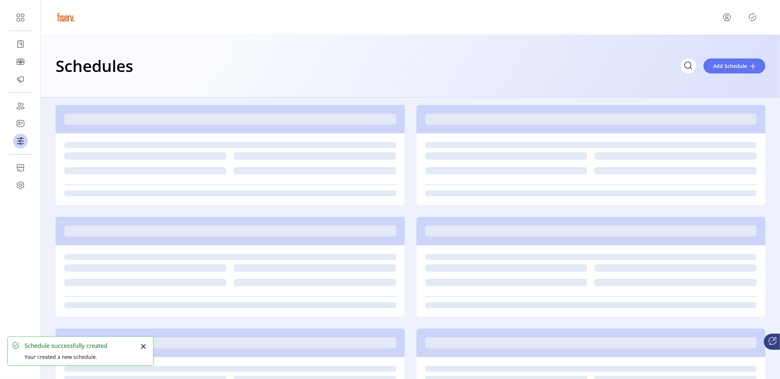
click at [701, 15] on icon "Publisher Panel" at bounding box center [752, 17] width 12 height 12
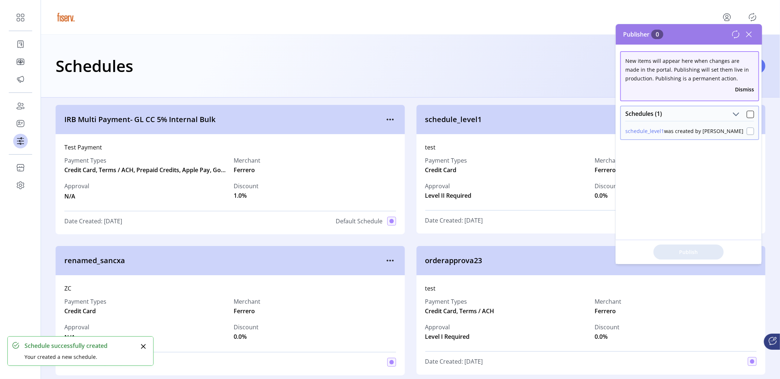
click at [701, 132] on div at bounding box center [749, 131] width 7 height 7
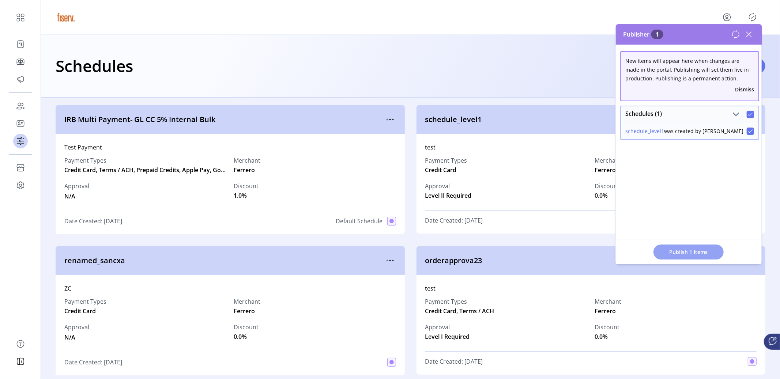
click at [689, 251] on span "Publish 1 Items" at bounding box center [688, 252] width 51 height 8
click at [559, 129] on div "schedule_level1" at bounding box center [590, 119] width 349 height 29
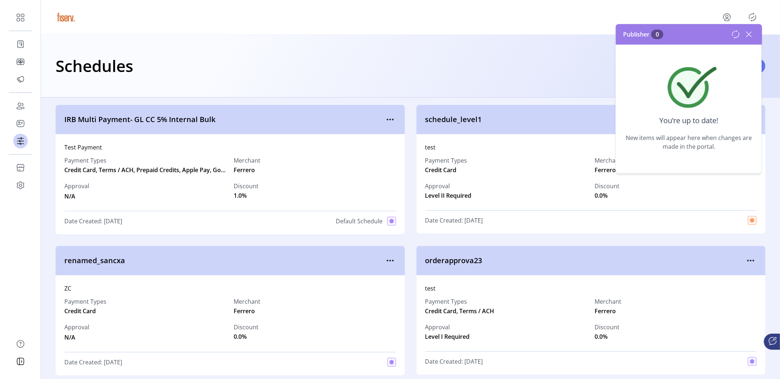
click at [701, 34] on icon at bounding box center [749, 35] width 12 height 12
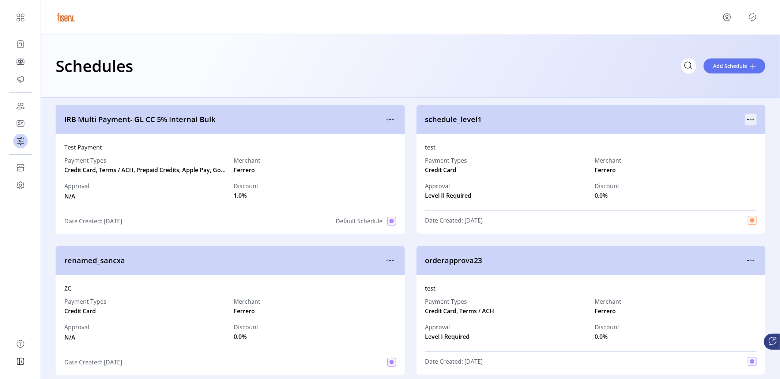
click at [701, 122] on icon "menu" at bounding box center [751, 120] width 12 height 12
click at [701, 138] on link "View Details" at bounding box center [715, 134] width 69 height 12
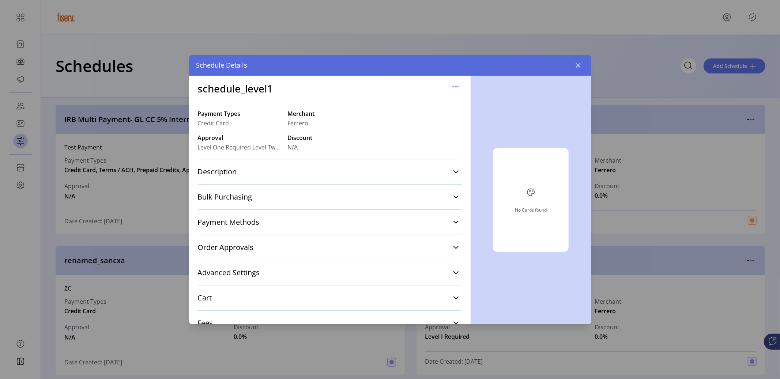
scroll to position [35, 0]
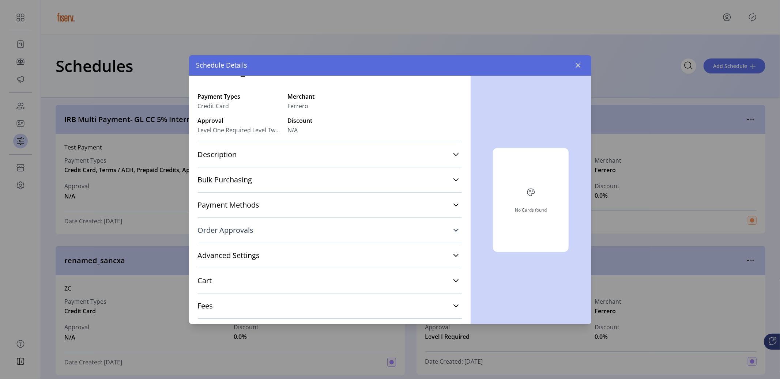
click at [240, 233] on span "Order Approvals" at bounding box center [226, 230] width 56 height 7
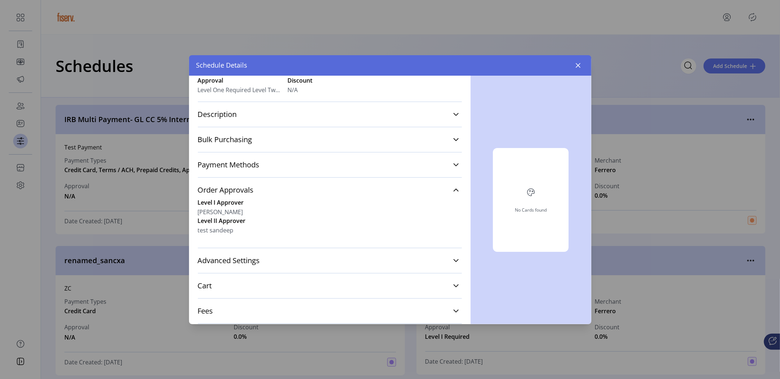
scroll to position [0, 0]
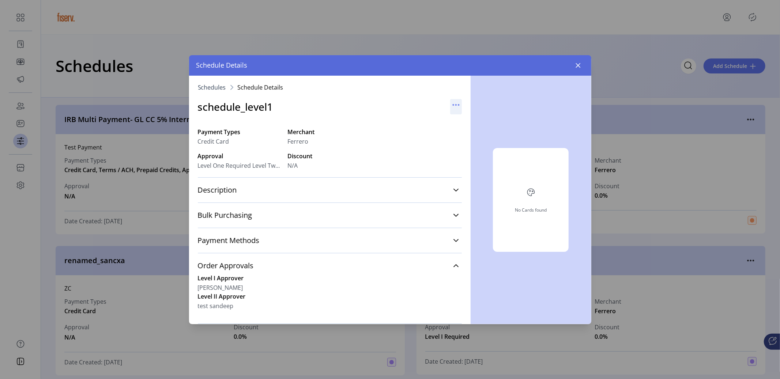
click at [454, 106] on icon "button" at bounding box center [456, 105] width 12 height 12
click at [459, 116] on span "Edit Details" at bounding box center [483, 119] width 61 height 6
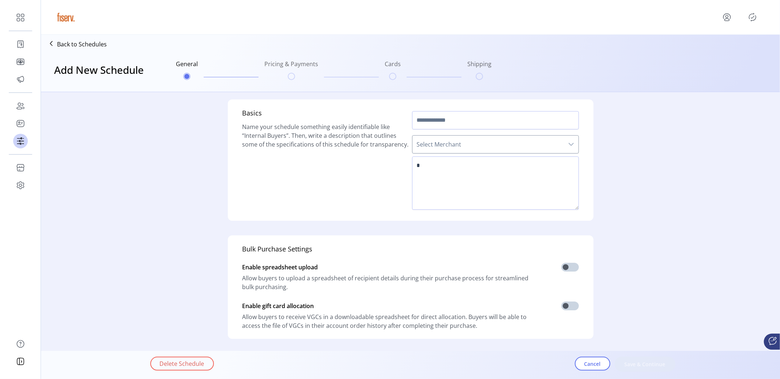
click at [641, 341] on div "Cancel Save & Continue" at bounding box center [643, 364] width 137 height 15
type input "**********"
type textarea "****"
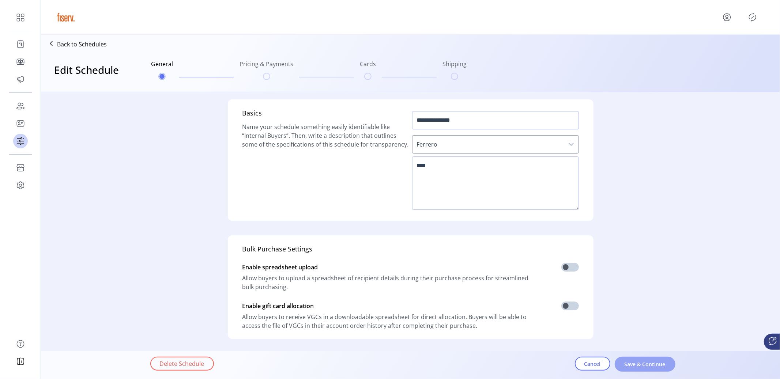
click at [637, 341] on span "Save & Continue" at bounding box center [645, 364] width 42 height 8
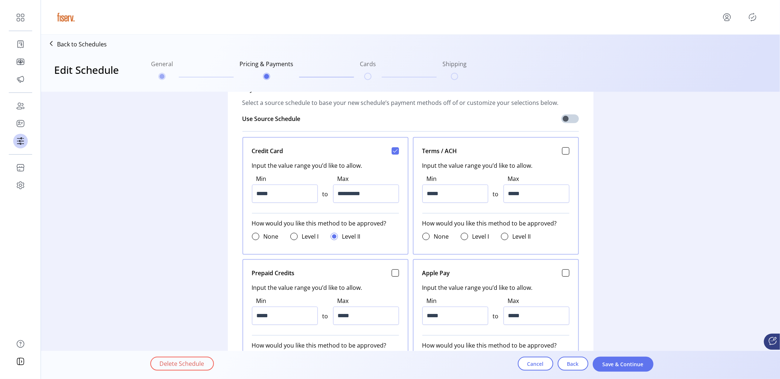
scroll to position [275, 0]
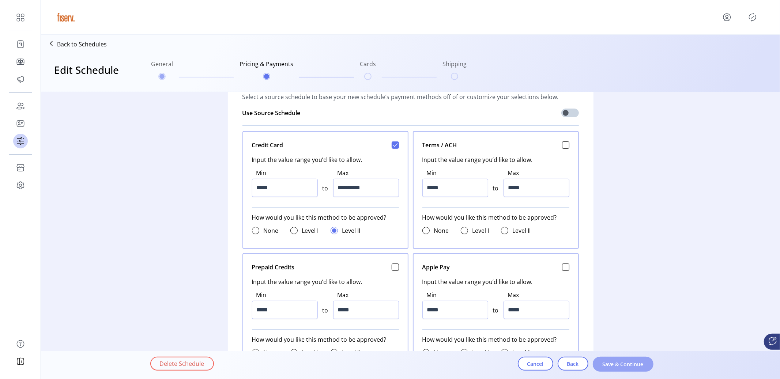
click at [619, 341] on span "Save & Continue" at bounding box center [623, 364] width 42 height 8
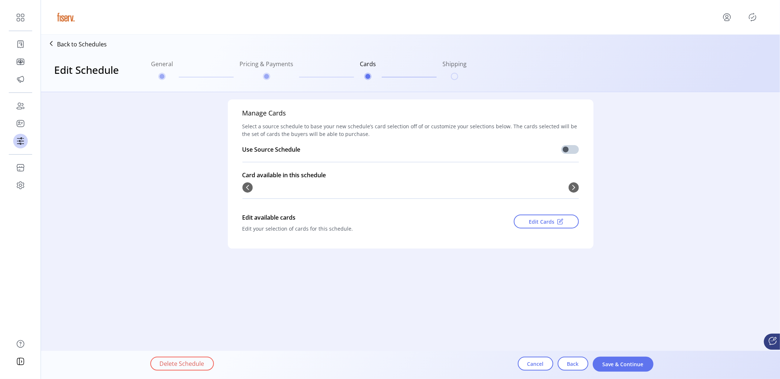
scroll to position [0, 0]
click at [569, 341] on span "Back" at bounding box center [573, 364] width 12 height 8
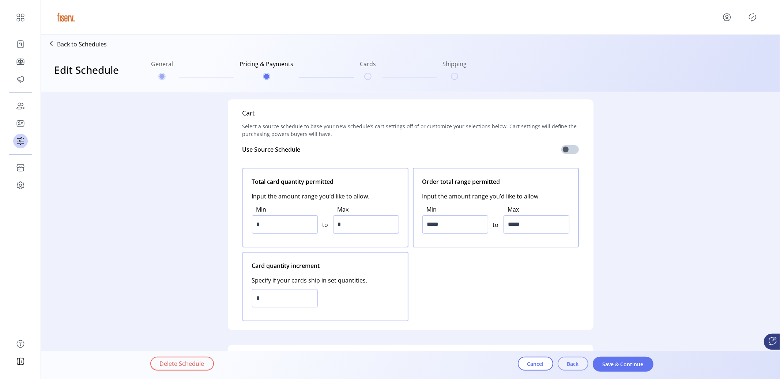
click at [566, 341] on button "Back" at bounding box center [572, 364] width 31 height 14
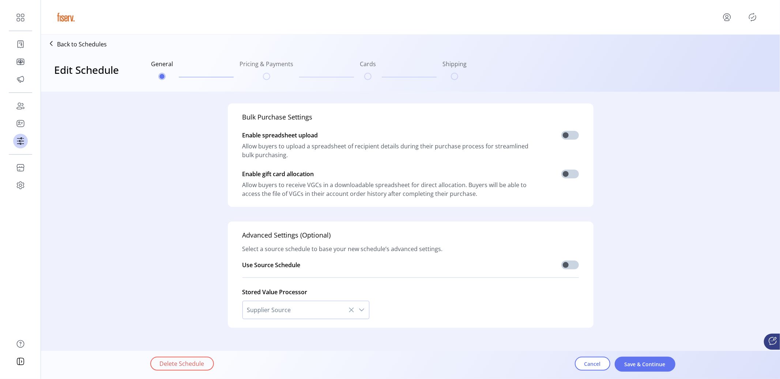
scroll to position [143, 0]
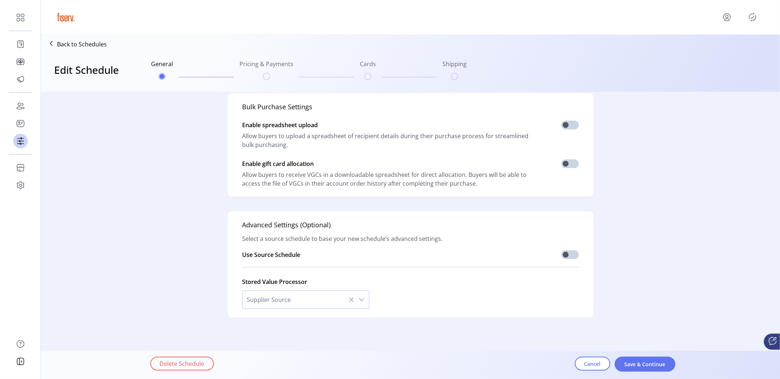
click at [588, 341] on div "Delete Schedule Cancel Save & Continue" at bounding box center [430, 364] width 561 height 25
click at [585, 341] on button "Cancel" at bounding box center [592, 364] width 35 height 14
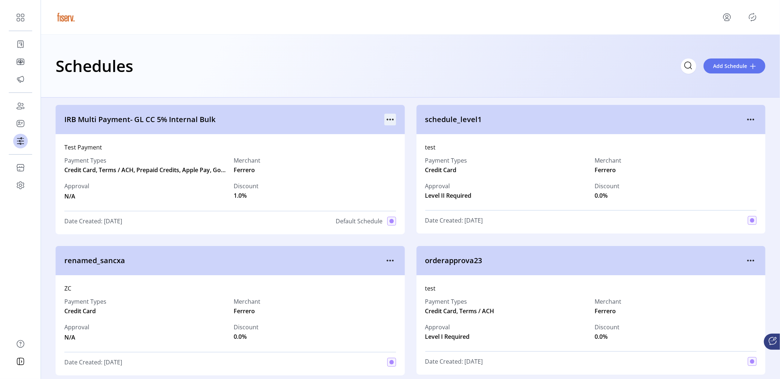
click at [393, 120] on icon "menu" at bounding box center [390, 120] width 12 height 12
click at [420, 136] on span "View Details" at bounding box center [419, 134] width 61 height 6
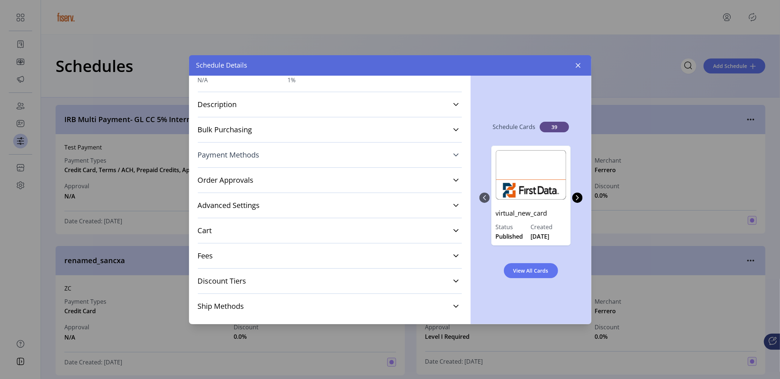
scroll to position [109, 0]
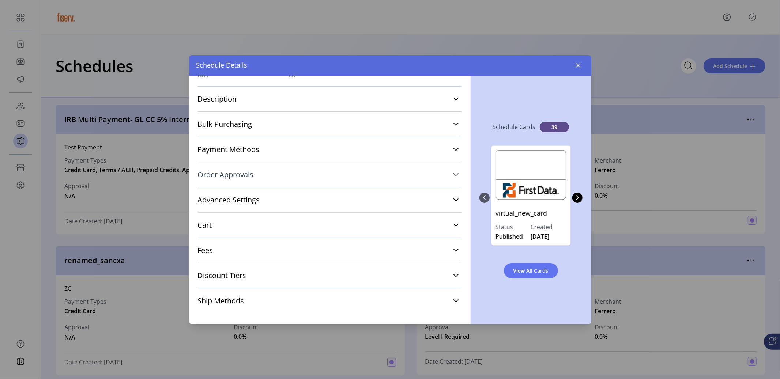
click at [250, 173] on span "Order Approvals" at bounding box center [226, 174] width 56 height 7
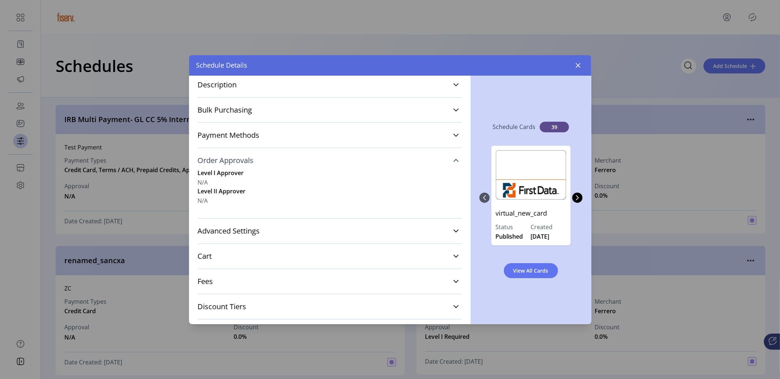
scroll to position [127, 0]
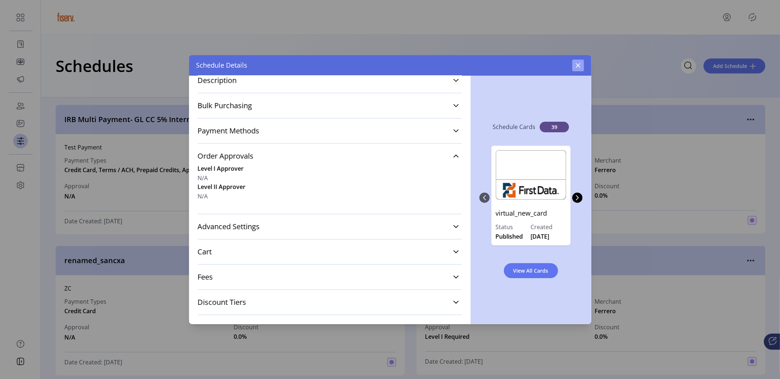
click at [578, 69] on button "button" at bounding box center [578, 66] width 12 height 12
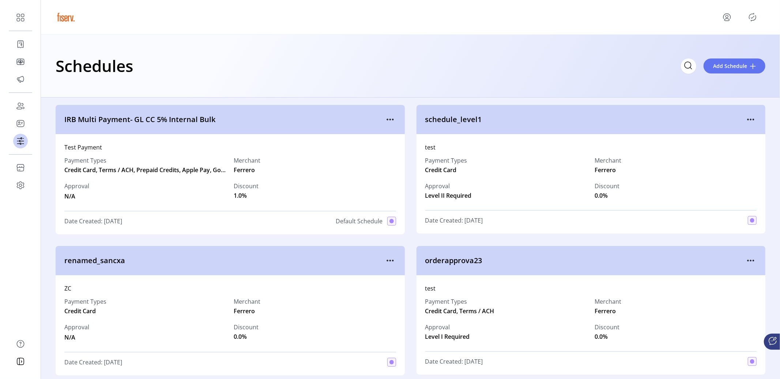
click at [701, 21] on p-button at bounding box center [752, 17] width 12 height 12
click at [701, 16] on icon "Publisher Panel" at bounding box center [752, 17] width 12 height 12
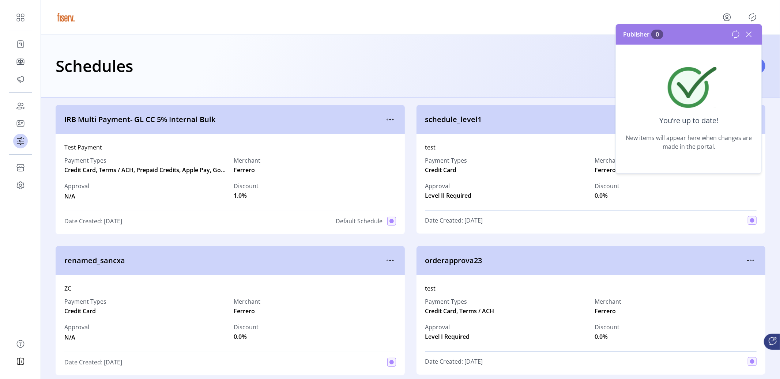
click at [701, 33] on icon at bounding box center [749, 35] width 12 height 12
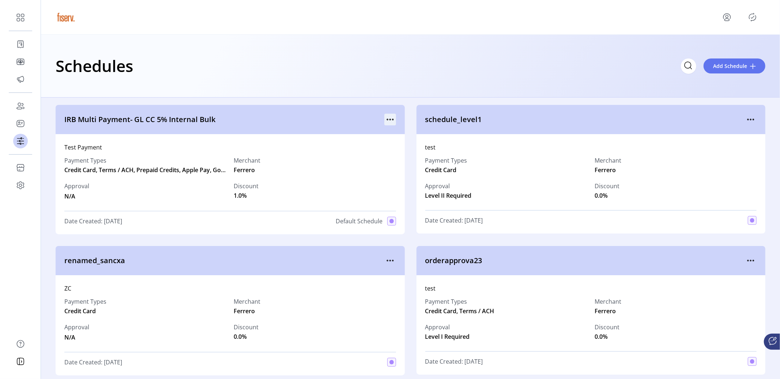
click at [390, 121] on icon "menu" at bounding box center [390, 120] width 12 height 12
click at [701, 118] on icon "menu" at bounding box center [751, 120] width 12 height 12
click at [701, 256] on icon "menu" at bounding box center [751, 261] width 12 height 12
click at [665, 179] on div "Payment Types Credit Card Merchant Ferrero Approval Level II Required Discount …" at bounding box center [591, 178] width 332 height 53
click at [701, 117] on icon "menu" at bounding box center [751, 120] width 12 height 12
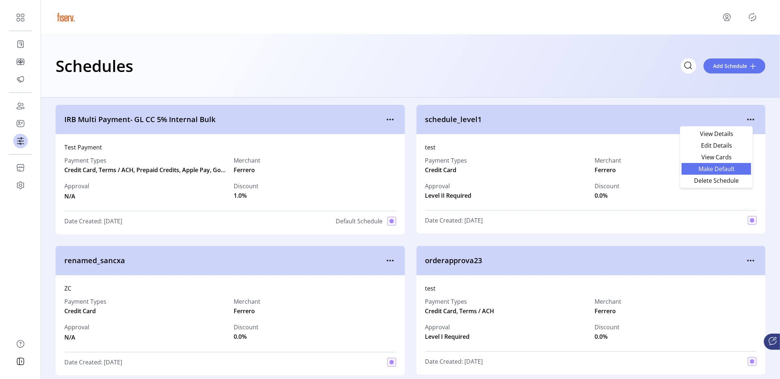
click at [701, 173] on link "Make Default" at bounding box center [715, 169] width 69 height 12
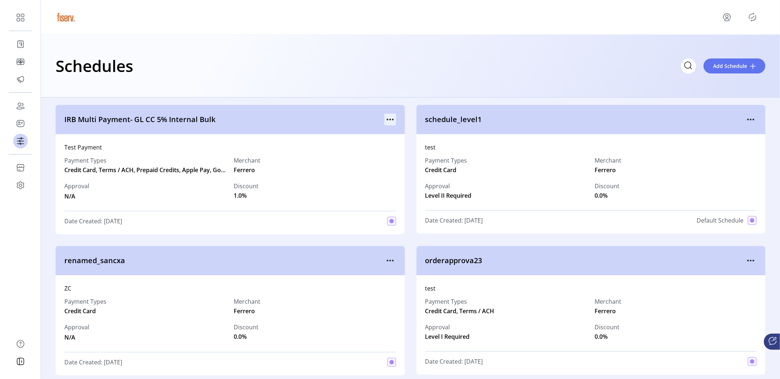
click at [390, 120] on icon "menu" at bounding box center [390, 120] width 12 height 12
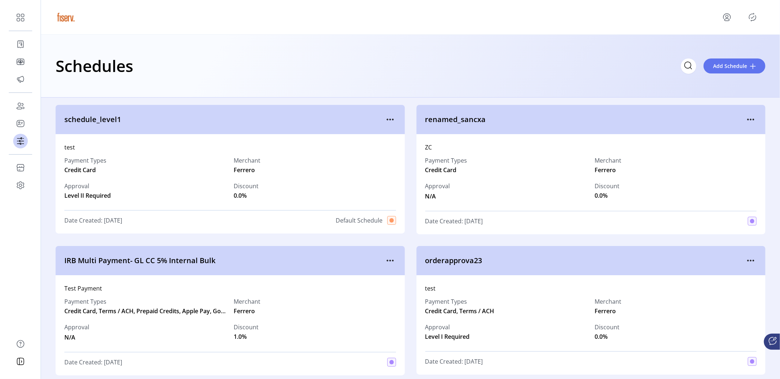
click at [730, 17] on icon "menu" at bounding box center [727, 17] width 12 height 12
click at [756, 16] on icon "Publisher Panel" at bounding box center [752, 17] width 12 height 12
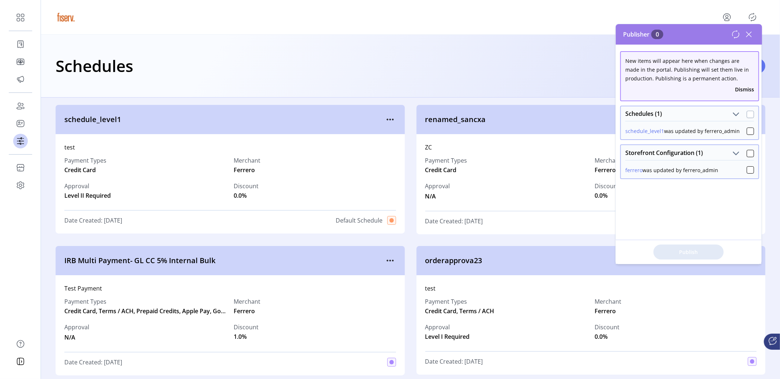
click at [748, 114] on div at bounding box center [749, 114] width 7 height 7
click at [748, 114] on icon at bounding box center [750, 114] width 5 height 5
click at [748, 114] on div at bounding box center [749, 114] width 7 height 7
click at [748, 114] on icon at bounding box center [750, 114] width 5 height 5
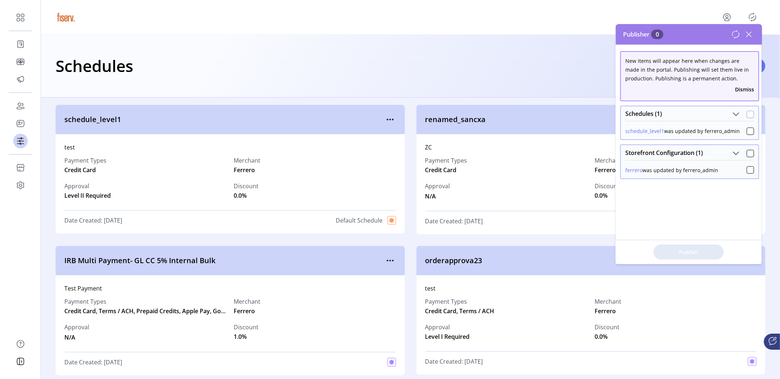
click at [748, 114] on div at bounding box center [749, 114] width 7 height 7
click at [748, 114] on icon at bounding box center [750, 114] width 5 height 5
click at [748, 116] on div at bounding box center [749, 114] width 7 height 7
click at [748, 117] on div at bounding box center [749, 114] width 7 height 7
click at [746, 113] on div at bounding box center [749, 114] width 7 height 7
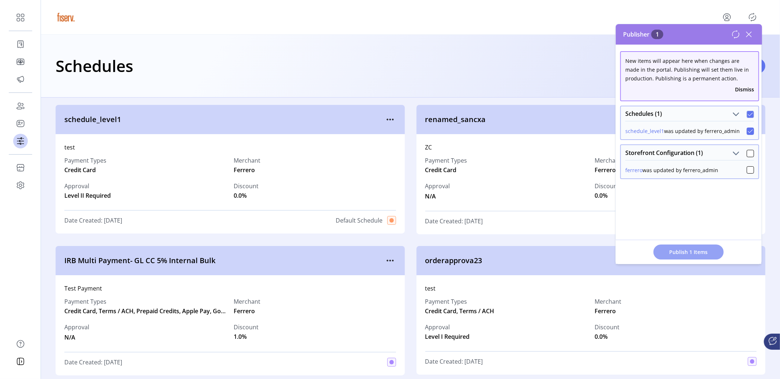
click at [684, 246] on button "Publish 1 Items" at bounding box center [688, 252] width 70 height 15
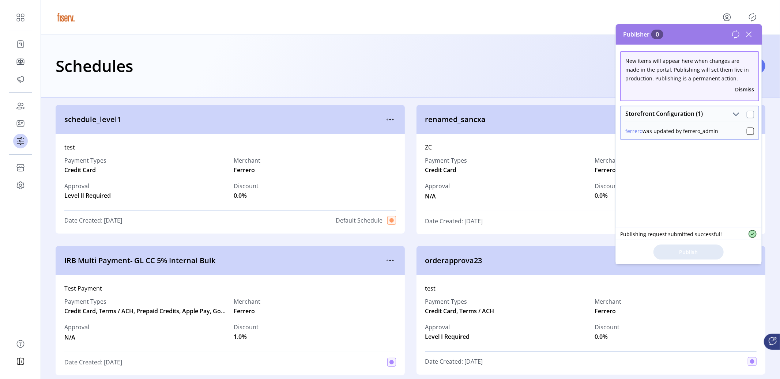
click at [746, 112] on div at bounding box center [749, 114] width 7 height 7
click at [691, 250] on span "Publish 1 Items" at bounding box center [688, 252] width 51 height 8
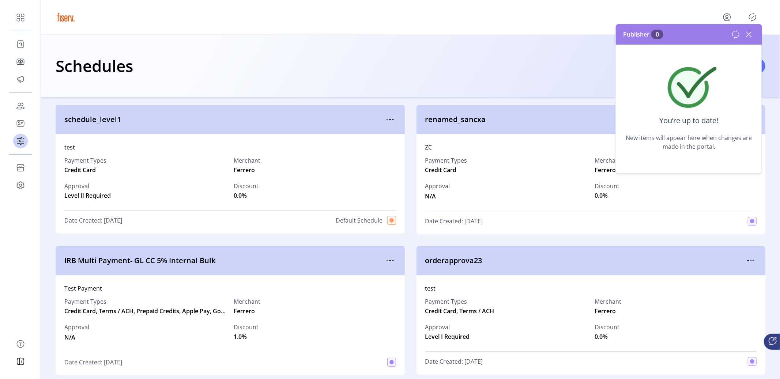
click at [734, 32] on icon at bounding box center [735, 34] width 9 height 9
click at [747, 36] on icon at bounding box center [748, 34] width 5 height 5
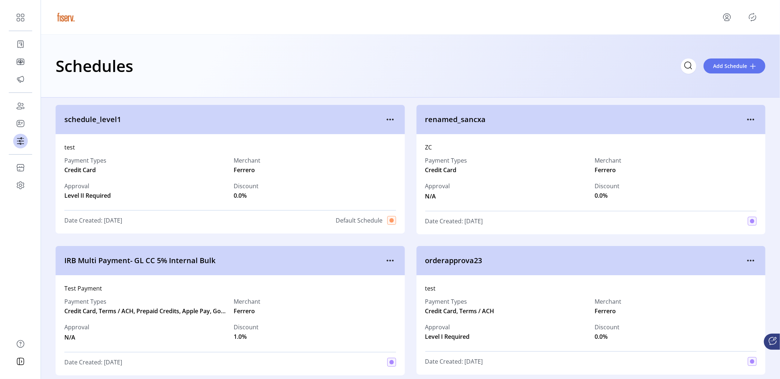
click at [109, 48] on div "Schedules Add Schedule" at bounding box center [410, 66] width 739 height 63
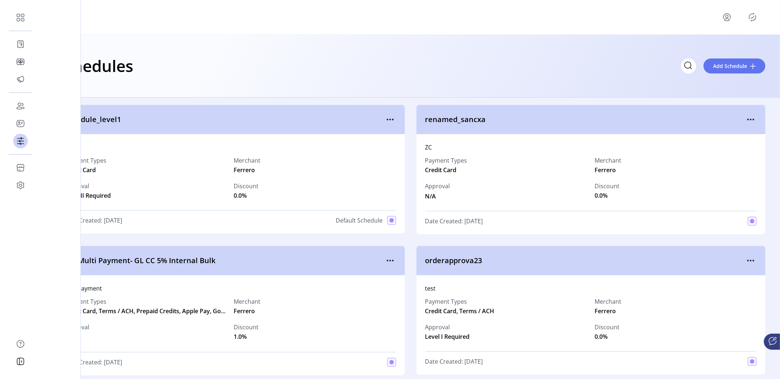
scroll to position [31, 0]
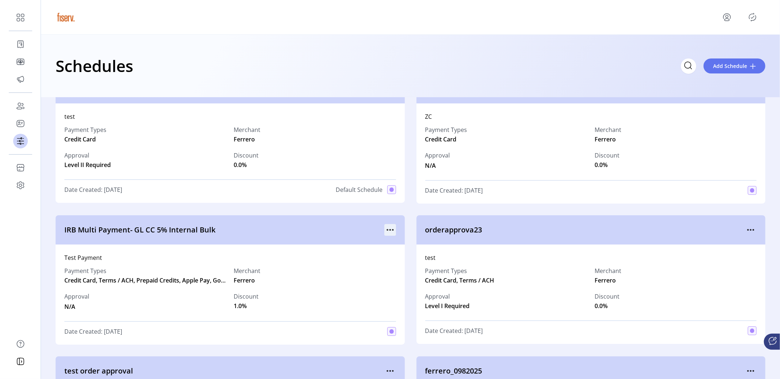
click at [389, 230] on icon "menu" at bounding box center [390, 230] width 12 height 12
click at [390, 231] on icon "menu" at bounding box center [390, 230] width 12 height 12
click at [397, 275] on link "Make Default" at bounding box center [418, 279] width 69 height 12
click at [753, 17] on icon "Publisher Panel" at bounding box center [752, 17] width 12 height 12
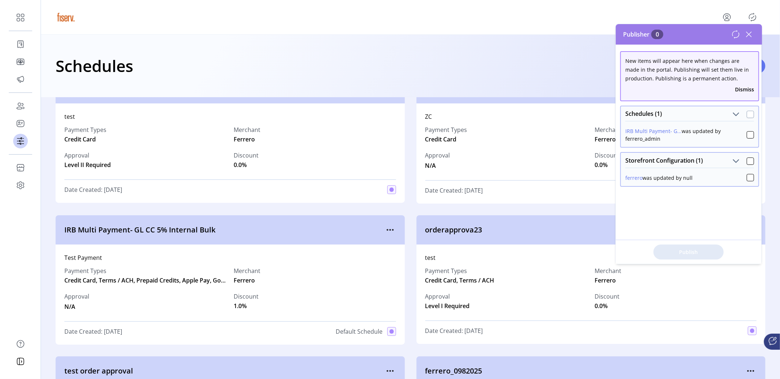
click at [749, 117] on div at bounding box center [749, 114] width 7 height 7
click at [750, 159] on div "Storefront Configuration (1)" at bounding box center [689, 160] width 137 height 15
click at [749, 160] on div at bounding box center [749, 161] width 7 height 7
click at [704, 257] on button "Publish 2 Items" at bounding box center [688, 252] width 70 height 15
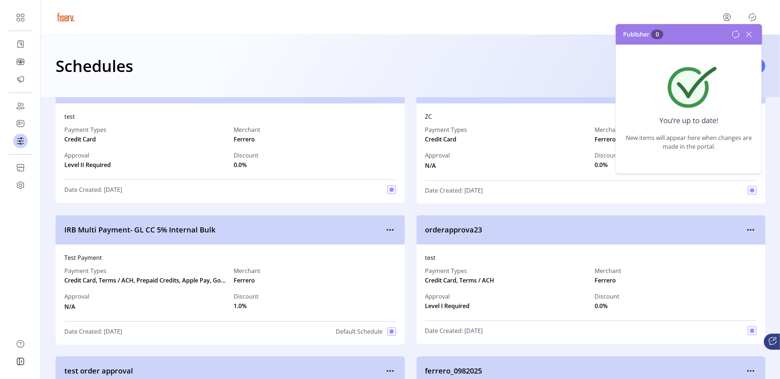
click at [734, 38] on icon at bounding box center [735, 34] width 9 height 9
click at [748, 37] on icon at bounding box center [749, 35] width 12 height 12
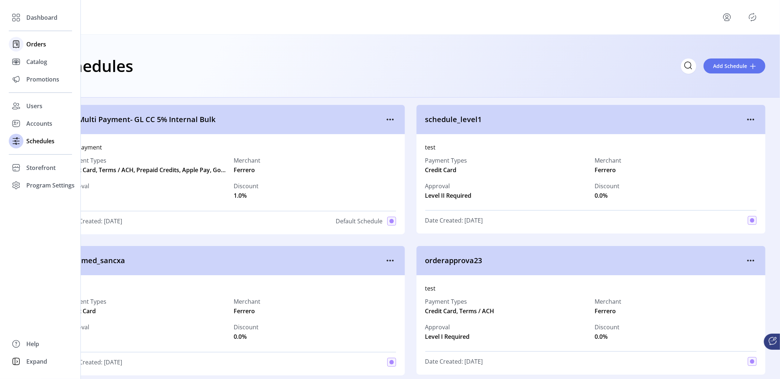
click at [37, 40] on span "Orders" at bounding box center [36, 44] width 20 height 9
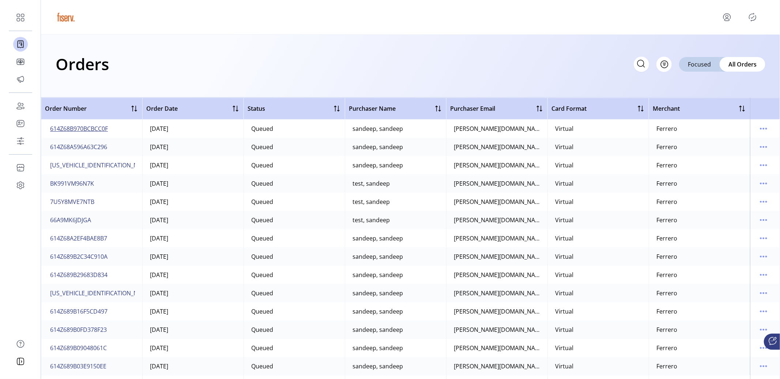
click at [97, 128] on span "614Z68B970BCBCC0F" at bounding box center [79, 128] width 58 height 9
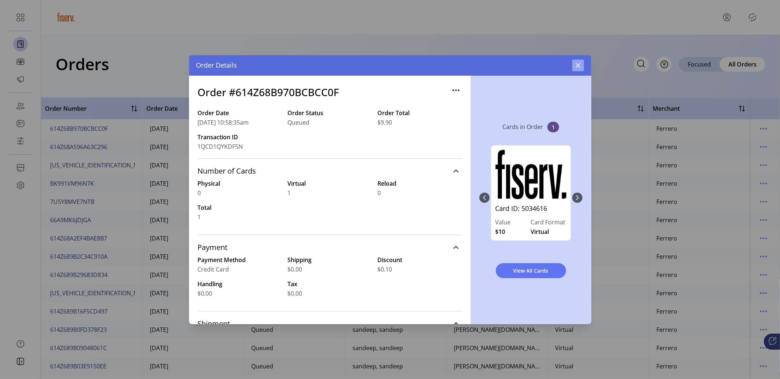
click at [575, 69] on button "button" at bounding box center [578, 66] width 12 height 12
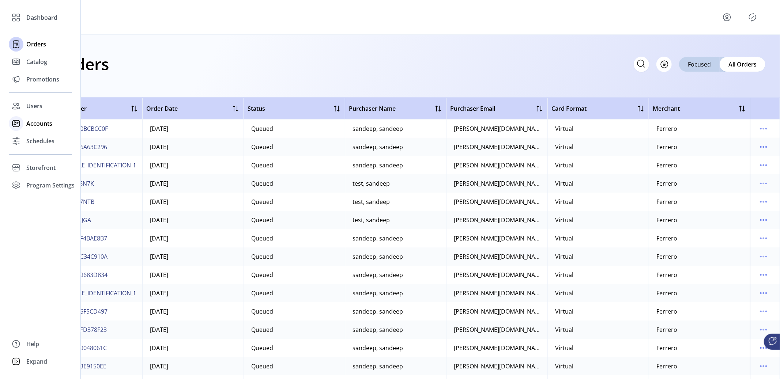
click at [30, 125] on span "Accounts" at bounding box center [39, 123] width 26 height 9
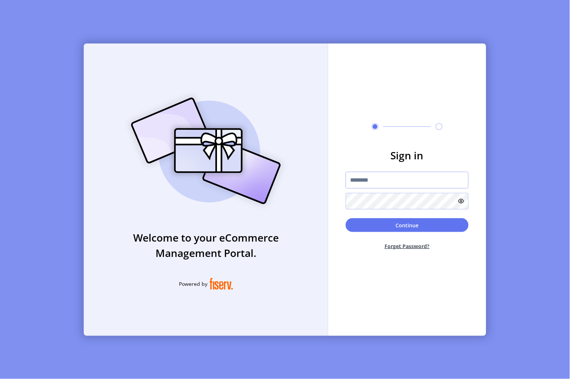
click at [364, 180] on input "text" at bounding box center [406, 180] width 123 height 17
type input "**********"
click at [355, 223] on button "Continue" at bounding box center [406, 225] width 123 height 14
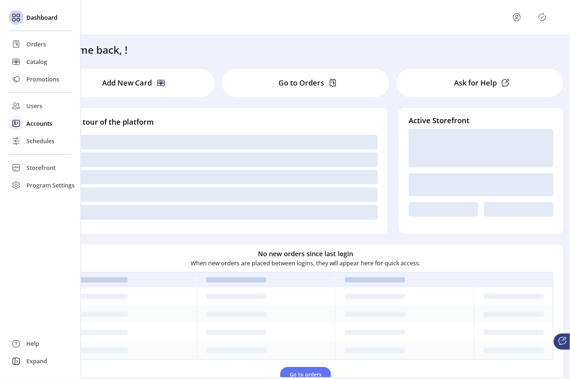
click at [23, 128] on div "Accounts" at bounding box center [40, 124] width 63 height 18
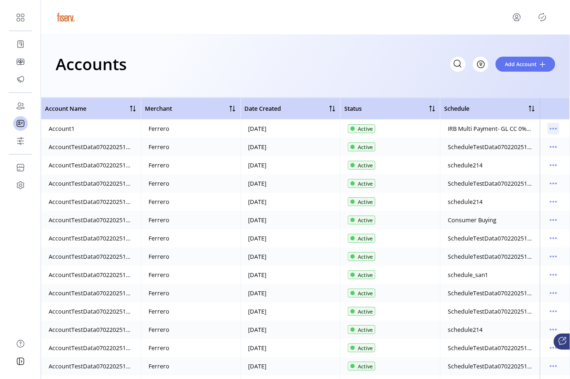
click at [548, 128] on icon "menu" at bounding box center [553, 129] width 12 height 12
click at [507, 176] on span "View Cards" at bounding box center [519, 178] width 61 height 6
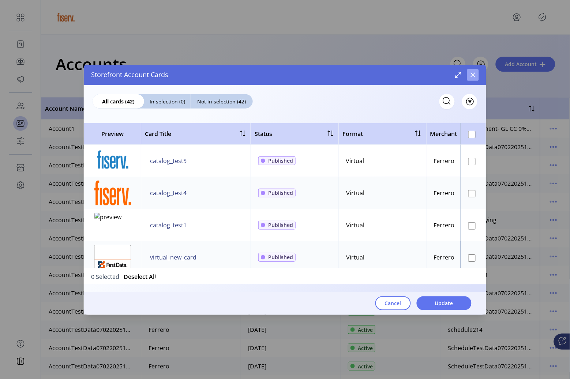
click at [476, 72] on button "button" at bounding box center [473, 75] width 12 height 12
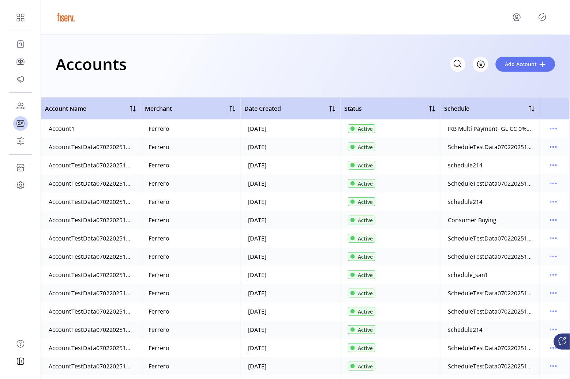
click at [541, 129] on td at bounding box center [555, 129] width 30 height 18
click at [547, 129] on icon "menu" at bounding box center [553, 129] width 12 height 12
click at [527, 163] on span "View Users" at bounding box center [519, 166] width 61 height 6
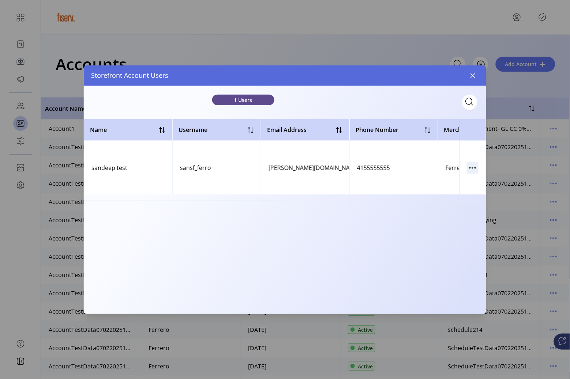
click at [469, 167] on icon "button" at bounding box center [469, 167] width 1 height 1
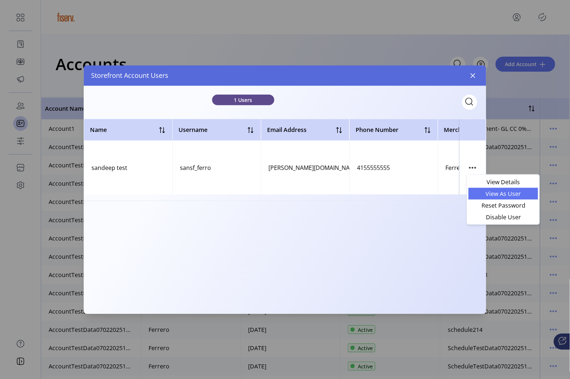
click at [484, 198] on link "View As User" at bounding box center [502, 194] width 69 height 12
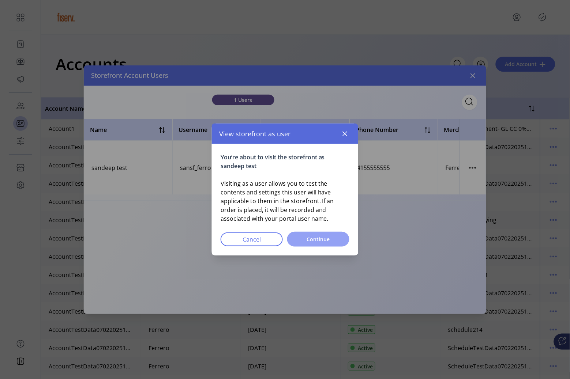
click at [307, 237] on span "Continue" at bounding box center [317, 239] width 43 height 8
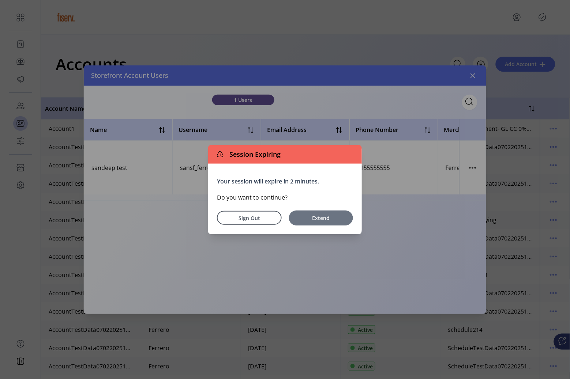
click at [314, 222] on span "Extend" at bounding box center [320, 218] width 57 height 8
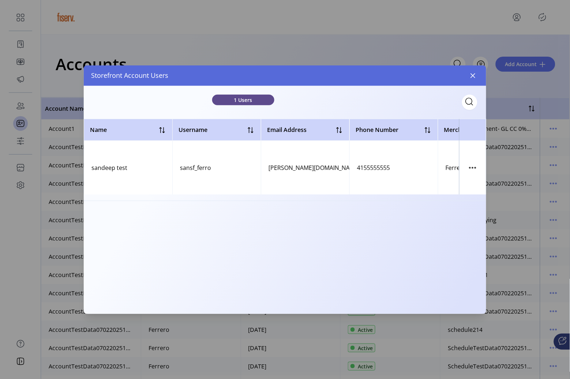
click at [479, 77] on div "Storefront Account Users" at bounding box center [285, 75] width 402 height 20
click at [474, 77] on icon "button" at bounding box center [472, 75] width 5 height 5
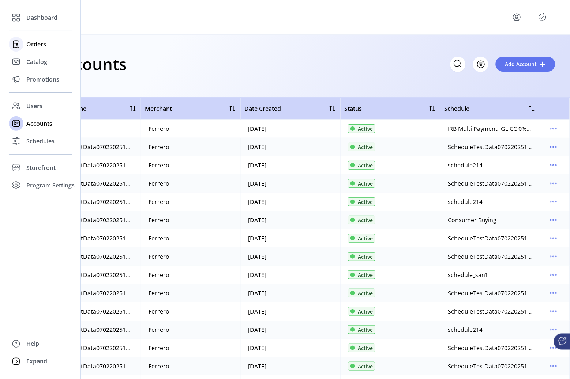
click at [32, 39] on div "Orders" at bounding box center [40, 44] width 63 height 18
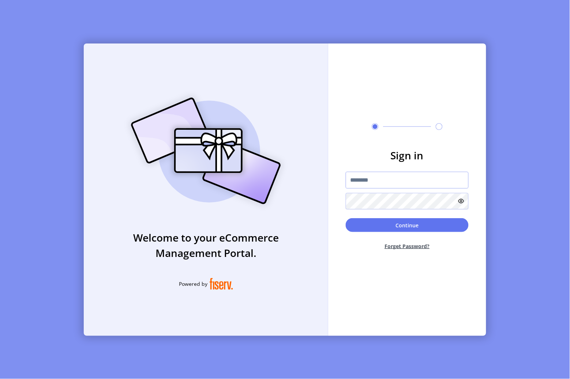
click at [363, 178] on input "text" at bounding box center [406, 180] width 123 height 17
type input "**********"
click at [360, 227] on button "Continue" at bounding box center [406, 225] width 123 height 14
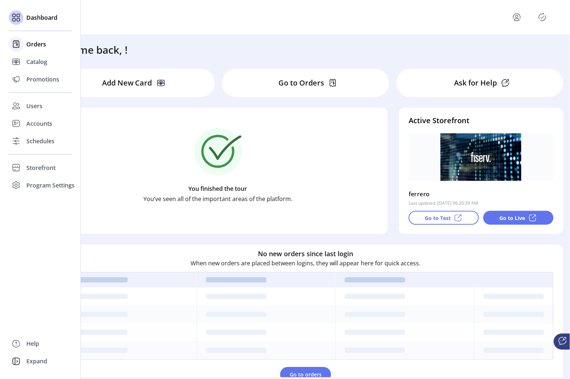
click at [24, 44] on div "Orders" at bounding box center [40, 44] width 63 height 18
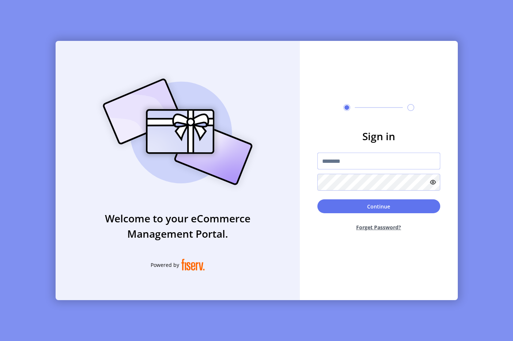
click at [432, 162] on input "text" at bounding box center [378, 161] width 123 height 17
type input "**********"
click at [337, 212] on button "Continue" at bounding box center [378, 207] width 123 height 14
click at [409, 152] on form "Sign in Continue Forget Password?" at bounding box center [379, 183] width 158 height 109
click at [408, 161] on input "text" at bounding box center [378, 161] width 123 height 17
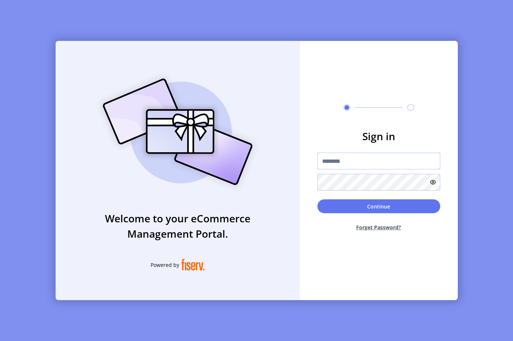
type input "**********"
click at [391, 210] on button "Continue" at bounding box center [378, 207] width 123 height 14
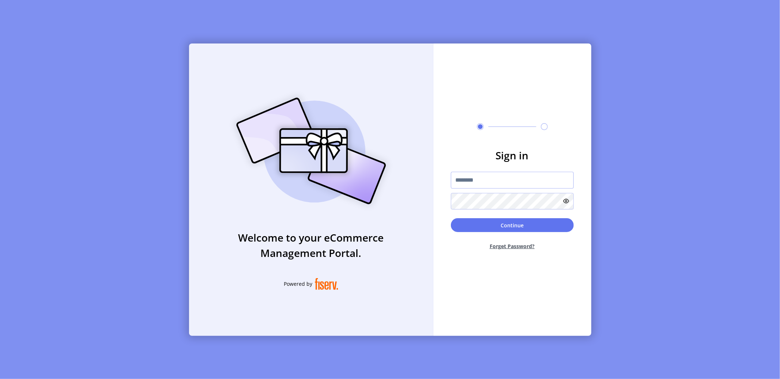
click at [464, 180] on input "text" at bounding box center [512, 180] width 123 height 17
type input "**********"
click at [478, 226] on button "Continue" at bounding box center [512, 225] width 123 height 14
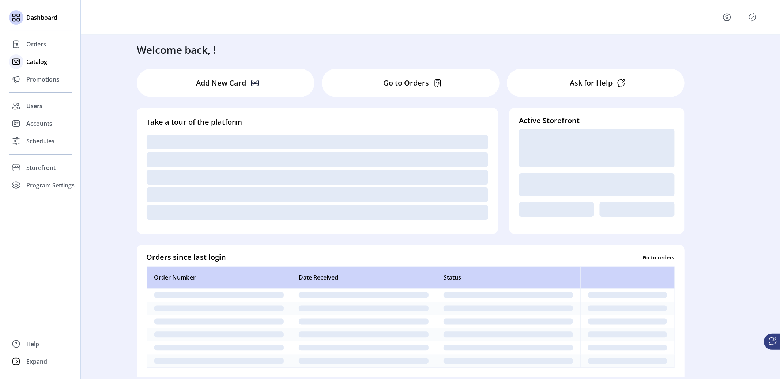
click at [20, 60] on icon at bounding box center [16, 62] width 12 height 12
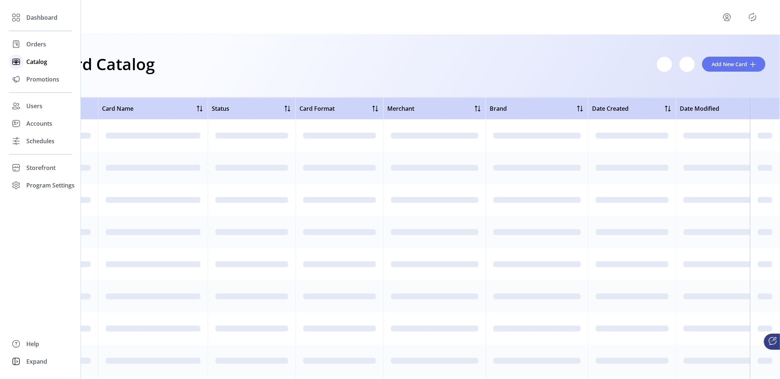
click at [36, 66] on div "Catalog" at bounding box center [40, 62] width 63 height 18
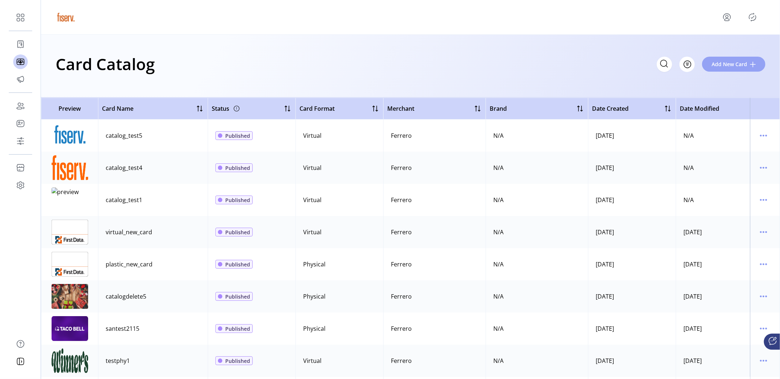
click at [718, 61] on span "Add New Card" at bounding box center [728, 64] width 35 height 8
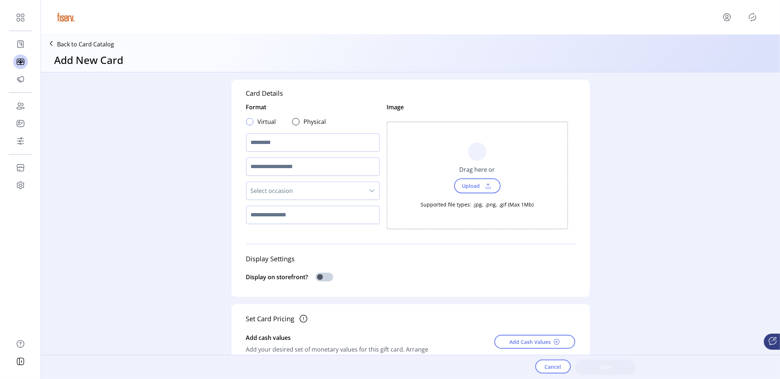
click at [249, 125] on div at bounding box center [249, 121] width 7 height 7
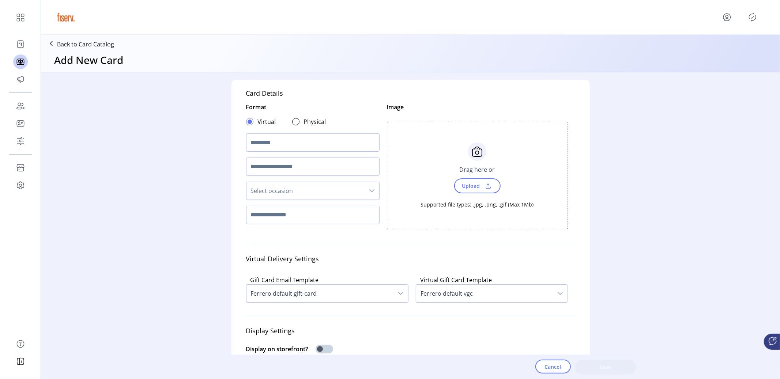
scroll to position [4, 2]
click at [257, 147] on input "text" at bounding box center [312, 142] width 133 height 18
type input "**********"
click at [466, 190] on span "Upload" at bounding box center [470, 186] width 25 height 11
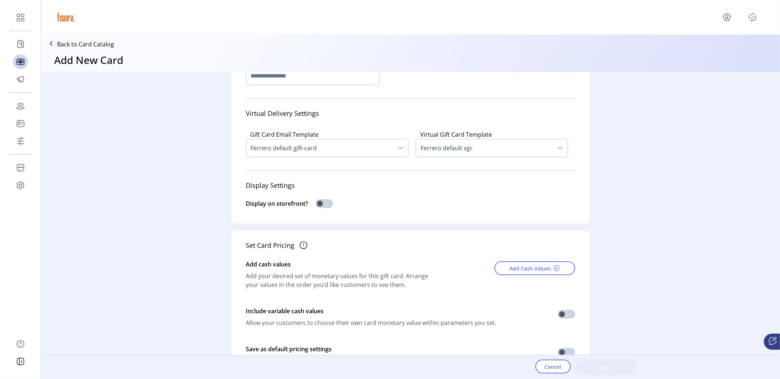
scroll to position [146, 0]
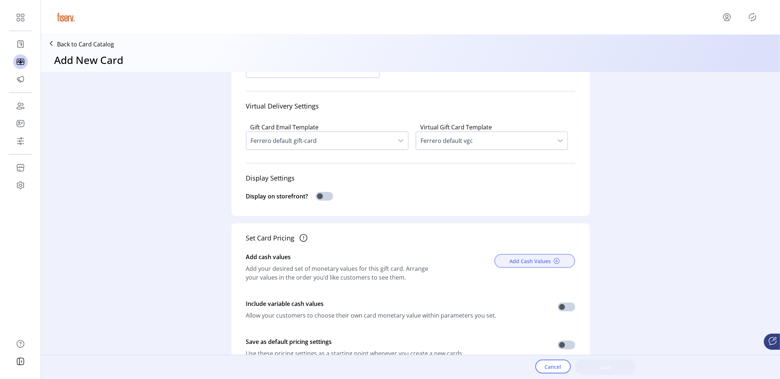
click at [522, 261] on span "Add Cash Values" at bounding box center [530, 261] width 41 height 8
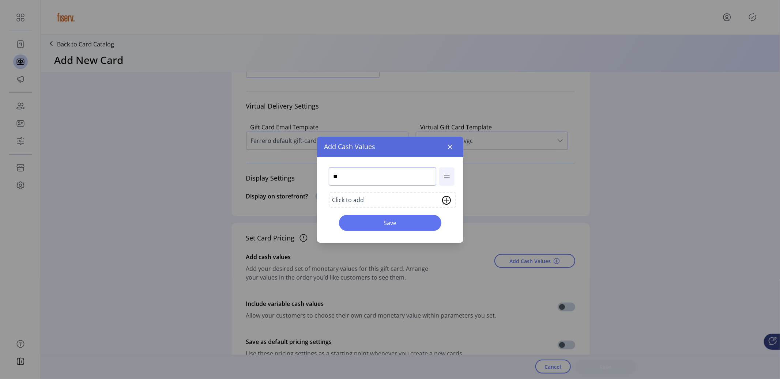
click at [358, 184] on input "**" at bounding box center [382, 176] width 107 height 18
type input "**"
click at [368, 227] on button "Save" at bounding box center [390, 223] width 102 height 16
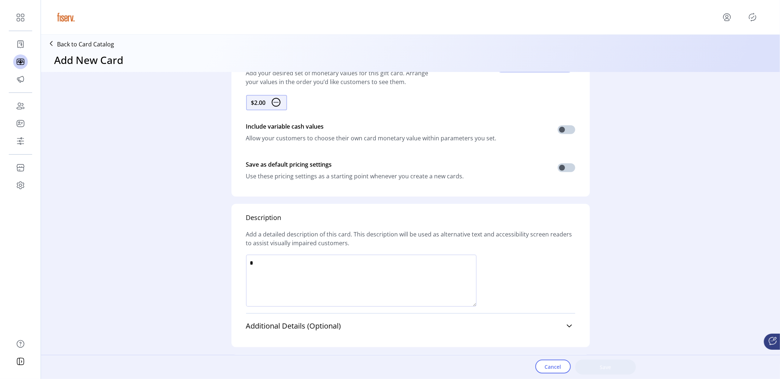
click at [351, 261] on textarea at bounding box center [361, 281] width 230 height 52
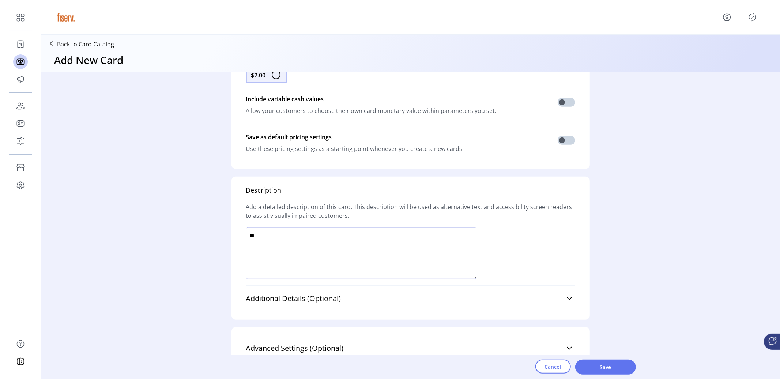
scroll to position [382, 0]
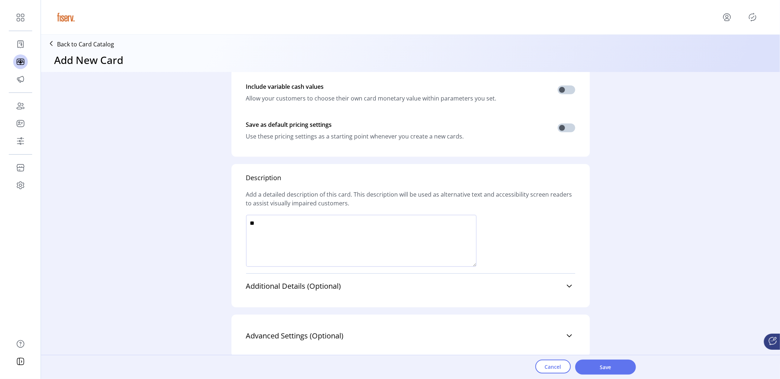
click at [312, 276] on div "Additional Details (Optional) Terms & Conditions ******* ******* ******* ******…" at bounding box center [410, 285] width 329 height 25
click at [313, 283] on span "Additional Details (Optional)" at bounding box center [293, 286] width 95 height 7
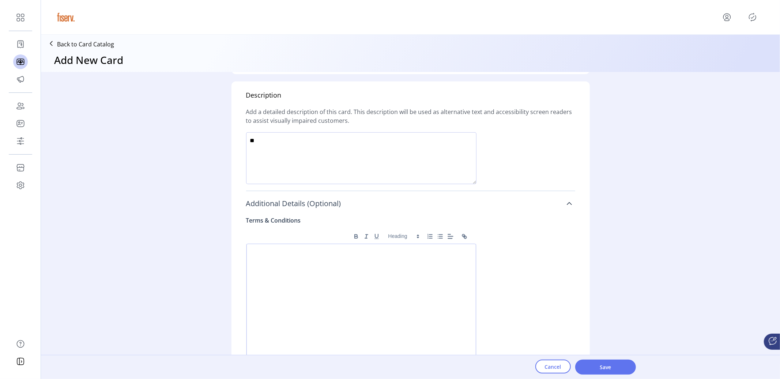
scroll to position [473, 0]
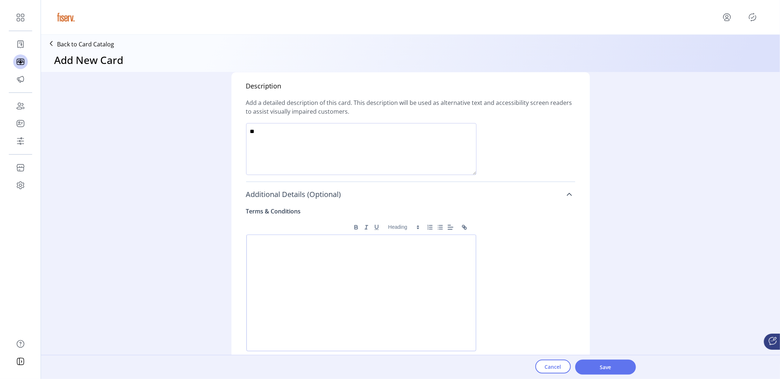
click at [313, 283] on div at bounding box center [361, 293] width 230 height 117
click at [294, 258] on div at bounding box center [361, 293] width 230 height 117
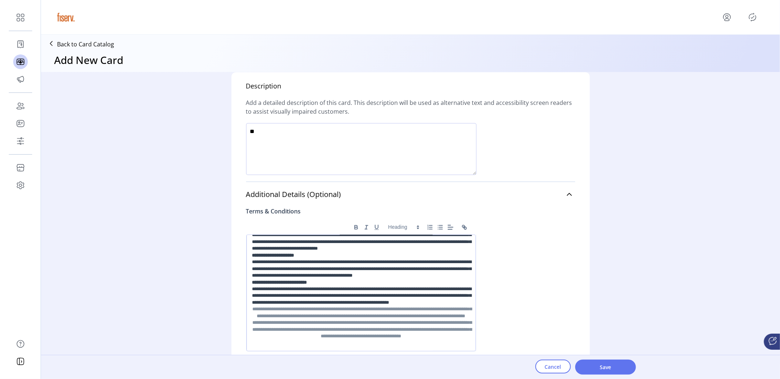
click at [314, 157] on textarea at bounding box center [361, 149] width 230 height 52
paste textarea
click at [284, 143] on textarea at bounding box center [361, 149] width 230 height 52
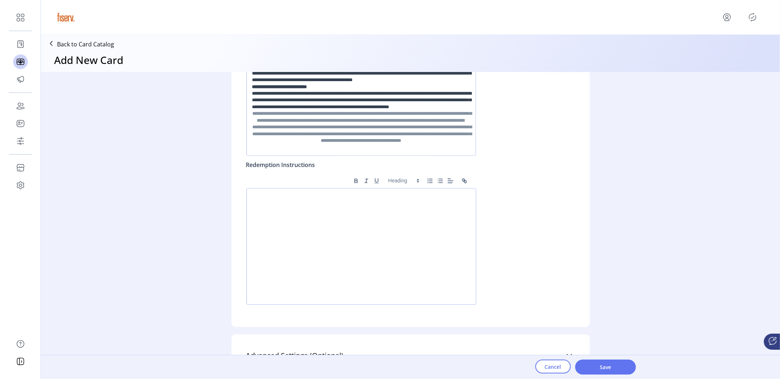
scroll to position [689, 0]
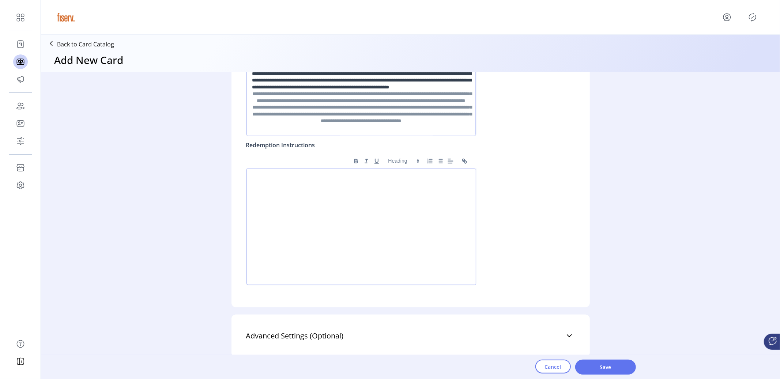
type textarea "*****"
click at [292, 231] on div at bounding box center [361, 227] width 230 height 117
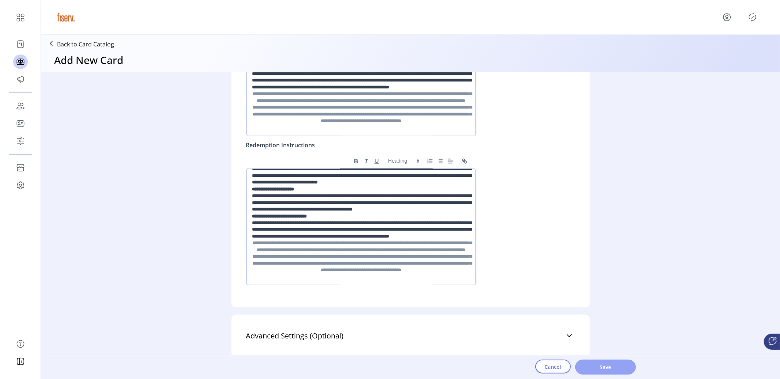
click at [583, 365] on button "Save" at bounding box center [605, 367] width 61 height 15
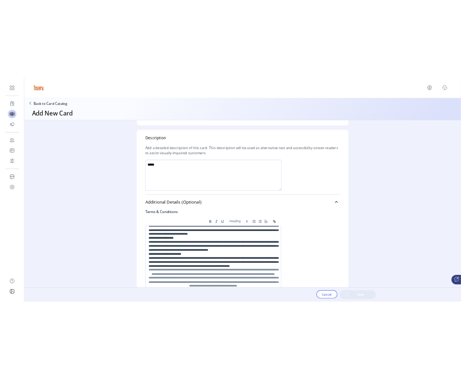
scroll to position [447, 0]
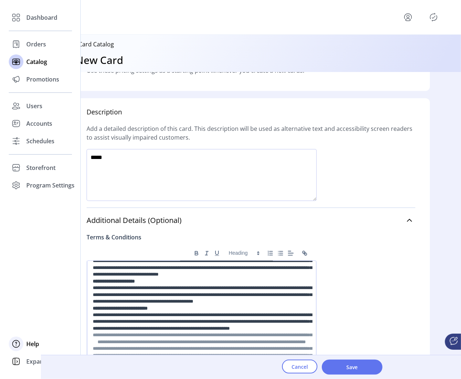
click at [27, 351] on div "Help" at bounding box center [40, 344] width 63 height 18
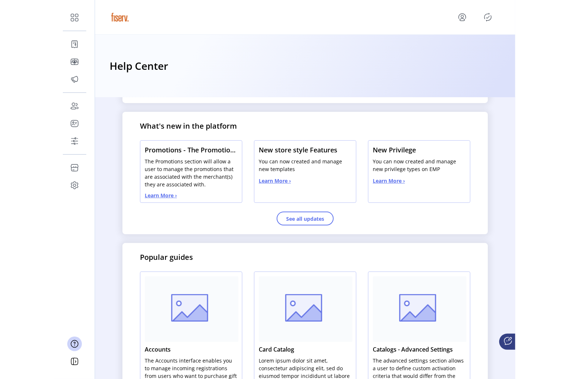
scroll to position [190, 0]
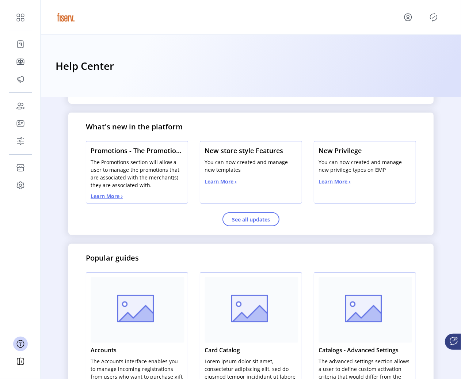
click at [111, 195] on button "Learn More ›" at bounding box center [107, 196] width 32 height 8
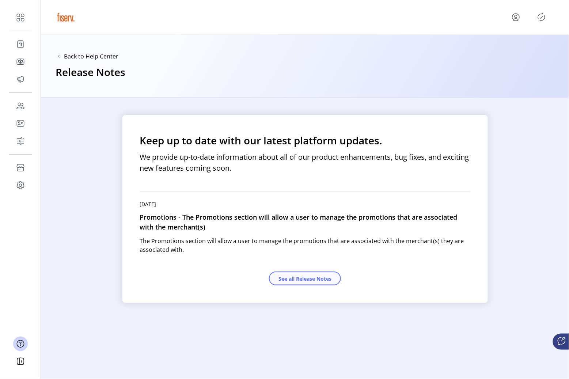
click at [300, 280] on button "See all Release Notes" at bounding box center [305, 279] width 72 height 14
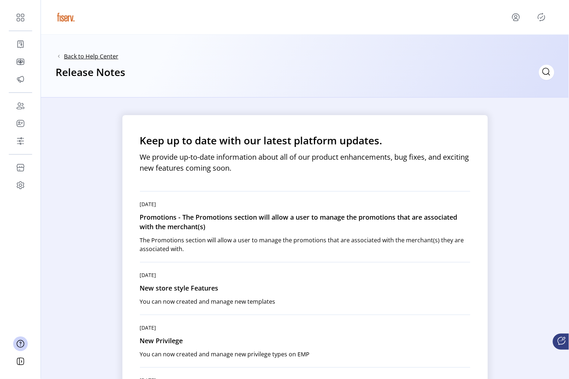
click at [105, 56] on span "Back to Help Center" at bounding box center [91, 56] width 54 height 9
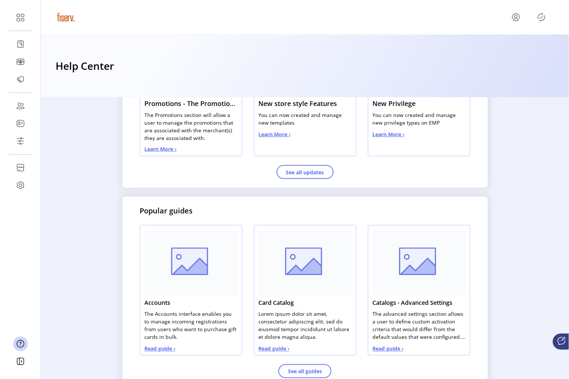
scroll to position [63, 0]
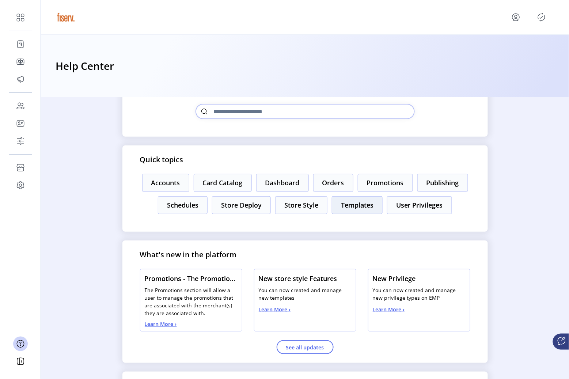
click at [363, 205] on button "Templates" at bounding box center [357, 205] width 51 height 18
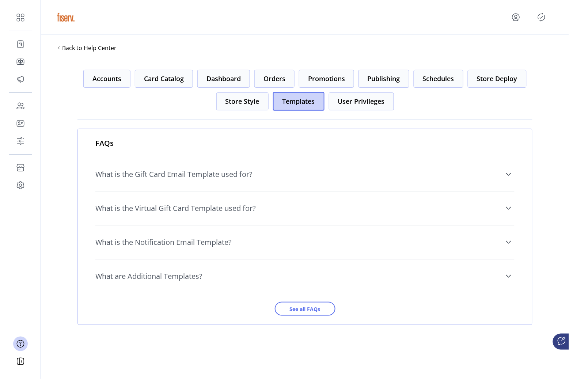
click at [250, 182] on link "What is the Gift Card Email Template used for?" at bounding box center [304, 174] width 419 height 25
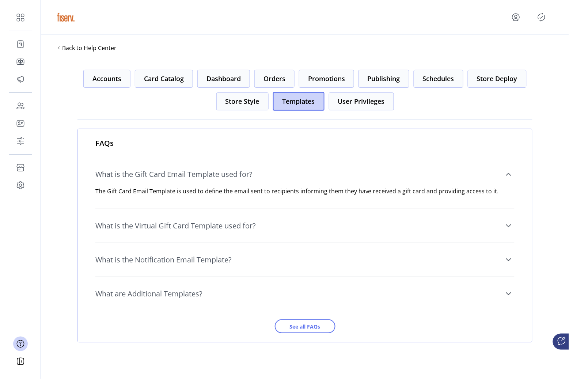
click at [244, 219] on link "What is the Virtual Gift Card Template used for?" at bounding box center [304, 225] width 419 height 25
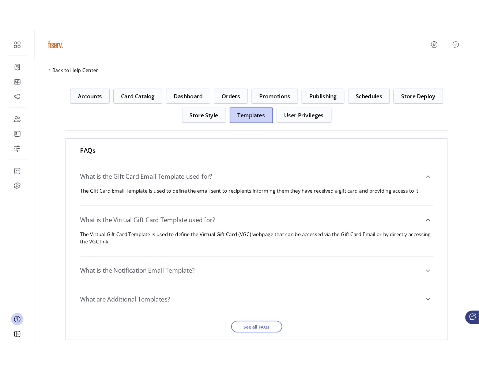
scroll to position [6, 0]
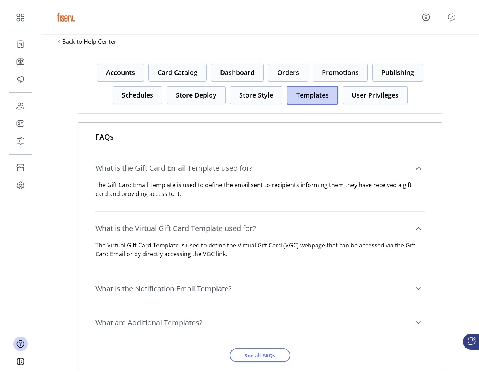
click at [352, 196] on p "The Gift Card Email Template is used to define the email sent to recipients inf…" at bounding box center [259, 190] width 329 height 18
click at [327, 279] on link "What is the Notification Email Template?" at bounding box center [259, 288] width 329 height 25
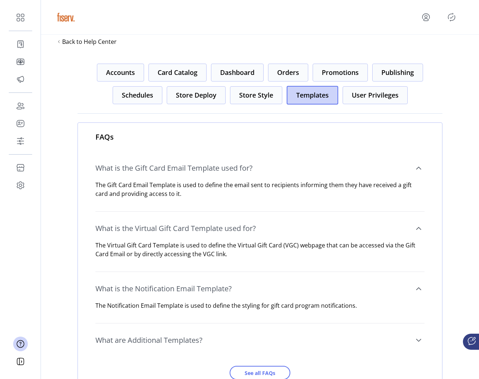
scroll to position [33, 0]
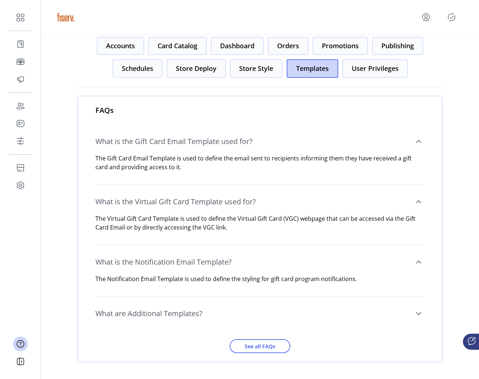
click at [302, 304] on link "What are Additional Templates?" at bounding box center [259, 313] width 329 height 25
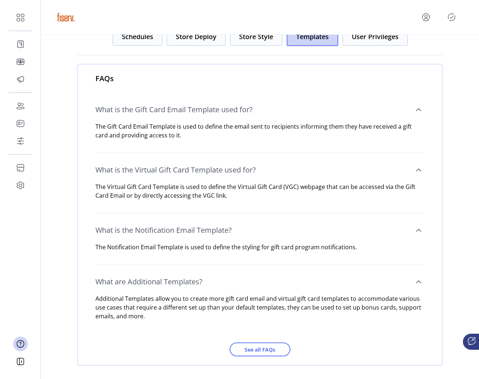
scroll to position [68, 0]
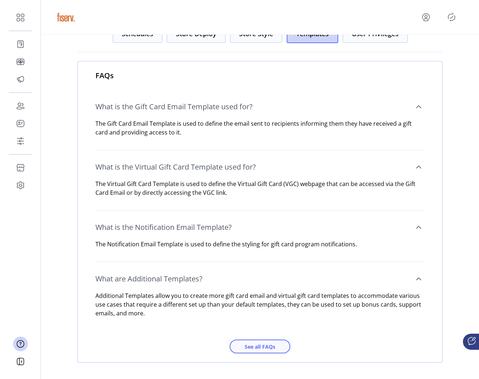
click at [274, 349] on span "See all FAQs" at bounding box center [260, 347] width 42 height 8
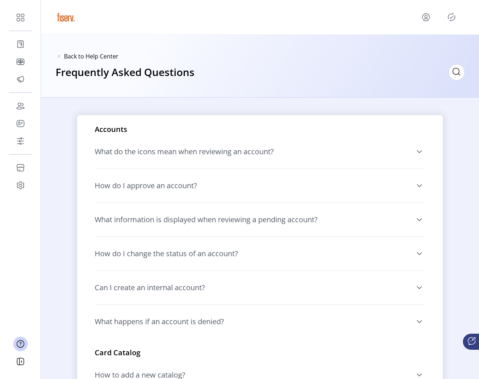
click at [303, 161] on link "What do the icons mean when reviewing an account?" at bounding box center [260, 151] width 330 height 25
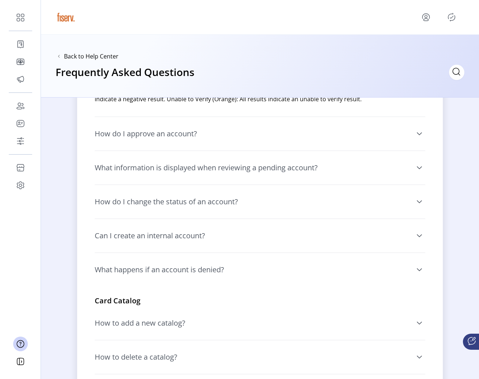
scroll to position [85, 0]
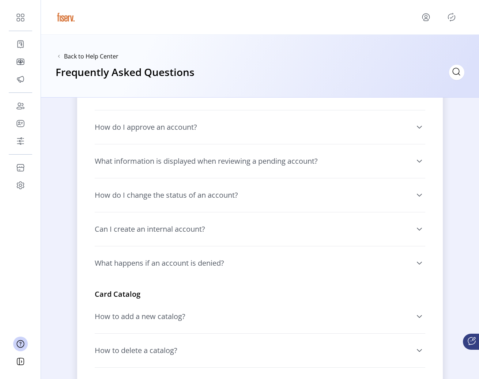
click at [244, 130] on link "How do I approve an account?" at bounding box center [260, 127] width 330 height 25
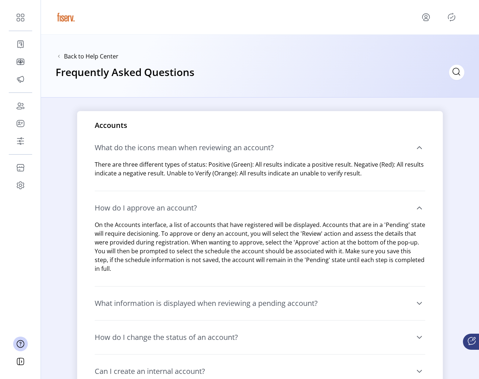
scroll to position [0, 0]
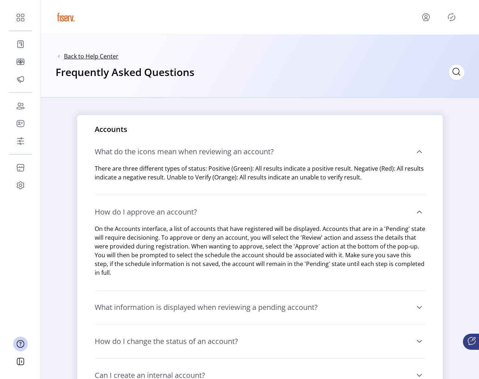
click at [101, 55] on span "Back to Help Center" at bounding box center [91, 56] width 54 height 9
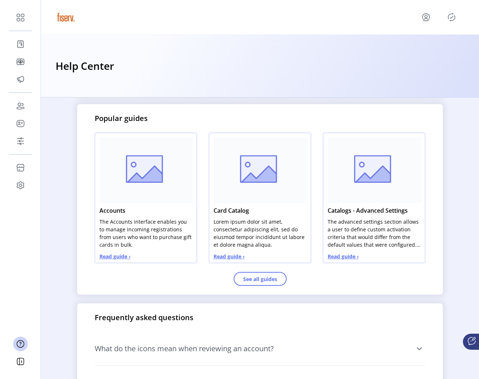
scroll to position [331, 0]
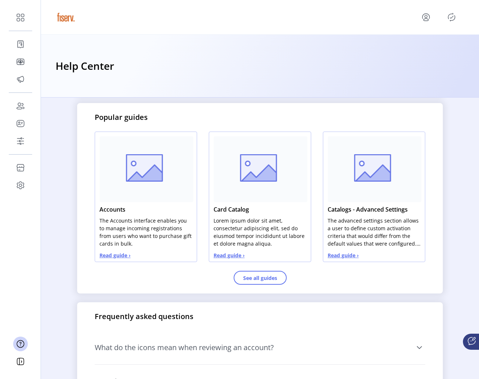
click at [122, 254] on button "Read guide ›" at bounding box center [114, 255] width 31 height 8
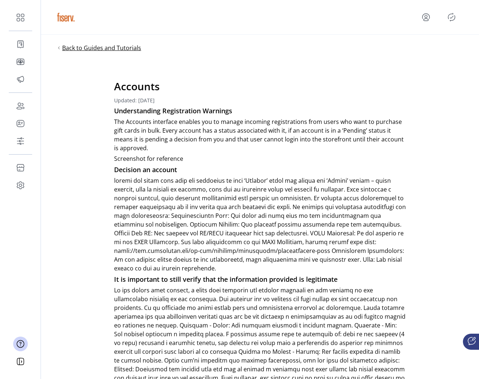
click at [118, 46] on span "Back to Guides and Tutorials" at bounding box center [101, 48] width 79 height 9
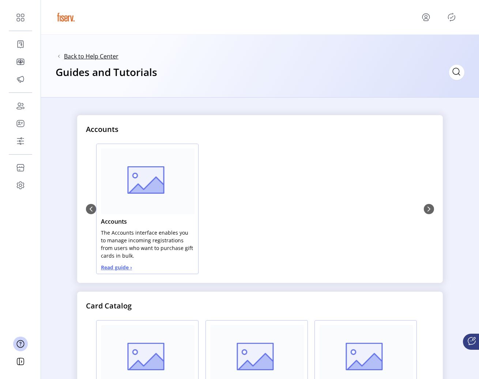
click at [107, 54] on span "Back to Help Center" at bounding box center [91, 56] width 54 height 9
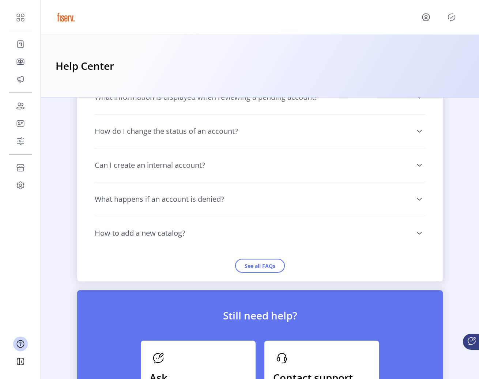
scroll to position [720, 0]
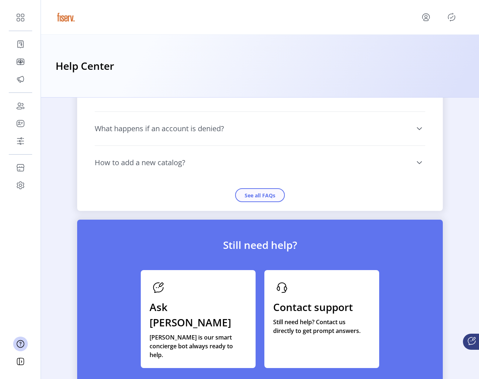
click at [257, 196] on button "See all FAQs" at bounding box center [260, 195] width 50 height 14
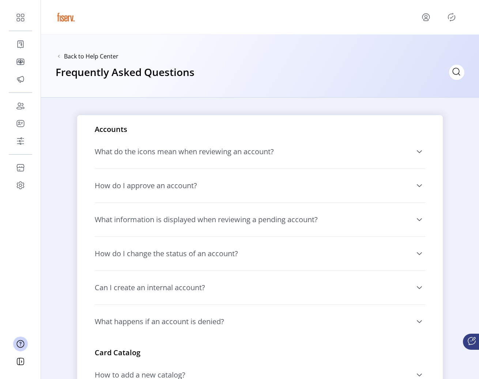
click at [223, 184] on link "How do I approve an account?" at bounding box center [260, 185] width 330 height 25
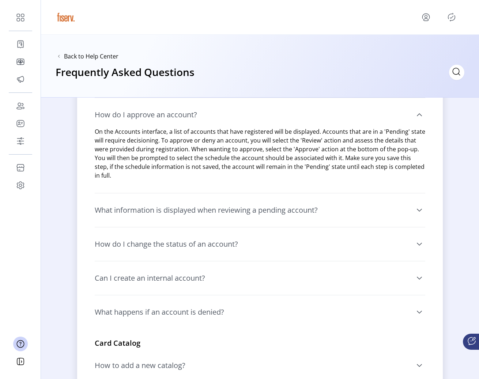
click at [217, 232] on link "How do I change the status of an account?" at bounding box center [260, 244] width 330 height 25
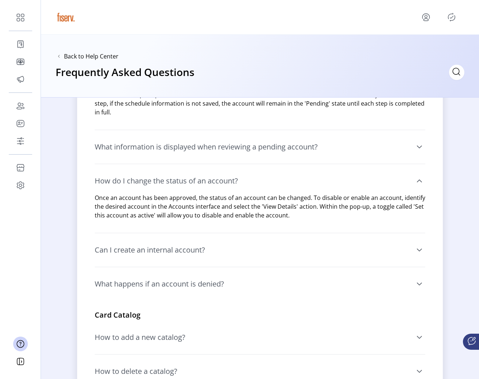
click at [216, 238] on link "Can I create an internal account?" at bounding box center [260, 250] width 330 height 25
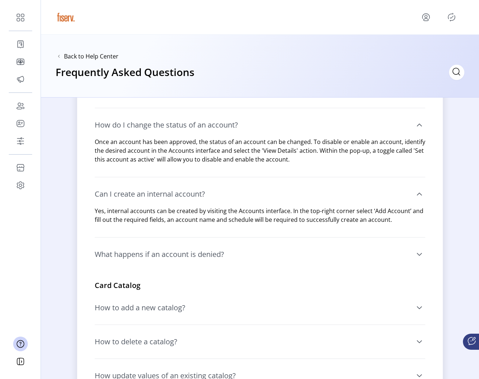
scroll to position [191, 0]
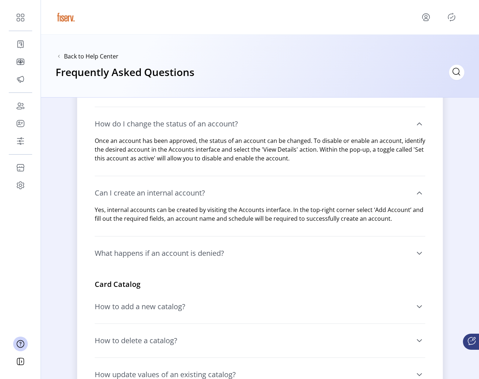
click at [213, 250] on span "What happens if an account is denied?" at bounding box center [159, 253] width 129 height 7
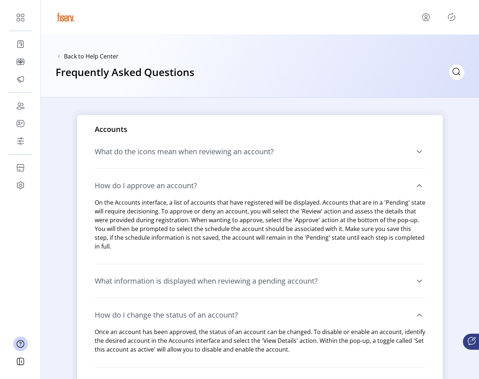
scroll to position [12, 0]
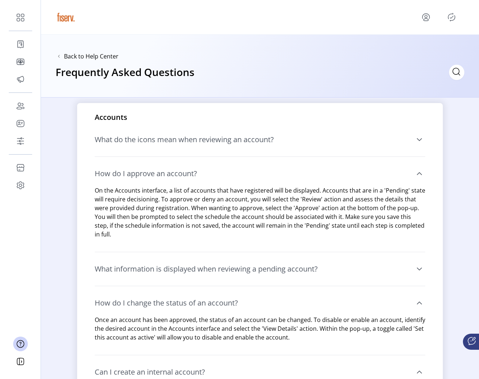
click at [133, 136] on span "What do the icons mean when reviewing an account?" at bounding box center [184, 139] width 179 height 7
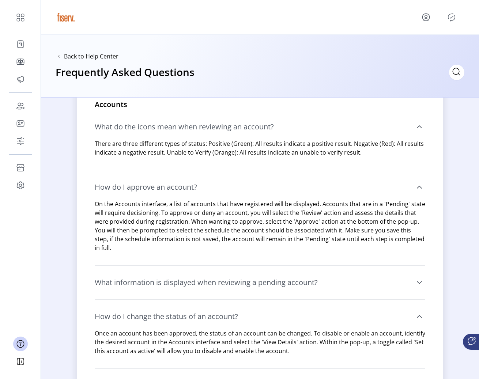
scroll to position [26, 0]
click at [94, 61] on div "Back to Help Center Frequently Asked Questions" at bounding box center [260, 66] width 438 height 63
click at [97, 58] on span "Back to Help Center" at bounding box center [91, 56] width 54 height 9
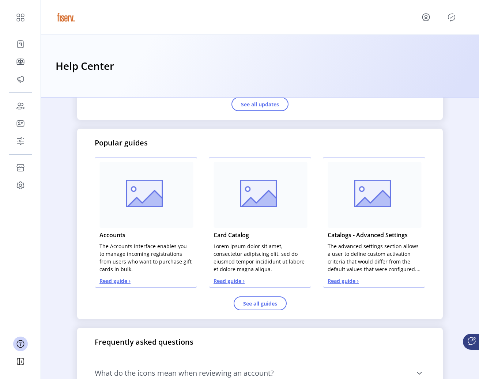
scroll to position [322, 0]
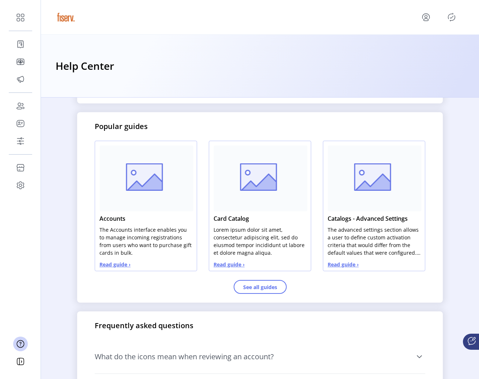
click at [438, 204] on div "Popular guides Accounts The Accounts interface enables you to manage incoming r…" at bounding box center [260, 207] width 366 height 190
click at [431, 201] on div "Popular guides Accounts The Accounts interface enables you to manage incoming r…" at bounding box center [260, 207] width 366 height 190
click at [249, 291] on button "See all guides" at bounding box center [260, 287] width 53 height 14
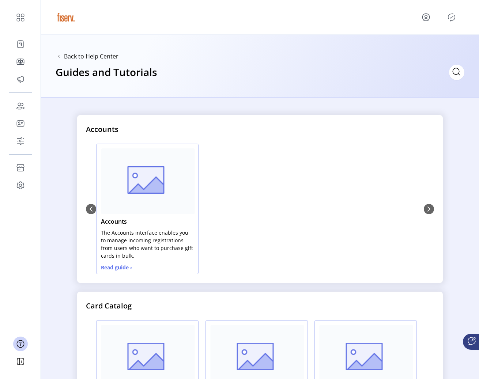
click at [97, 61] on div "Back to Help Center Guides and Tutorials" at bounding box center [260, 66] width 438 height 63
click at [101, 54] on span "Back to Help Center" at bounding box center [91, 56] width 54 height 9
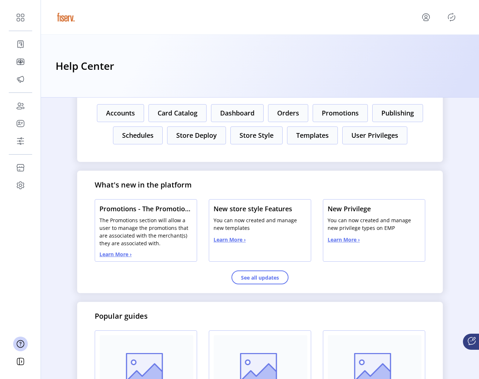
scroll to position [145, 0]
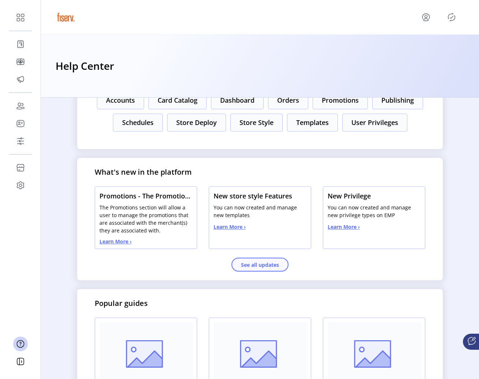
click at [262, 258] on button "See all updates" at bounding box center [259, 265] width 57 height 14
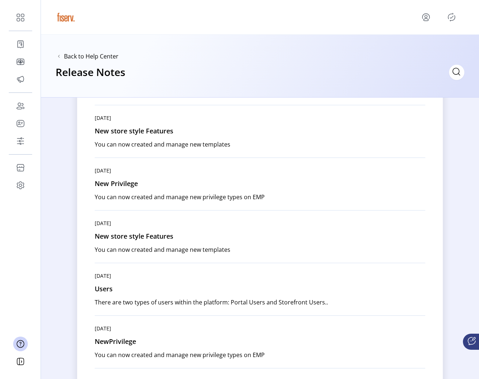
scroll to position [208, 0]
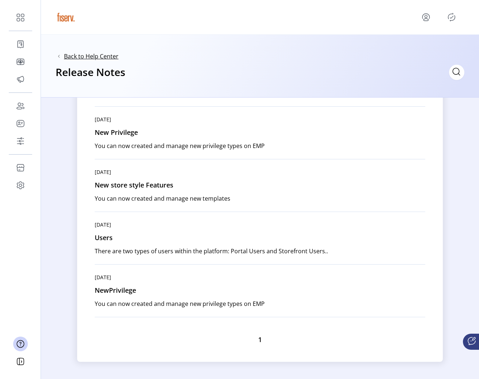
click at [97, 59] on span "Back to Help Center" at bounding box center [91, 56] width 54 height 9
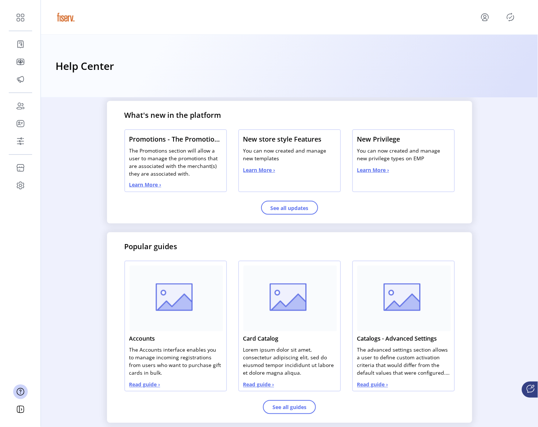
scroll to position [200, 0]
